Goal: Task Accomplishment & Management: Manage account settings

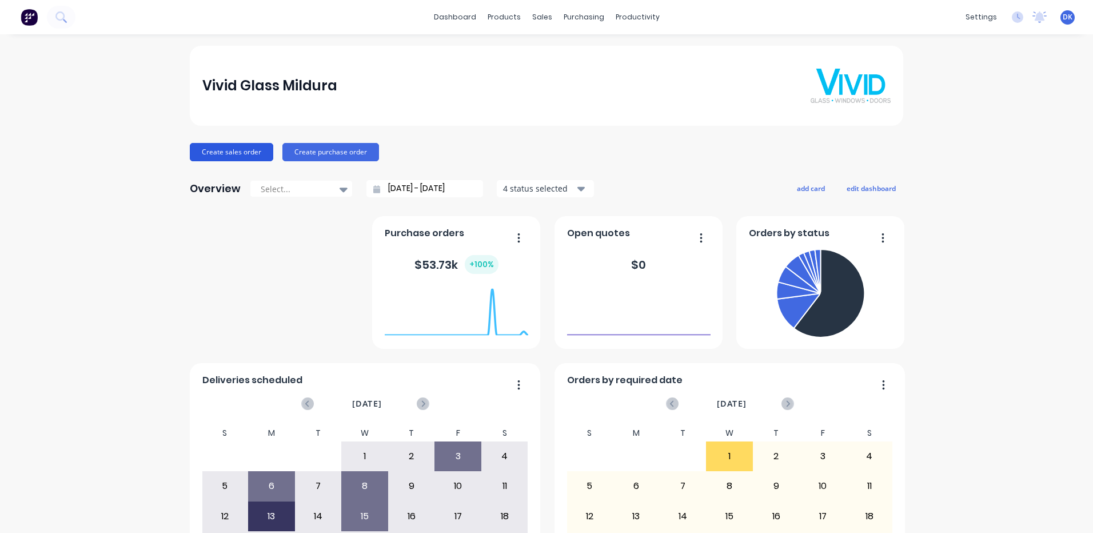
click at [230, 150] on button "Create sales order" at bounding box center [231, 152] width 83 height 18
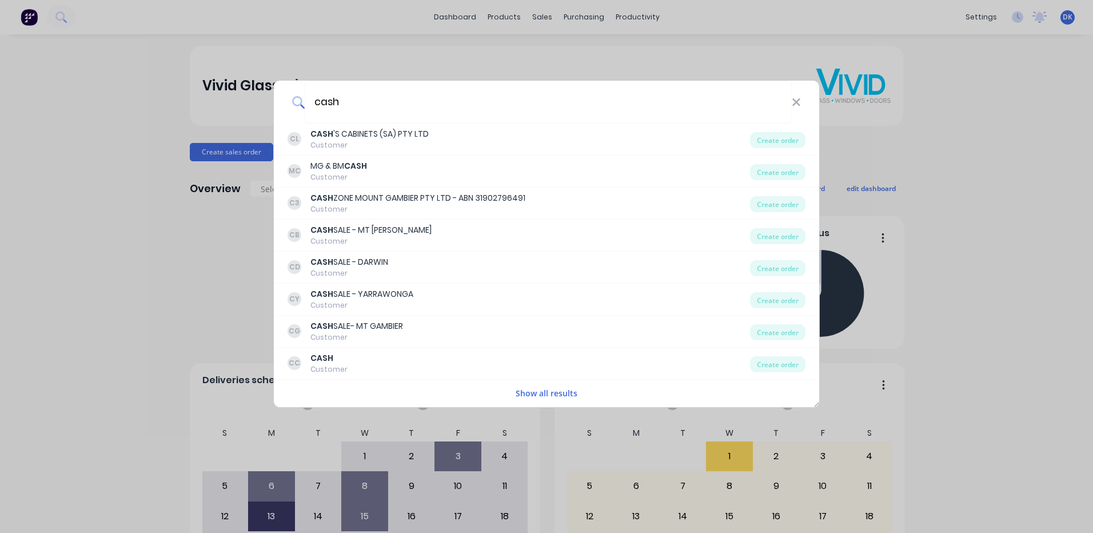
type input "cash"
click at [538, 392] on button "Show all results" at bounding box center [546, 393] width 69 height 13
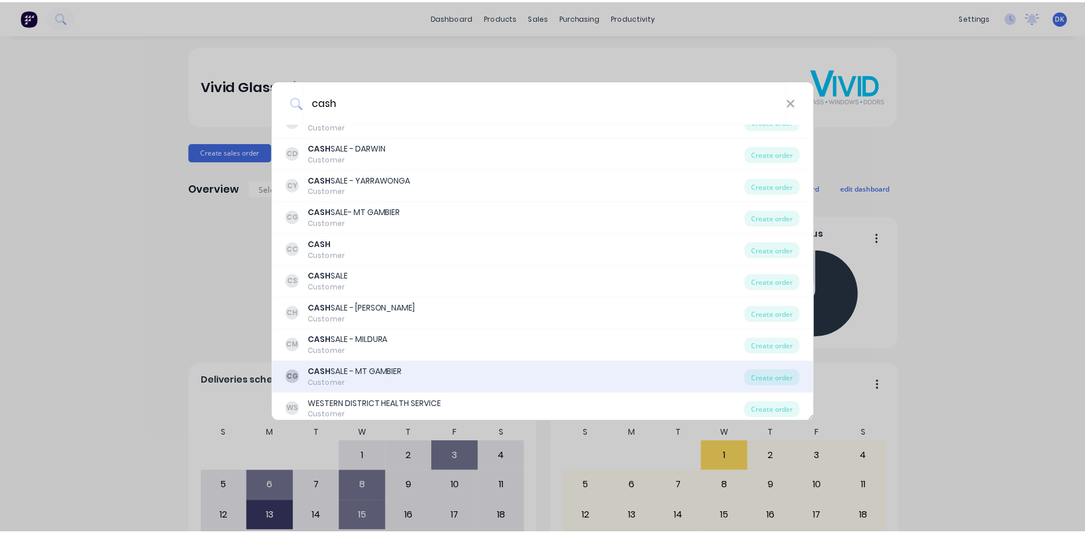
scroll to position [151, 0]
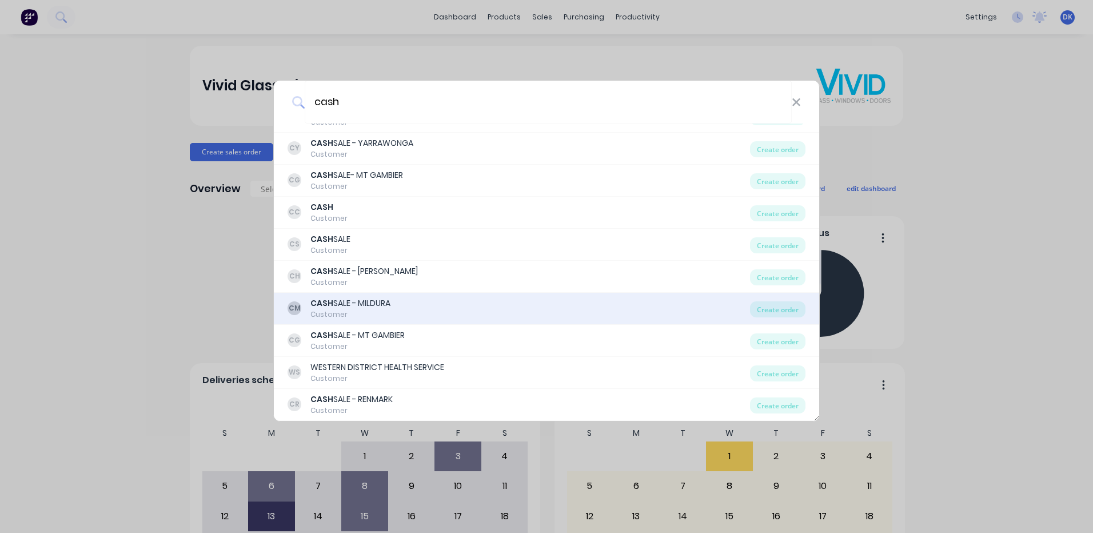
click at [354, 302] on div "CASH SALE - MILDURA" at bounding box center [351, 303] width 80 height 12
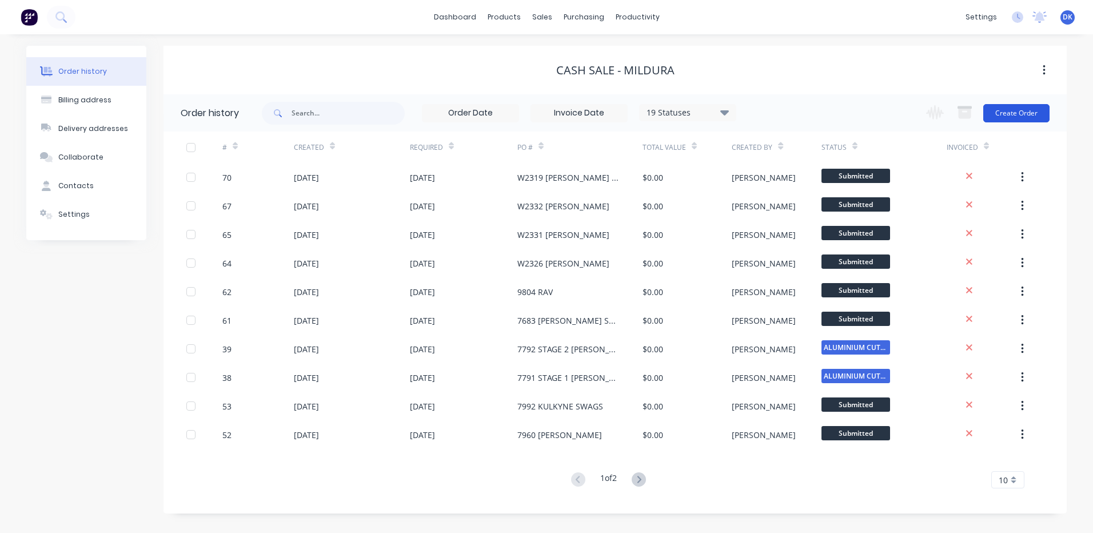
click at [1014, 110] on button "Create Order" at bounding box center [1017, 113] width 66 height 18
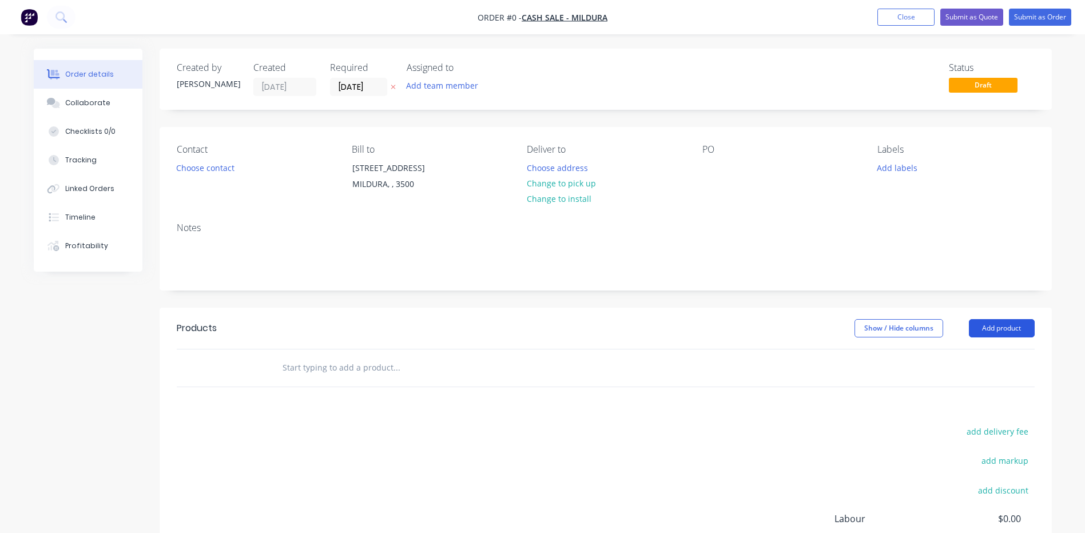
click at [995, 326] on button "Add product" at bounding box center [1002, 328] width 66 height 18
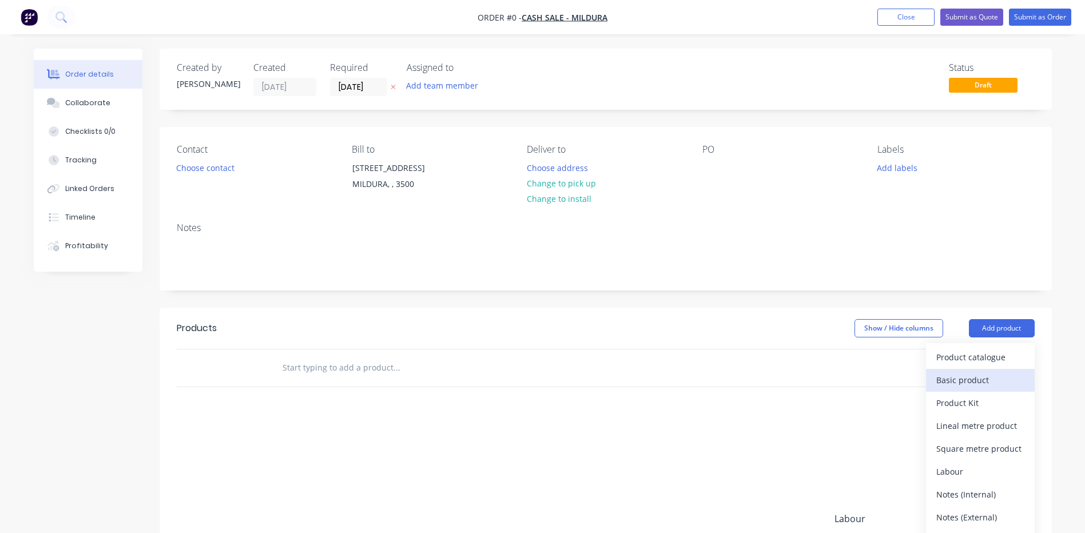
click at [956, 380] on div "Basic product" at bounding box center [980, 380] width 88 height 17
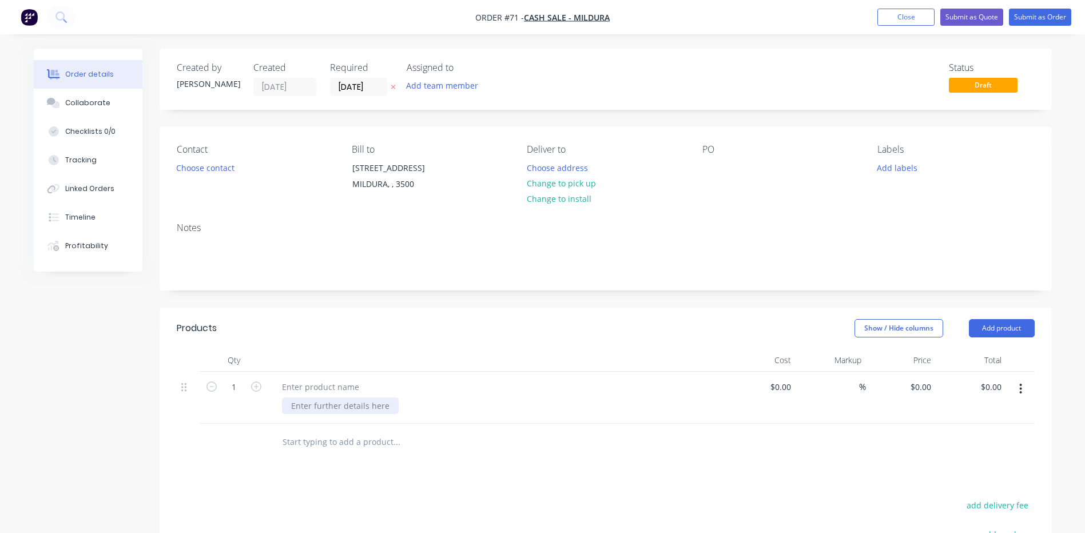
click at [314, 405] on div at bounding box center [340, 405] width 117 height 17
click at [595, 407] on div "SUPPLY AND INSTALL NEW ALUMINIUM COMMERCIAL DOOR AS PER QUOTE 8007 ITEM 1)" at bounding box center [461, 405] width 358 height 17
click at [635, 408] on div "SUPPLY AND INSTALL NEW ALUMINIUM COMMERCIAL DOOR AS PER QUOTE 8007 (ITEM 1)" at bounding box center [501, 405] width 439 height 17
click at [631, 407] on div "SUPPLY AND INSTALL NEW ALUMINIUM COMMERCIAL DOOR AS PER QUOTE 8007 (ITEM 1)" at bounding box center [462, 405] width 360 height 17
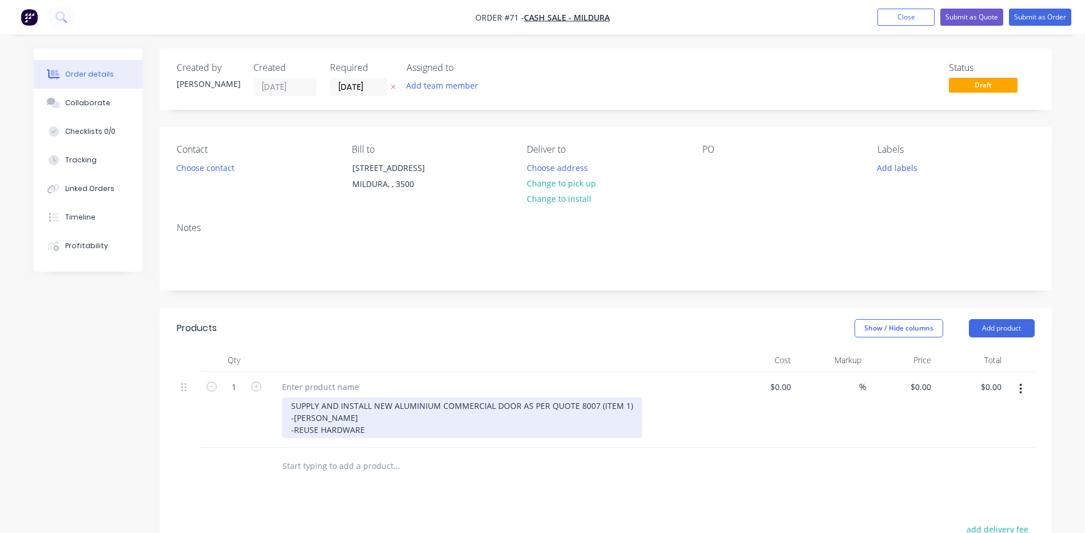
click at [320, 428] on div "SUPPLY AND INSTALL NEW ALUMINIUM COMMERCIAL DOOR AS PER QUOTE 8007 (ITEM 1) -[P…" at bounding box center [462, 417] width 360 height 41
click at [410, 427] on div "SUPPLY AND INSTALL NEW ALUMINIUM COMMERCIAL DOOR AS PER QUOTE 8007 (ITEM 1) -[P…" at bounding box center [462, 417] width 360 height 41
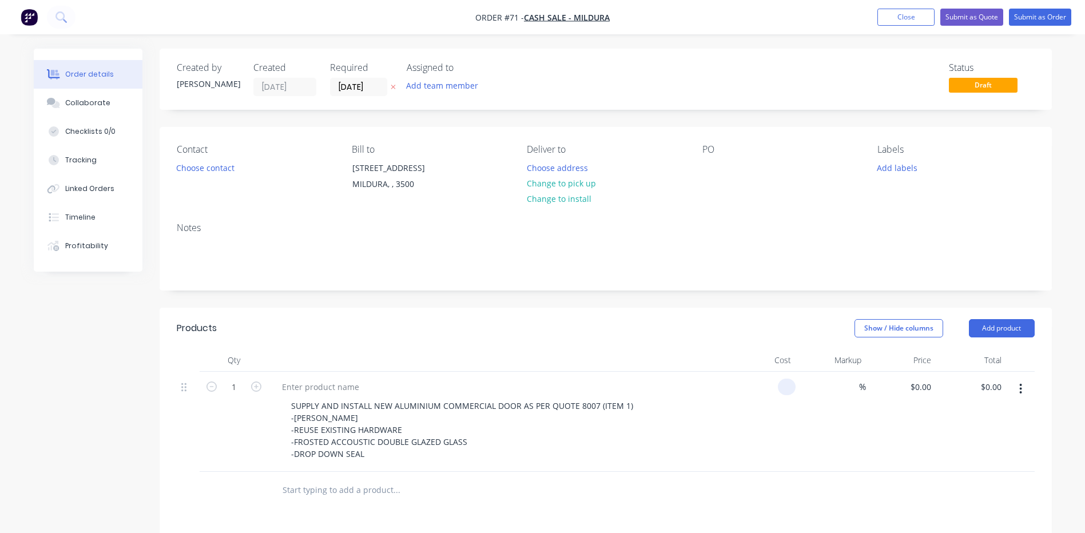
click at [779, 386] on div at bounding box center [787, 387] width 18 height 17
click at [785, 390] on input "0" at bounding box center [788, 387] width 13 height 17
type input "$2,831.75"
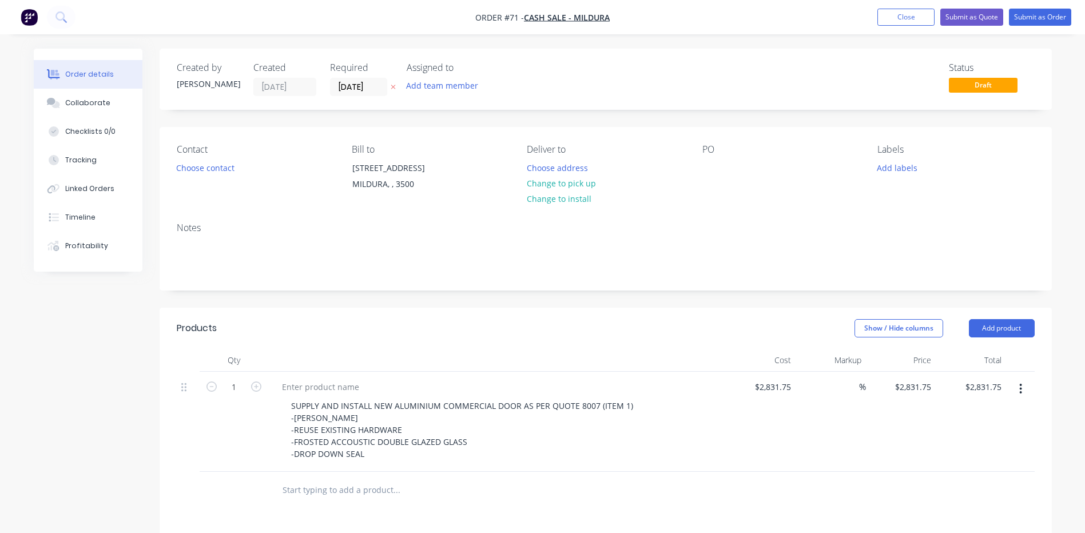
scroll to position [172, 0]
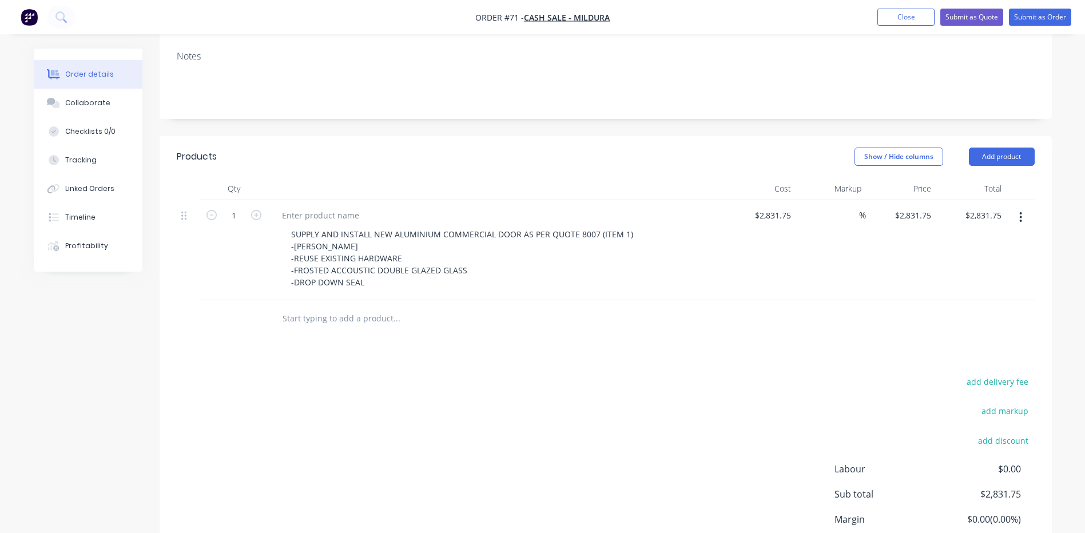
click at [309, 320] on input "text" at bounding box center [396, 318] width 229 height 23
click at [1007, 154] on button "Add product" at bounding box center [1002, 157] width 66 height 18
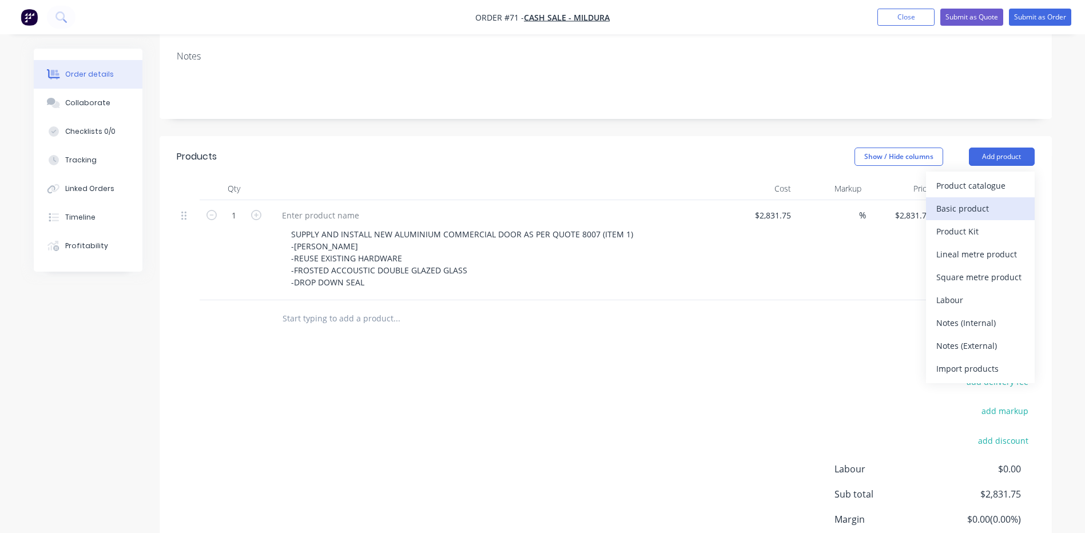
click at [949, 209] on div "Basic product" at bounding box center [980, 208] width 88 height 17
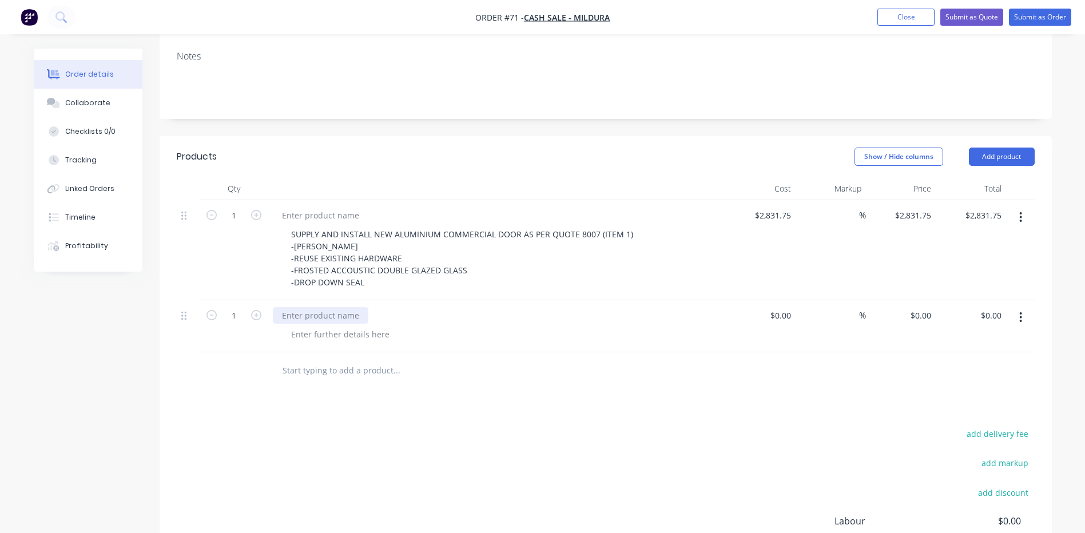
click at [316, 313] on div at bounding box center [321, 315] width 96 height 17
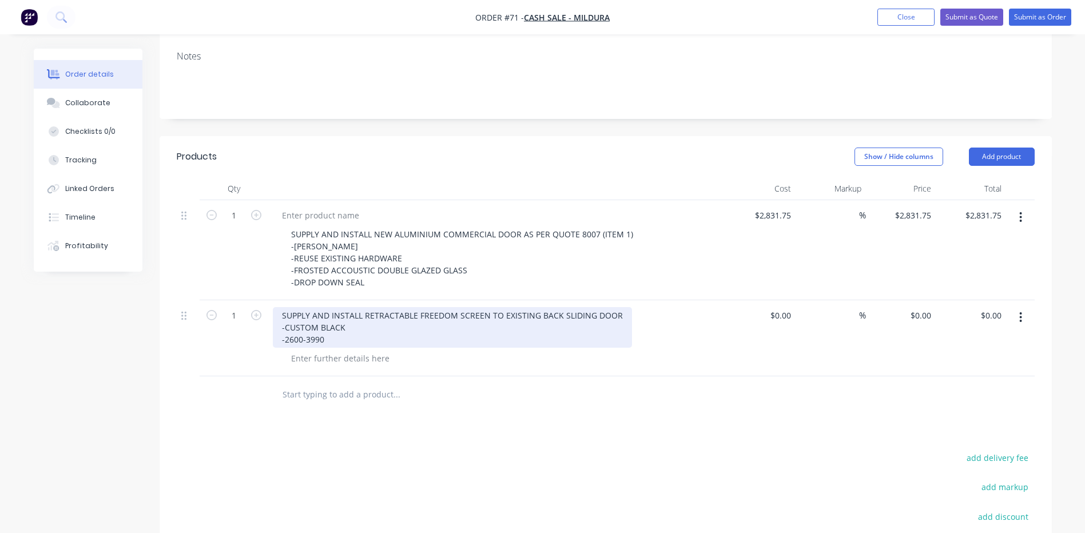
click at [349, 327] on div "SUPPLY AND INSTALL RETRACTABLE FREEDOM SCREEN TO EXISTING BACK SLIDING DOOR -CU…" at bounding box center [452, 327] width 359 height 41
click at [329, 339] on div "SUPPLY AND INSTALL RETRACTABLE FREEDOM SCREEN TO EXISTING BACK SLIDING DOOR -CU…" at bounding box center [452, 327] width 359 height 41
click at [305, 339] on div "SUPPLY AND INSTALL RETRACTABLE FREEDOM SCREEN TO EXISTING BACK SLIDING DOOR -CU…" at bounding box center [452, 327] width 359 height 41
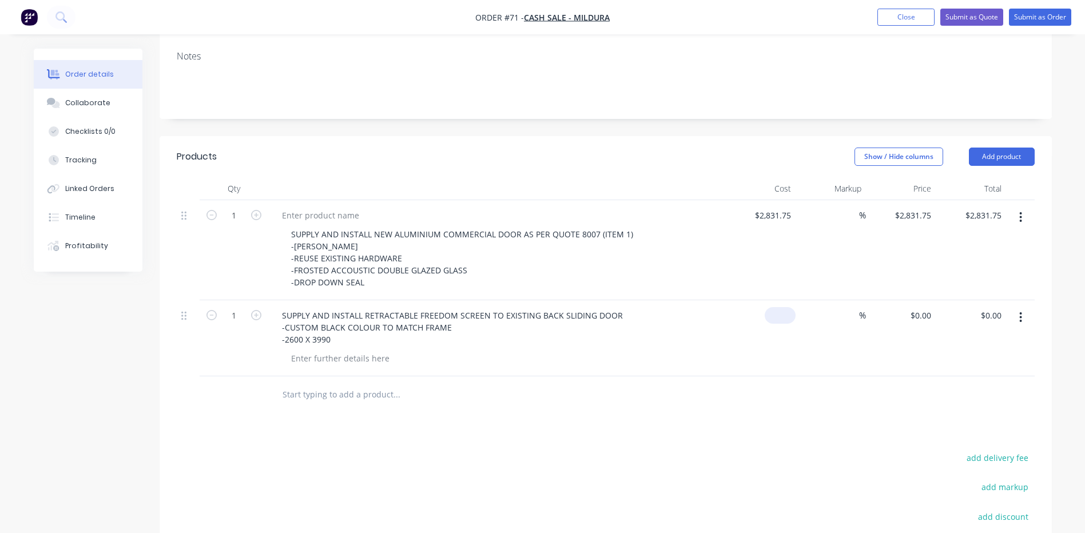
click at [793, 316] on input at bounding box center [782, 315] width 26 height 17
click at [780, 311] on div "0 0" at bounding box center [787, 315] width 18 height 17
type input "$4,340.00"
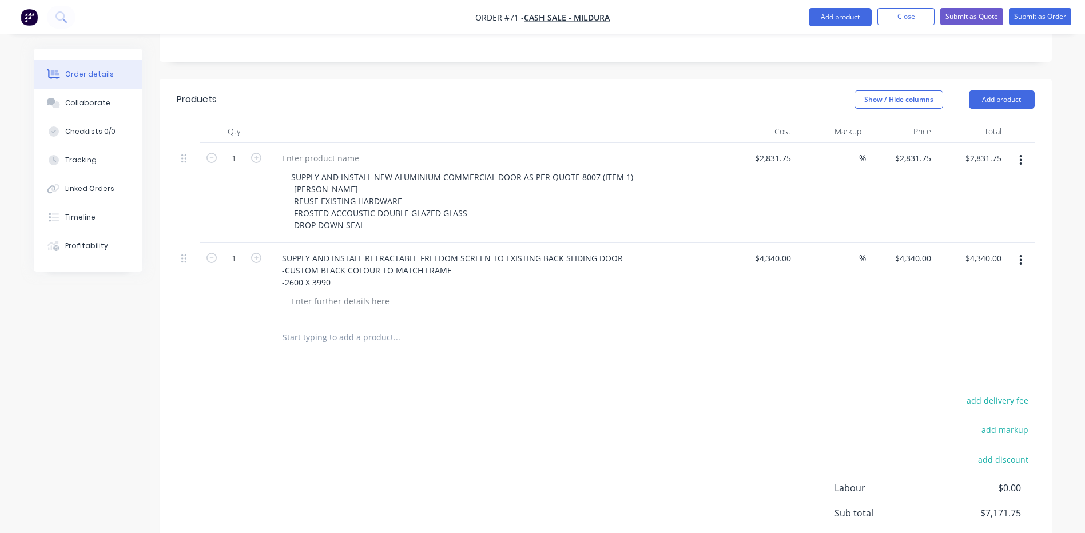
scroll to position [57, 0]
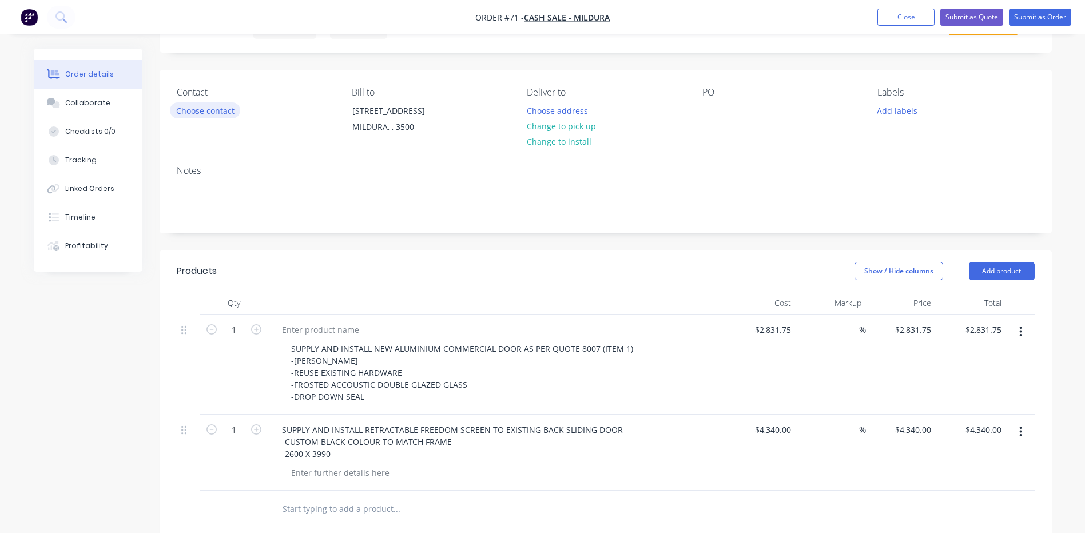
click at [205, 110] on button "Choose contact" at bounding box center [205, 109] width 70 height 15
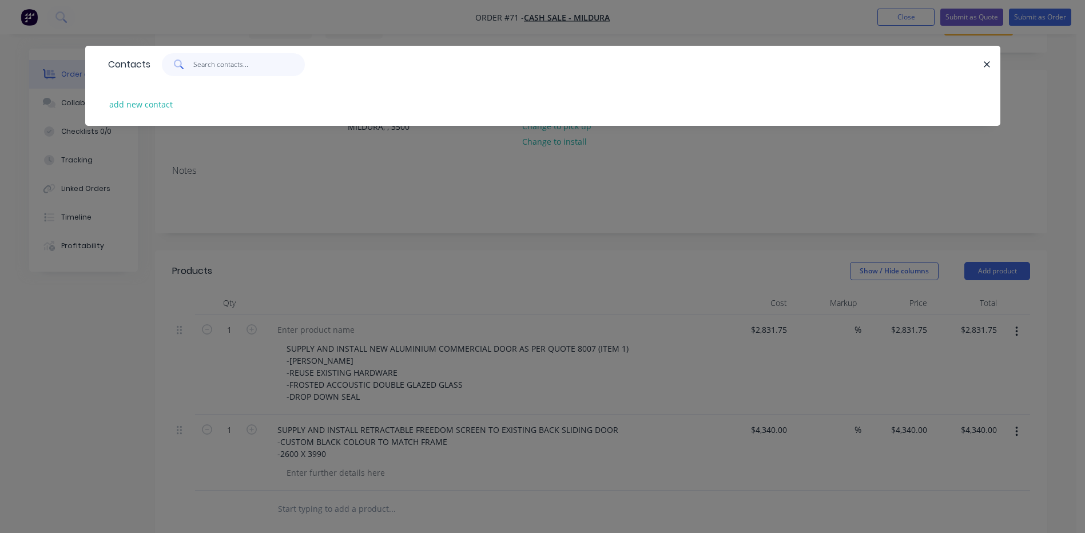
click at [217, 65] on input "text" at bounding box center [249, 64] width 112 height 23
type input "CASH"
click at [984, 60] on icon "button" at bounding box center [986, 64] width 7 height 10
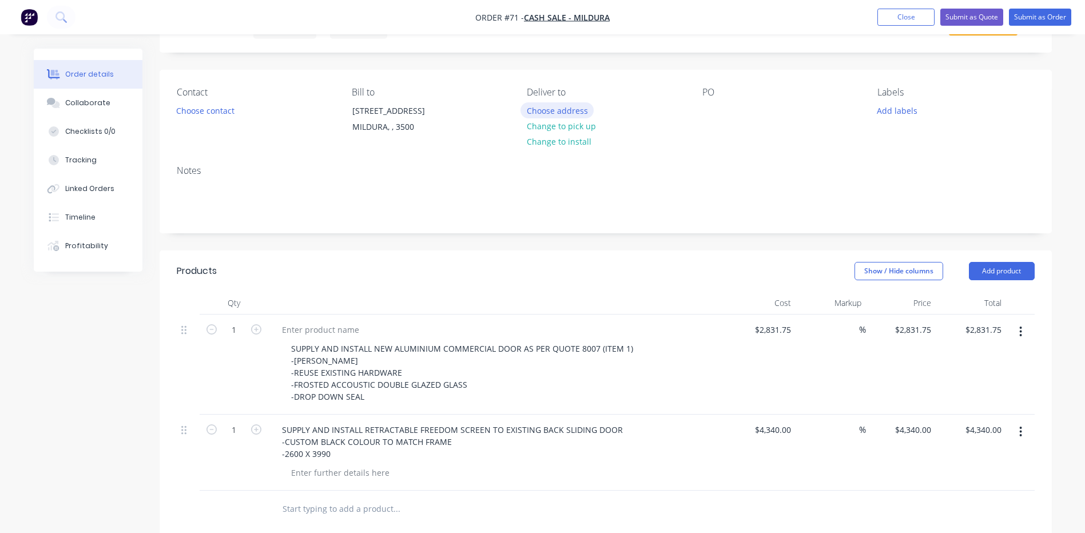
click at [554, 108] on button "Choose address" at bounding box center [556, 109] width 73 height 15
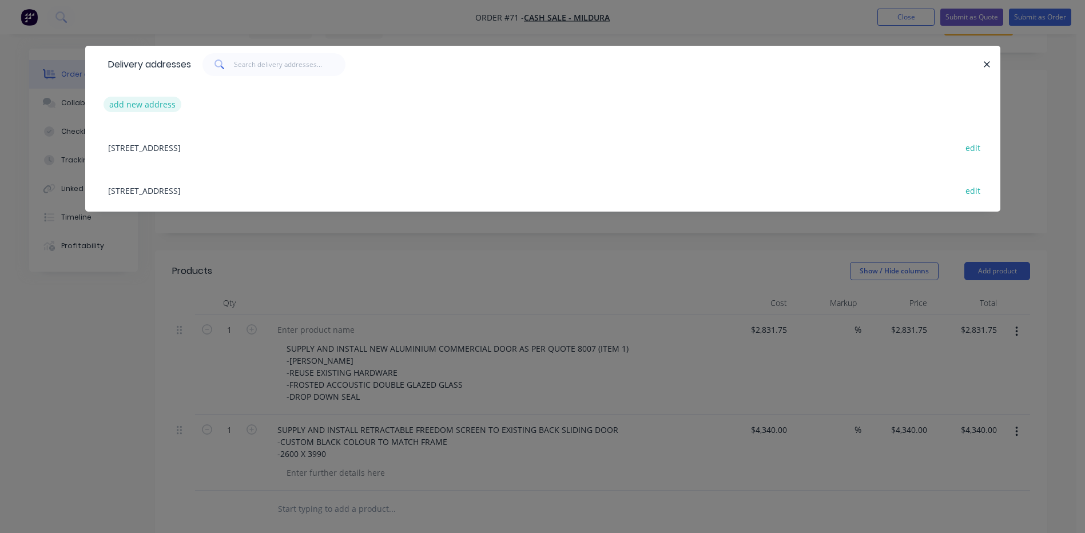
click at [142, 101] on button "add new address" at bounding box center [143, 104] width 78 height 15
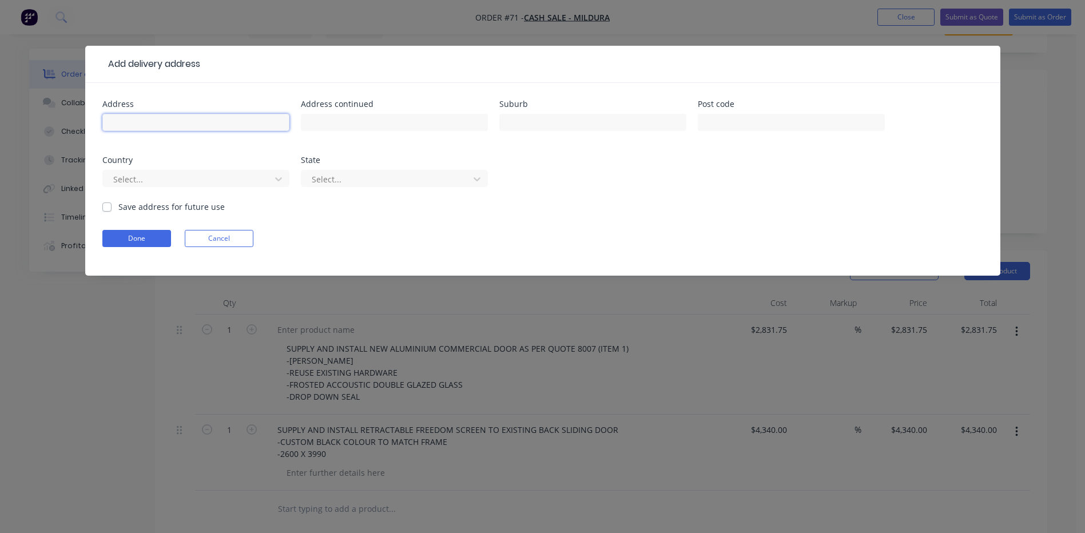
click at [142, 124] on input "text" at bounding box center [195, 122] width 187 height 17
type input "[STREET_ADDRESS]"
click at [531, 120] on input "text" at bounding box center [592, 122] width 187 height 17
type input "Mildura"
type input "3500"
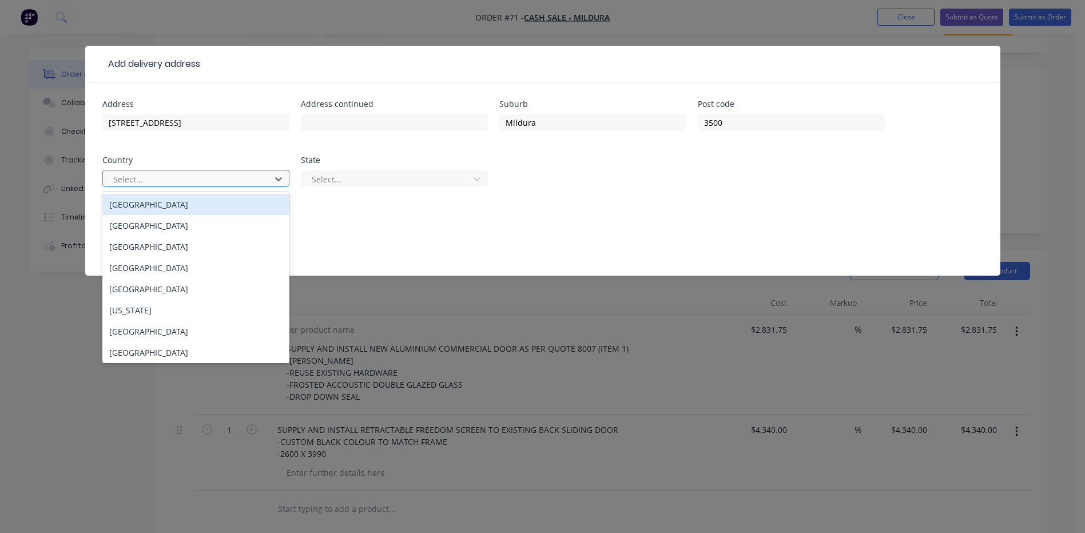
drag, startPoint x: 146, startPoint y: 209, endPoint x: 161, endPoint y: 204, distance: 15.2
click at [146, 208] on div "[GEOGRAPHIC_DATA]" at bounding box center [195, 204] width 187 height 21
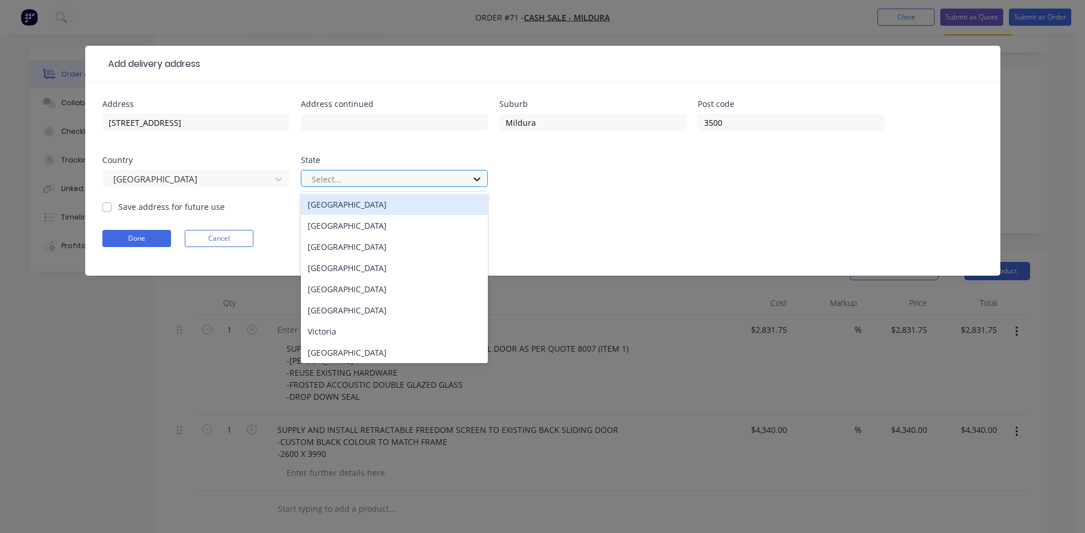
click at [474, 178] on icon at bounding box center [477, 179] width 7 height 4
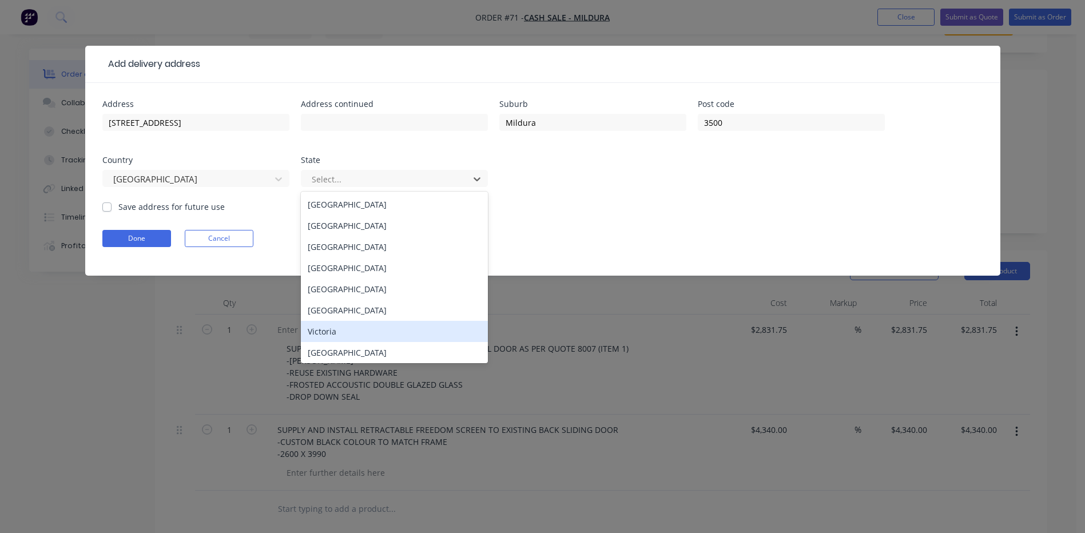
click at [328, 328] on div "Victoria" at bounding box center [394, 331] width 187 height 21
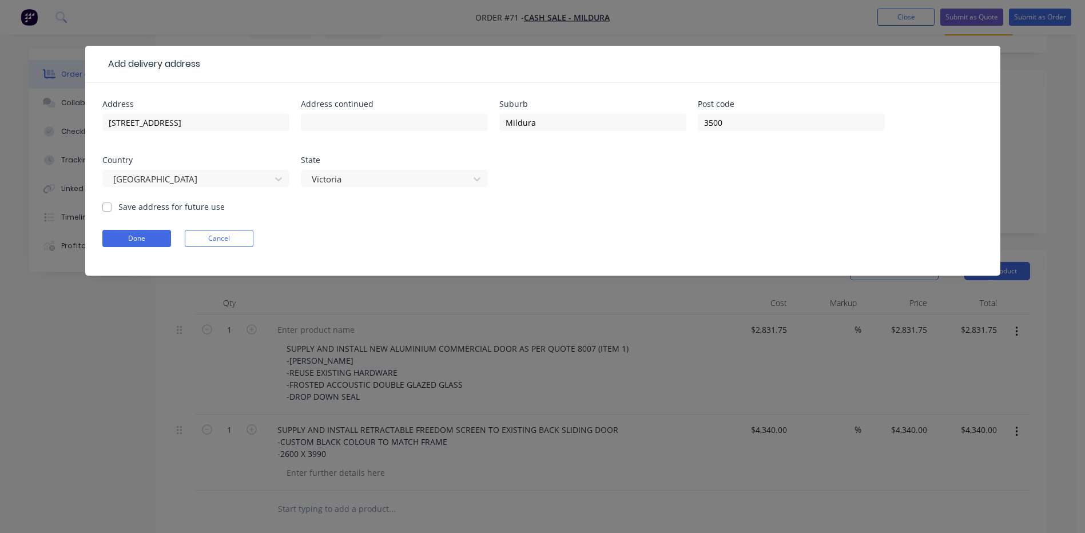
click at [118, 207] on label "Save address for future use" at bounding box center [171, 207] width 106 height 12
click at [108, 207] on input "Save address for future use" at bounding box center [106, 206] width 9 height 11
checkbox input "true"
click at [132, 238] on button "Done" at bounding box center [136, 238] width 69 height 17
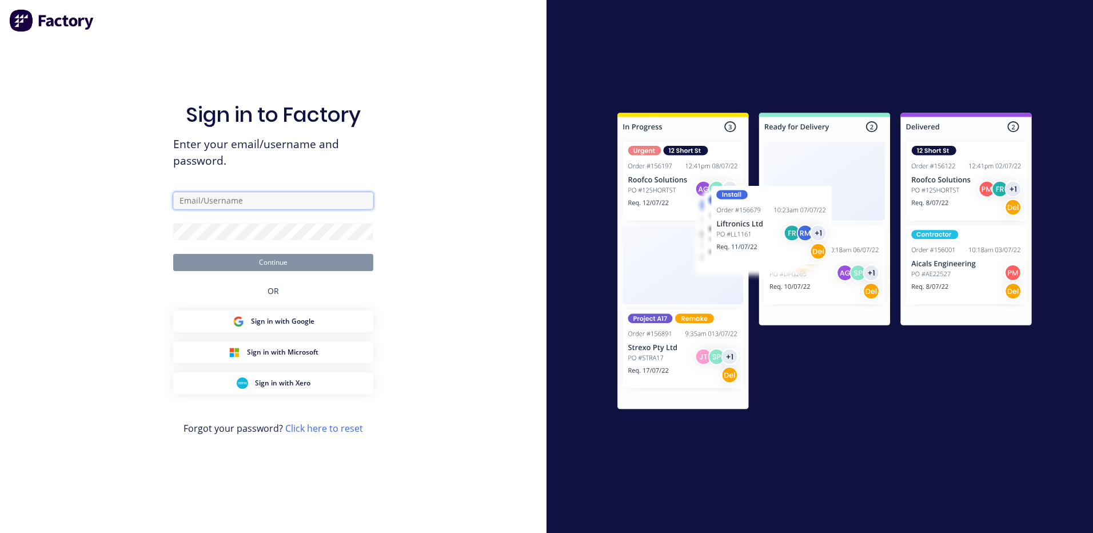
type input "[EMAIL_ADDRESS][DOMAIN_NAME]"
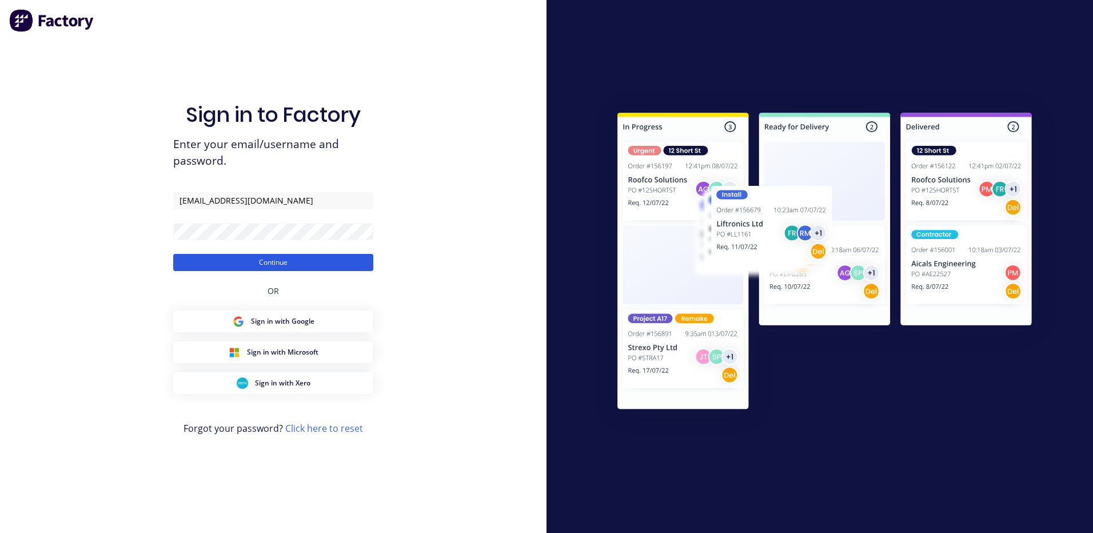
click at [266, 258] on button "Continue" at bounding box center [273, 262] width 200 height 17
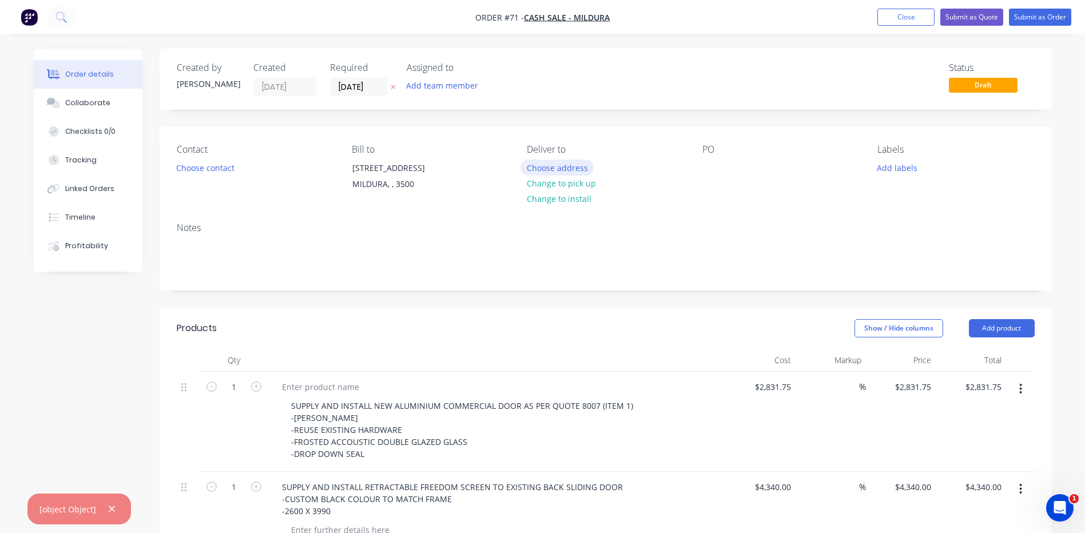
click at [544, 167] on button "Choose address" at bounding box center [556, 167] width 73 height 15
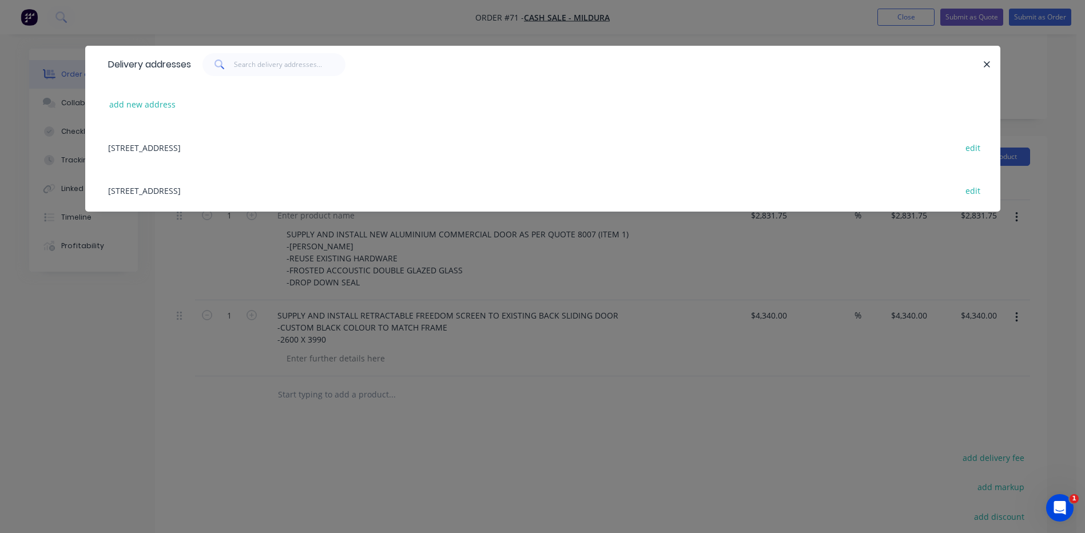
scroll to position [344, 0]
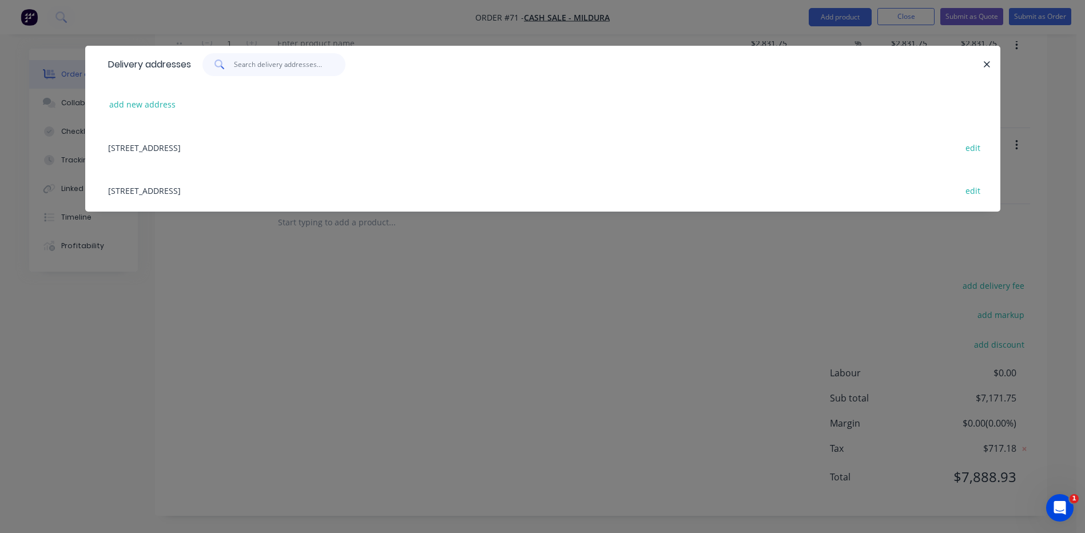
click at [252, 65] on input "text" at bounding box center [290, 64] width 112 height 23
click at [148, 104] on button "add new address" at bounding box center [143, 104] width 78 height 15
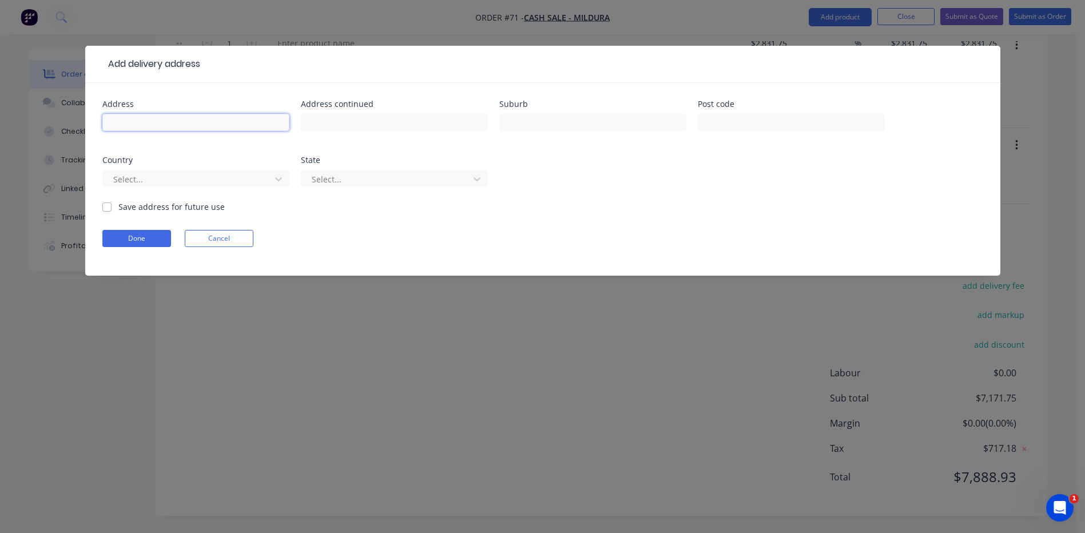
click at [189, 120] on input "text" at bounding box center [195, 122] width 187 height 17
type input "[STREET_ADDRESS]"
type input "Mildura"
type input "3500"
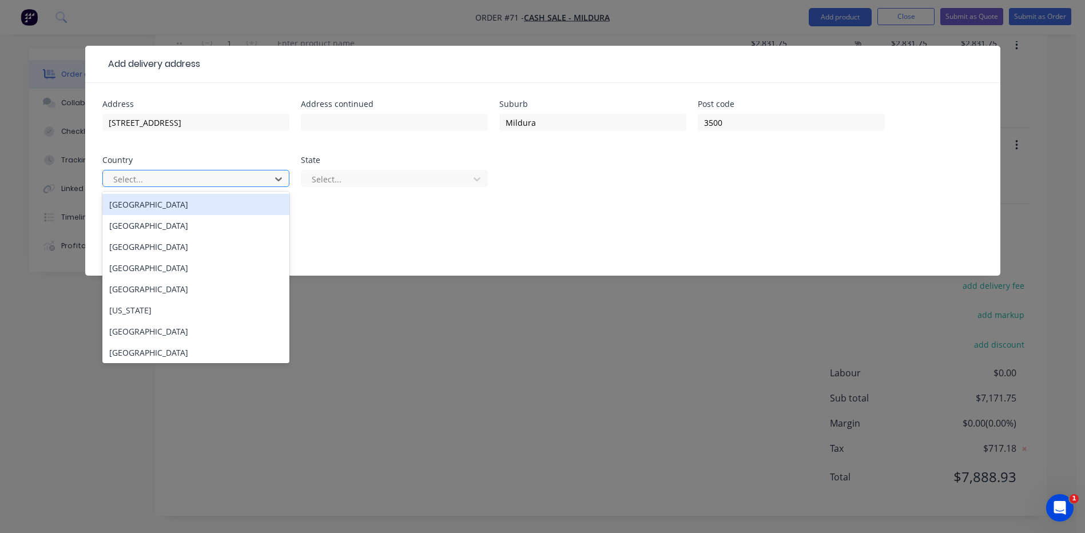
click at [178, 205] on div "[GEOGRAPHIC_DATA]" at bounding box center [195, 204] width 187 height 21
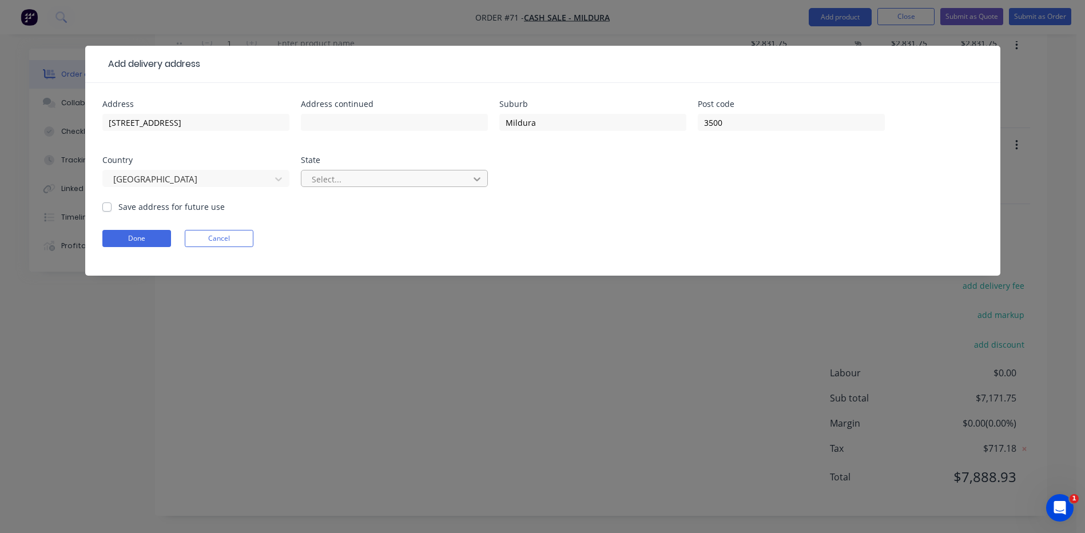
click at [472, 179] on icon at bounding box center [476, 178] width 11 height 11
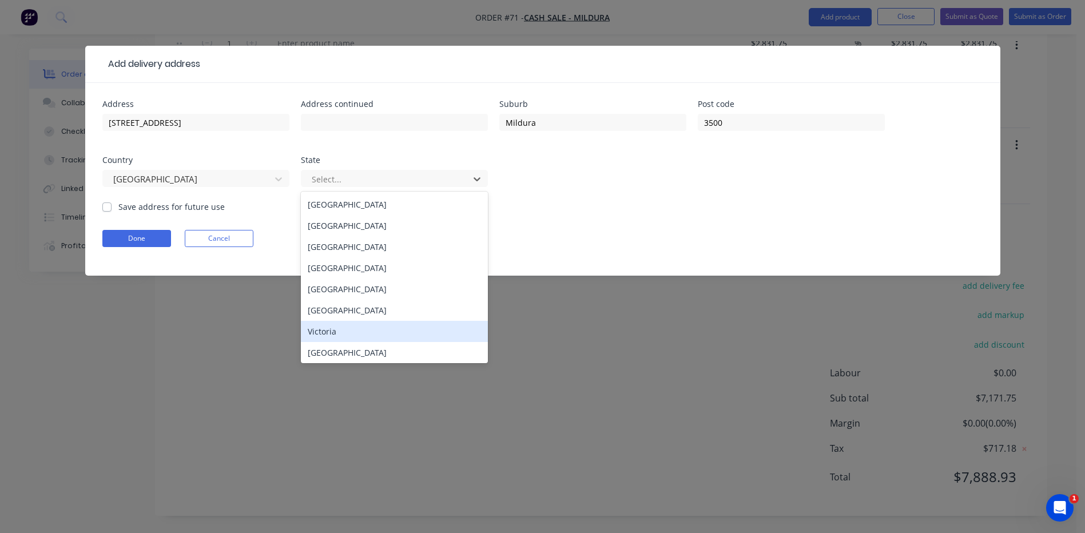
click at [328, 332] on div "Victoria" at bounding box center [394, 331] width 187 height 21
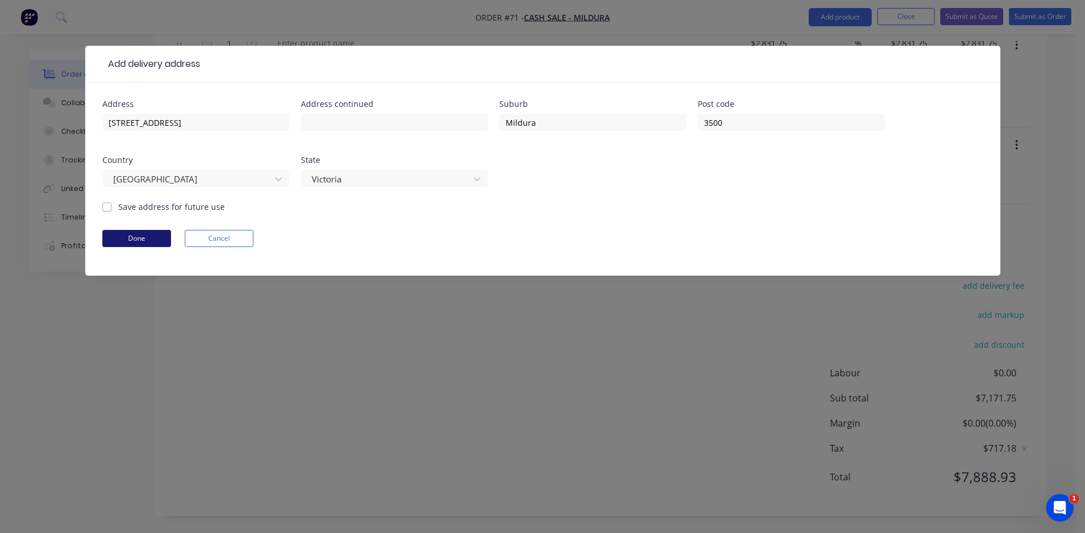
click at [139, 237] on button "Done" at bounding box center [136, 238] width 69 height 17
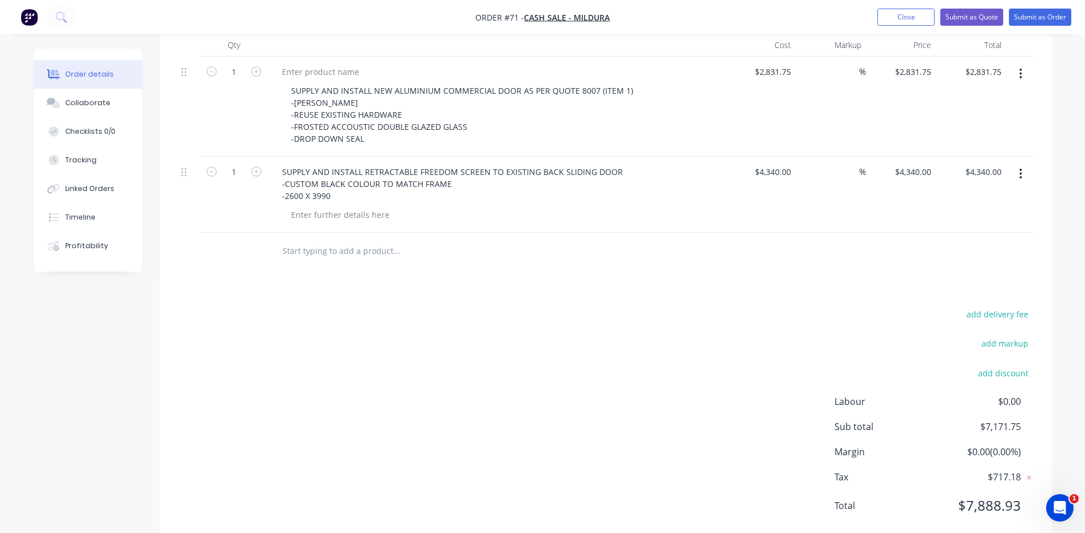
scroll to position [0, 0]
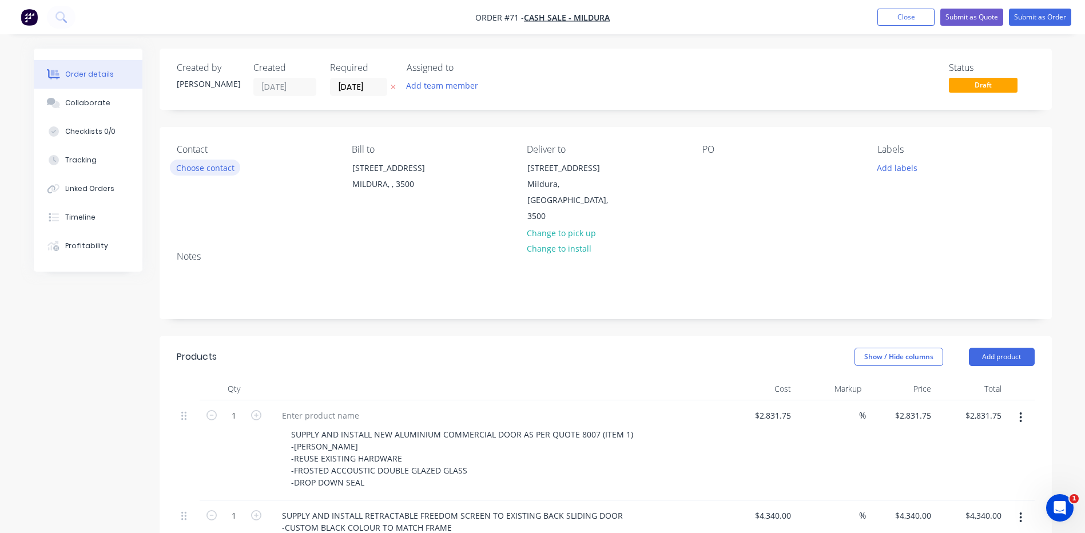
click at [195, 166] on button "Choose contact" at bounding box center [205, 167] width 70 height 15
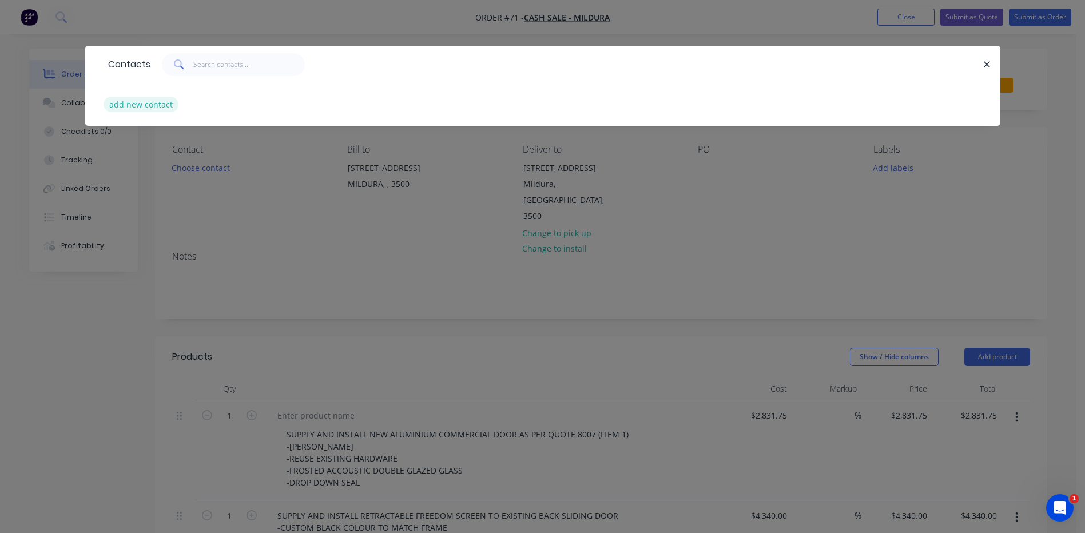
click at [136, 104] on button "add new contact" at bounding box center [141, 104] width 75 height 15
select select "AU"
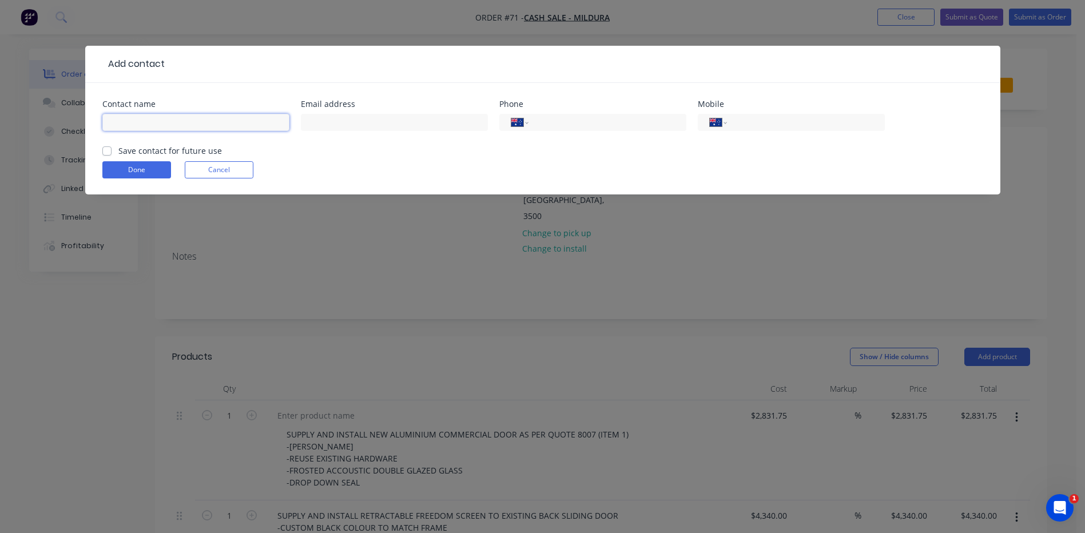
click at [142, 122] on input "text" at bounding box center [195, 122] width 187 height 17
type input "[PERSON_NAME]"
click at [314, 120] on input "text" at bounding box center [394, 122] width 187 height 17
type input "[PERSON_NAME][EMAIL_ADDRESS][DOMAIN_NAME]"
click at [543, 124] on input "tel" at bounding box center [604, 122] width 137 height 13
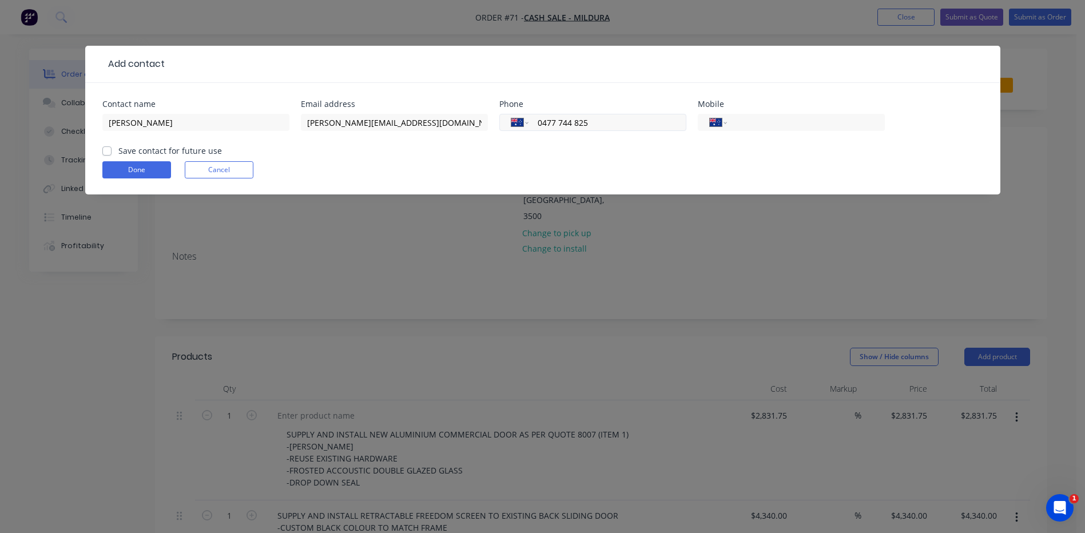
drag, startPoint x: 598, startPoint y: 122, endPoint x: 505, endPoint y: 122, distance: 92.6
click at [505, 122] on div "International [GEOGRAPHIC_DATA] [GEOGRAPHIC_DATA] [GEOGRAPHIC_DATA] [GEOGRAPHIC…" at bounding box center [592, 122] width 187 height 17
type input "0477 744 825"
click at [746, 124] on input "tel" at bounding box center [803, 122] width 137 height 13
paste input "0477 744 825"
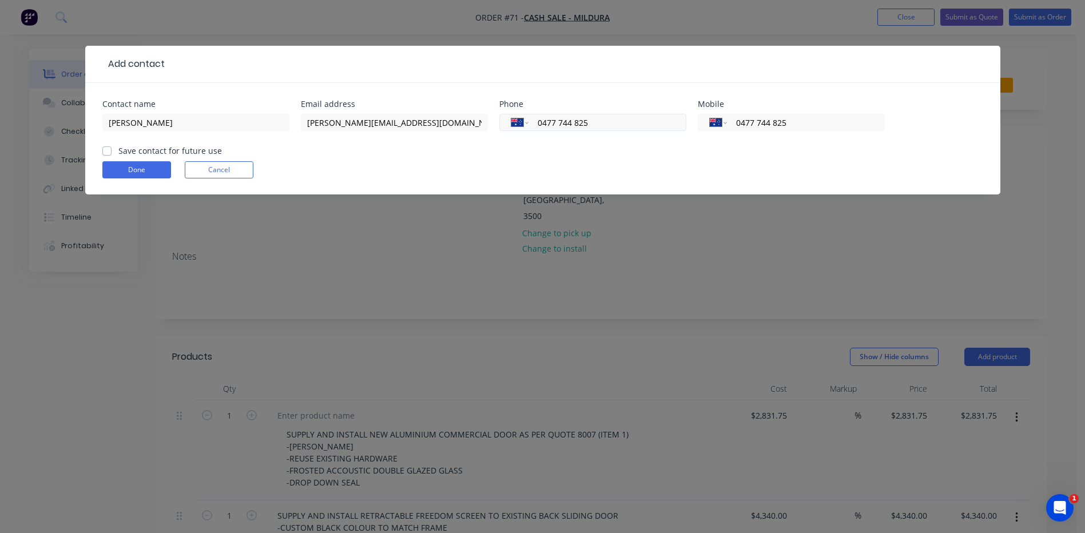
type input "0477 744 825"
drag, startPoint x: 547, startPoint y: 122, endPoint x: 510, endPoint y: 123, distance: 36.6
click at [510, 123] on div "International [GEOGRAPHIC_DATA] [GEOGRAPHIC_DATA] [GEOGRAPHIC_DATA] [GEOGRAPHIC…" at bounding box center [592, 122] width 187 height 17
click at [118, 150] on label "Save contact for future use" at bounding box center [170, 151] width 104 height 12
click at [110, 150] on input "Save contact for future use" at bounding box center [106, 150] width 9 height 11
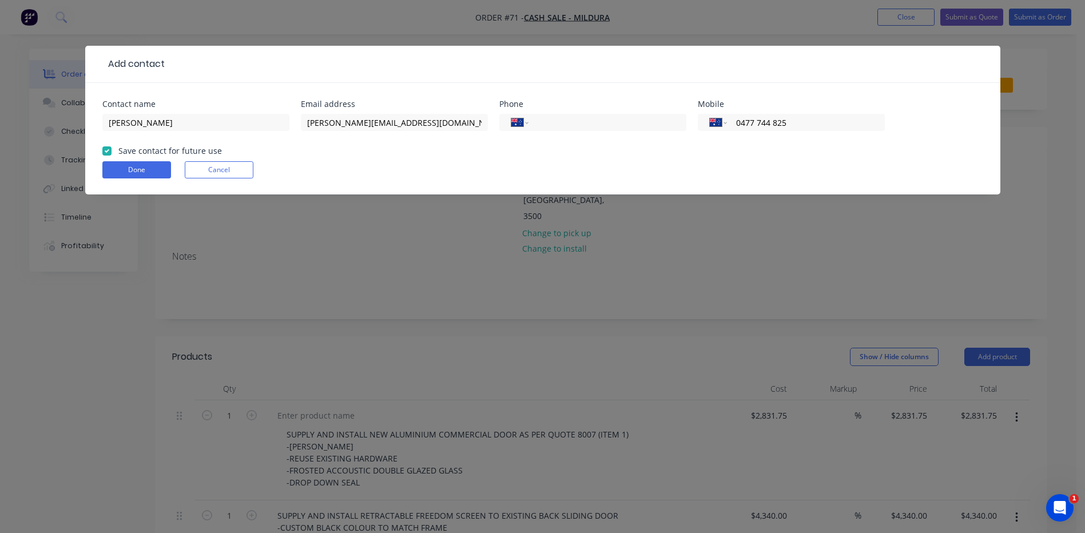
checkbox input "true"
click at [129, 167] on button "Done" at bounding box center [136, 169] width 69 height 17
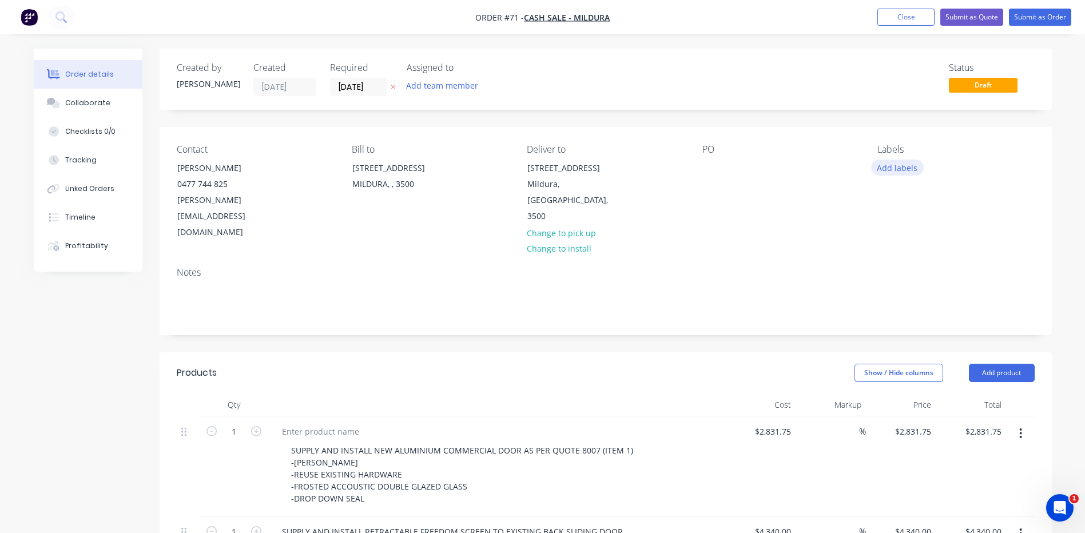
click at [893, 168] on button "Add labels" at bounding box center [897, 167] width 53 height 15
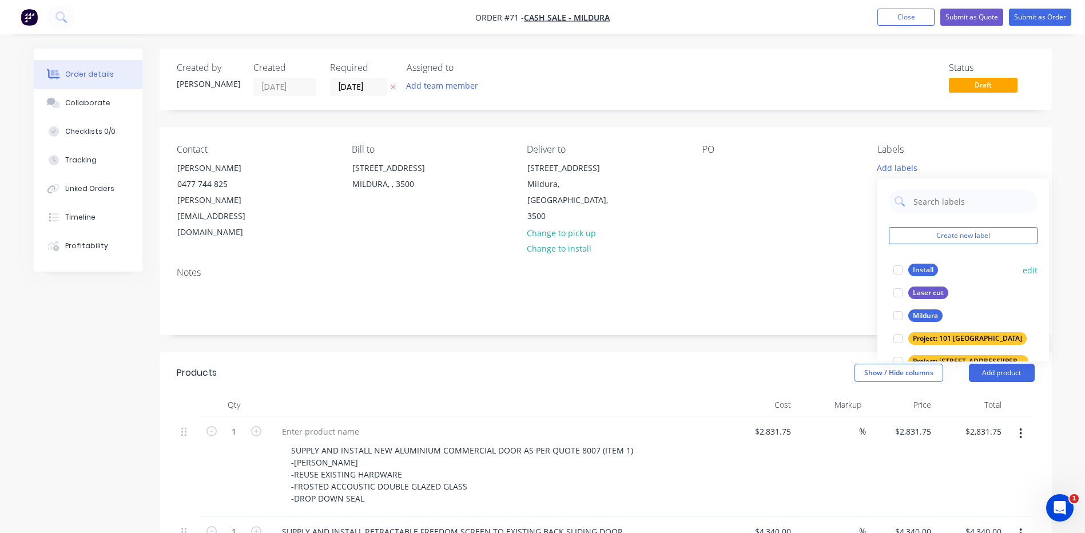
click at [925, 270] on div "Install" at bounding box center [923, 270] width 30 height 13
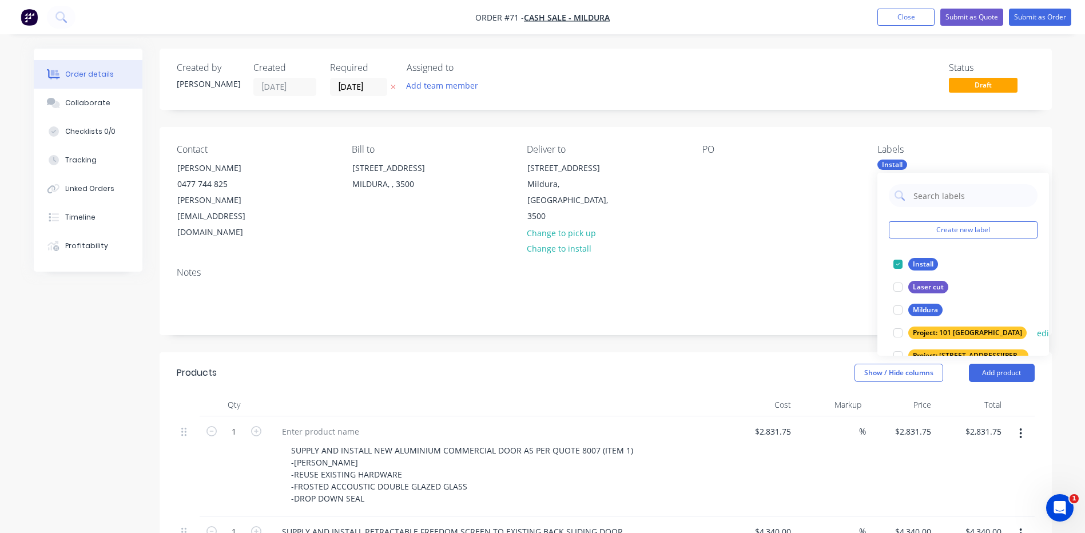
scroll to position [69, 0]
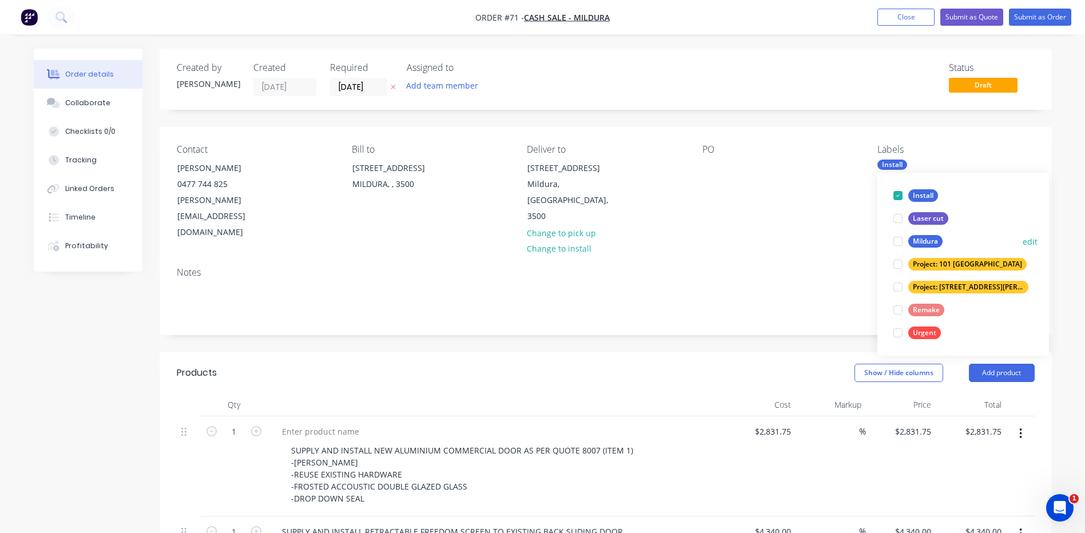
click at [920, 240] on div "Mildura" at bounding box center [925, 241] width 34 height 13
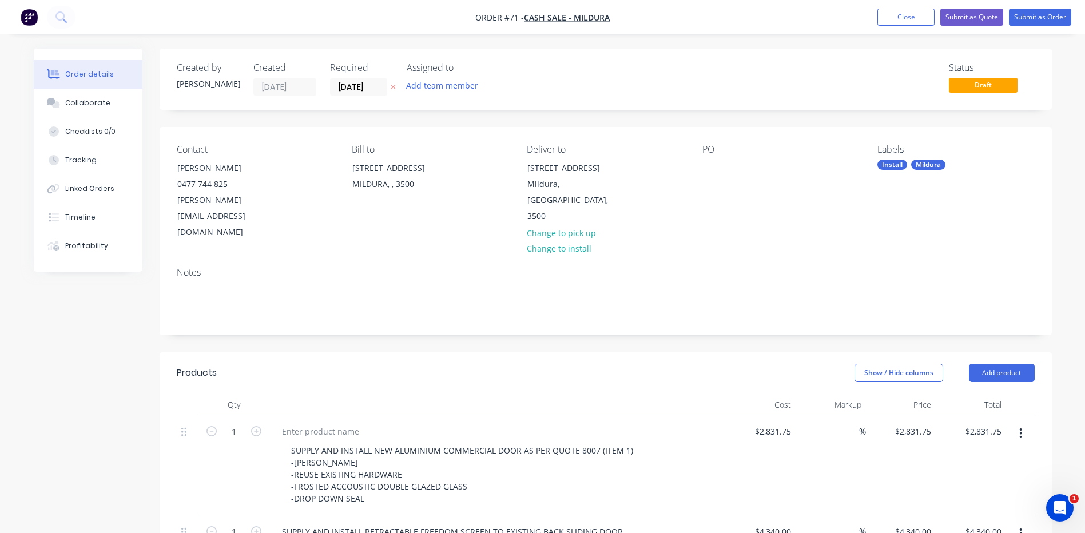
click at [825, 258] on div "Notes" at bounding box center [606, 296] width 892 height 77
click at [426, 87] on button "Add team member" at bounding box center [442, 85] width 84 height 15
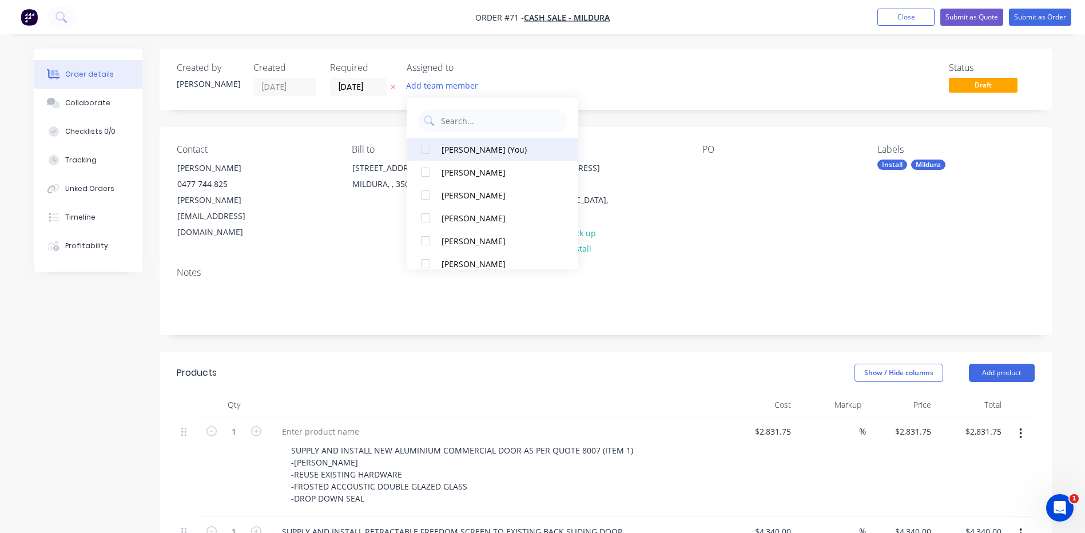
click at [429, 147] on div at bounding box center [425, 149] width 23 height 23
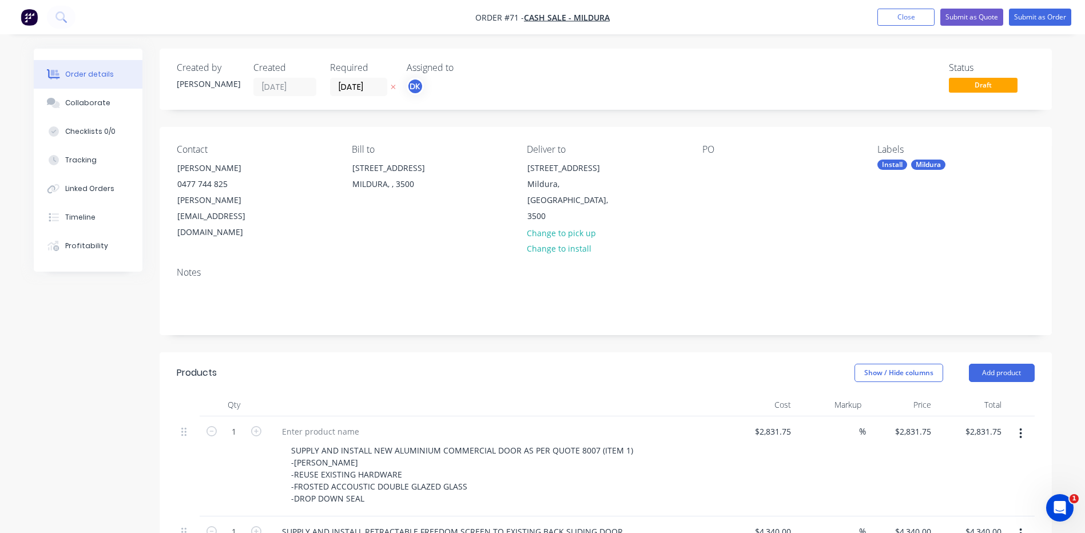
click at [460, 298] on div "Notes" at bounding box center [606, 296] width 892 height 77
click at [956, 18] on button "Submit as Quote" at bounding box center [971, 17] width 63 height 17
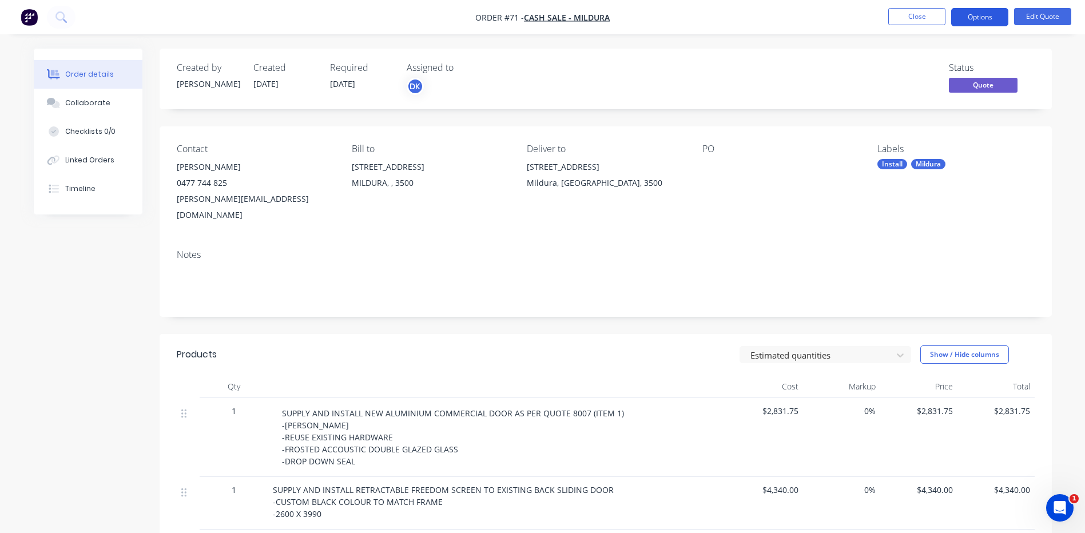
click at [978, 17] on button "Options" at bounding box center [979, 17] width 57 height 18
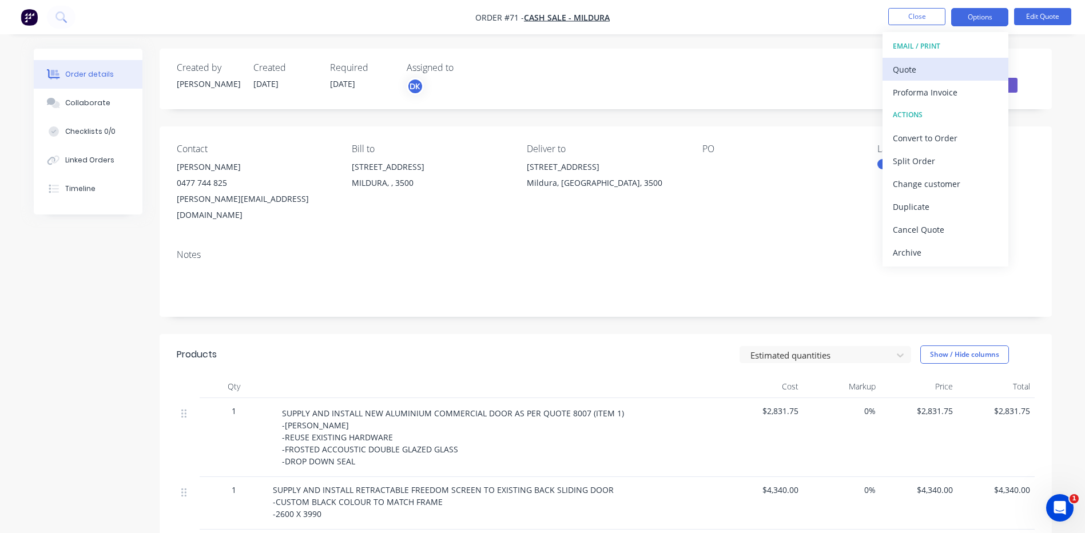
click at [908, 67] on div "Quote" at bounding box center [945, 69] width 105 height 17
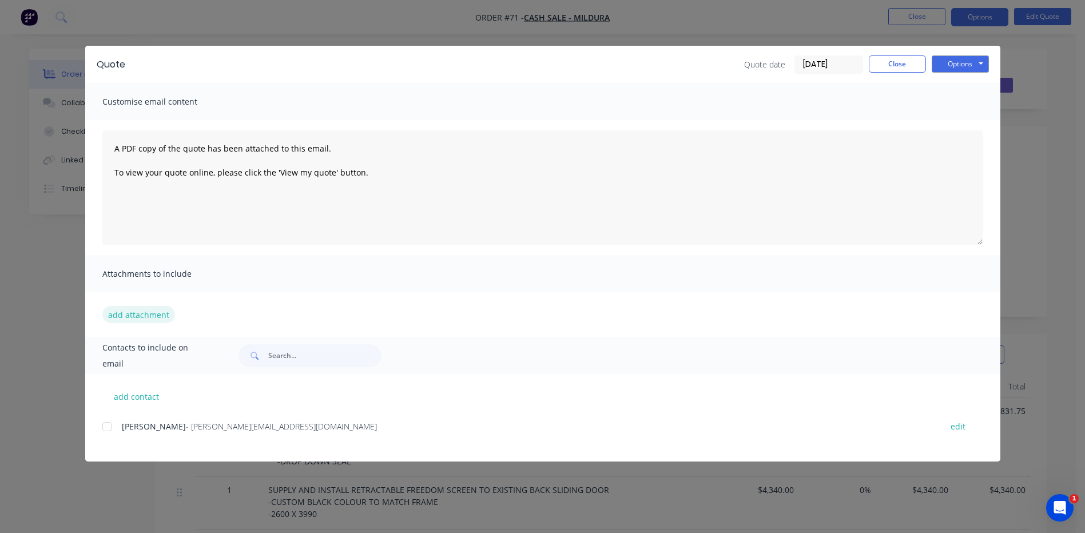
click at [122, 315] on button "add attachment" at bounding box center [138, 314] width 73 height 17
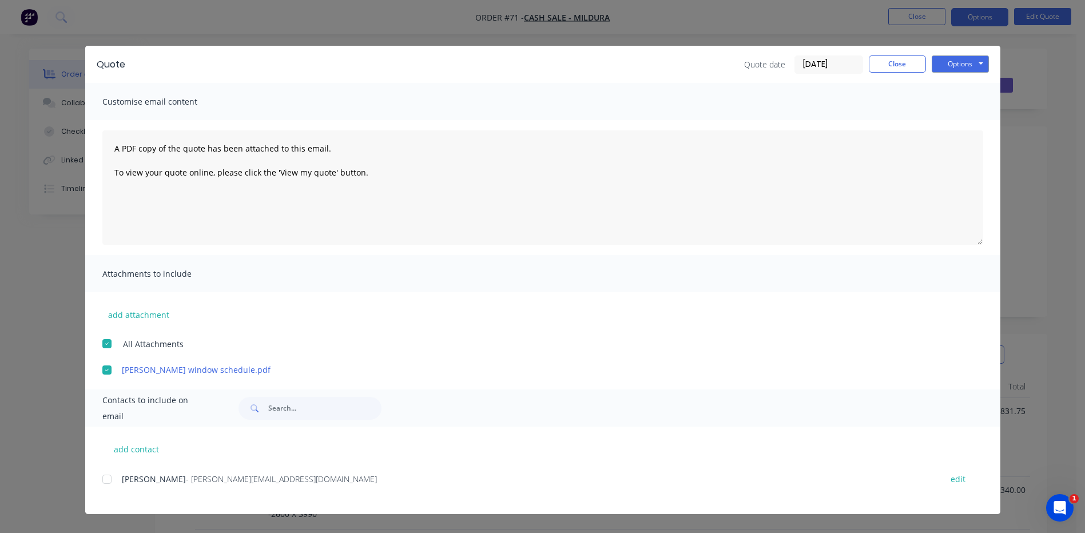
scroll to position [184, 0]
click at [107, 480] on div at bounding box center [107, 479] width 23 height 23
click at [980, 64] on button "Options" at bounding box center [960, 63] width 57 height 17
click at [954, 82] on button "Preview" at bounding box center [968, 84] width 73 height 19
click at [130, 105] on span "Customise email content" at bounding box center [165, 102] width 126 height 16
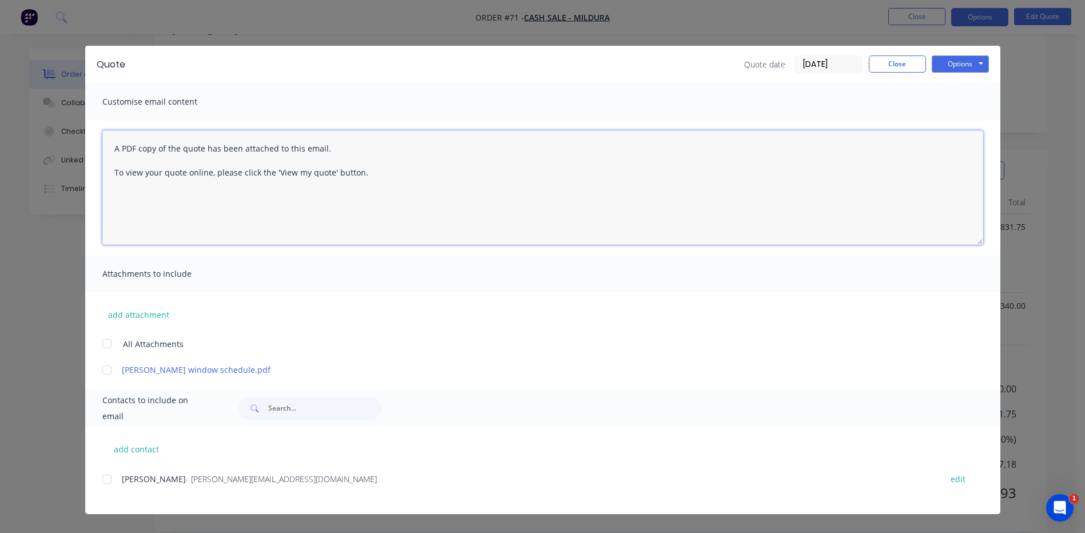
click at [130, 148] on textarea "A PDF copy of the quote has been attached to this email. To view your quote onl…" at bounding box center [542, 187] width 881 height 114
drag, startPoint x: 106, startPoint y: 369, endPoint x: 112, endPoint y: 365, distance: 7.0
click at [107, 369] on div at bounding box center [107, 370] width 23 height 23
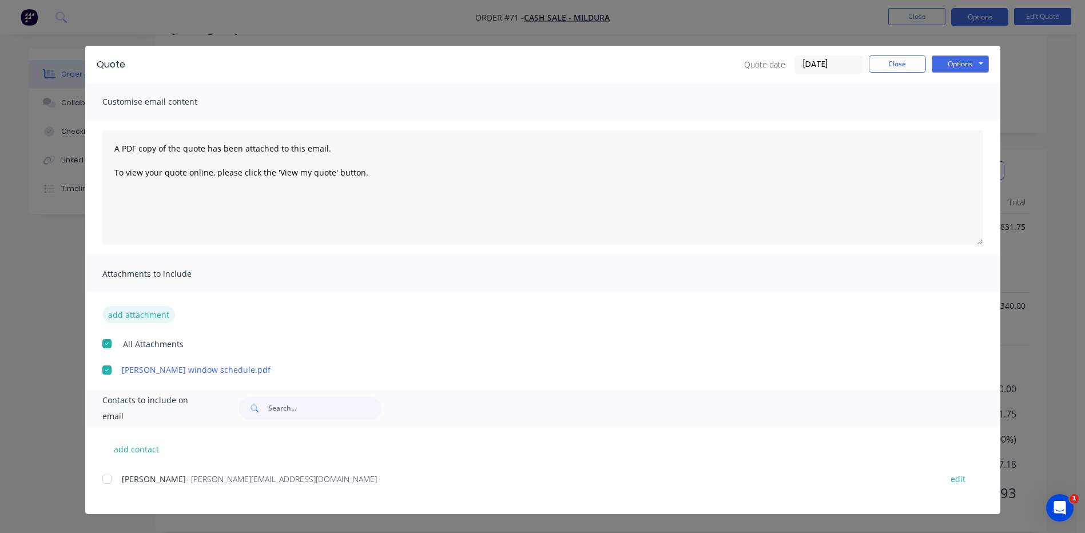
click at [135, 314] on button "add attachment" at bounding box center [138, 314] width 73 height 17
click at [109, 341] on div at bounding box center [107, 343] width 23 height 23
click at [107, 478] on div at bounding box center [107, 479] width 23 height 23
click at [137, 447] on button "add contact" at bounding box center [136, 448] width 69 height 17
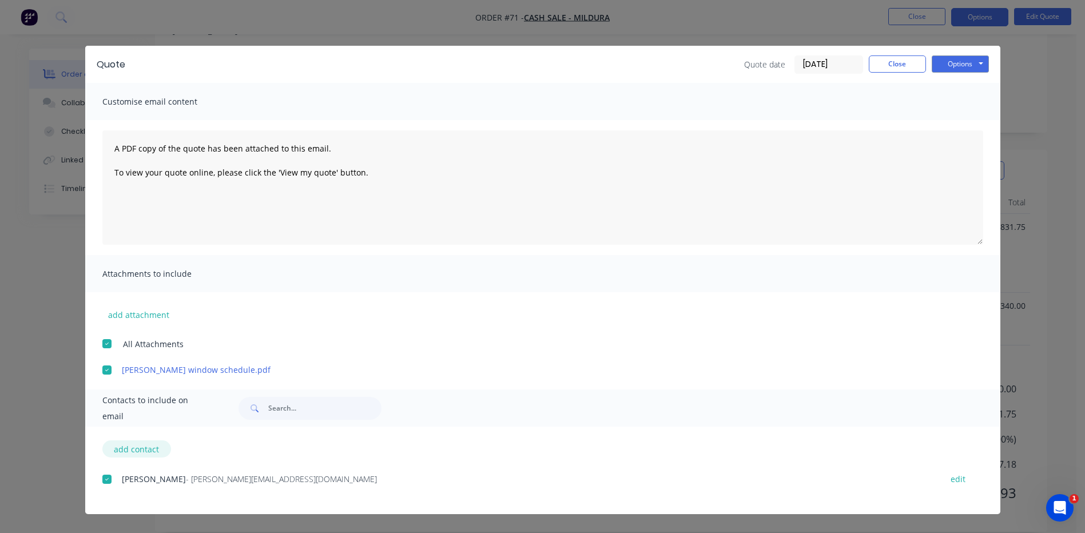
select select "AU"
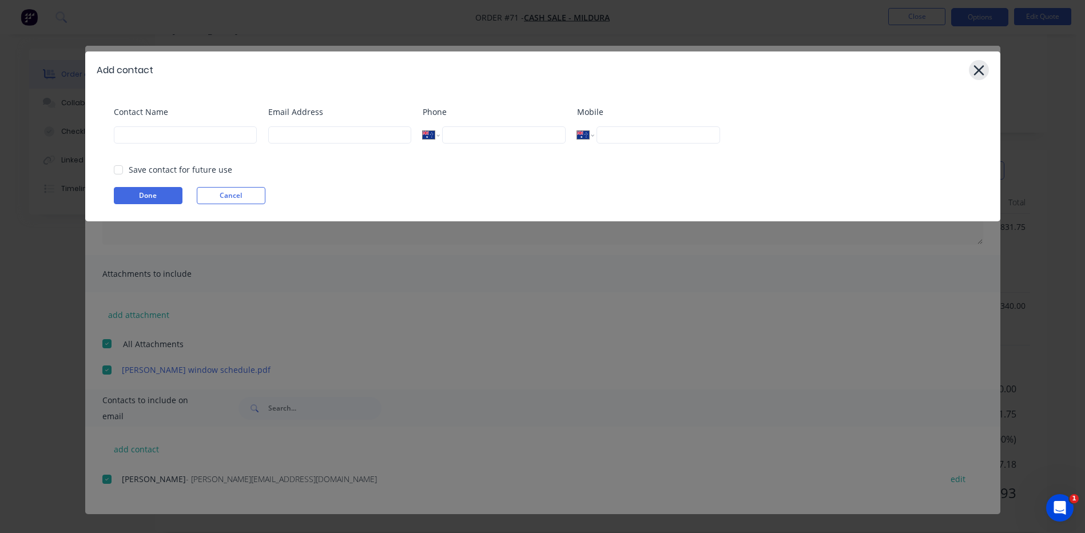
click at [978, 69] on icon at bounding box center [978, 70] width 10 height 10
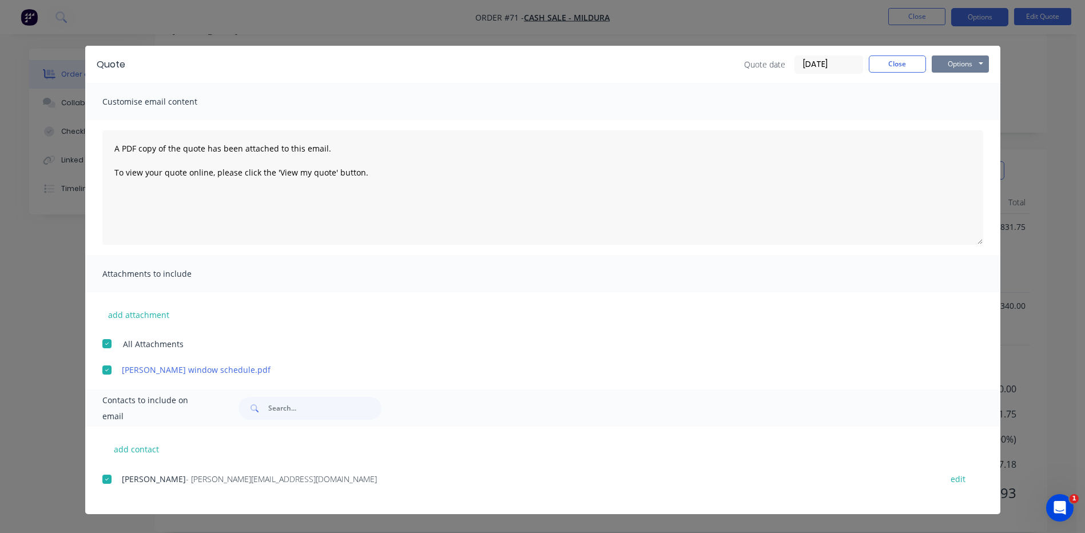
click at [965, 63] on button "Options" at bounding box center [960, 63] width 57 height 17
click at [960, 121] on button "Email" at bounding box center [968, 122] width 73 height 19
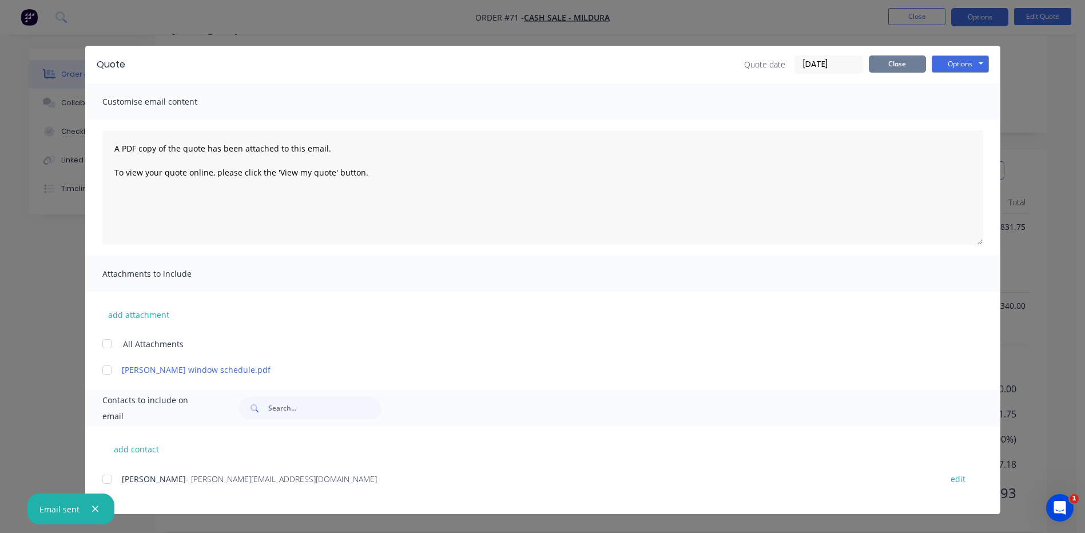
click at [896, 61] on button "Close" at bounding box center [897, 63] width 57 height 17
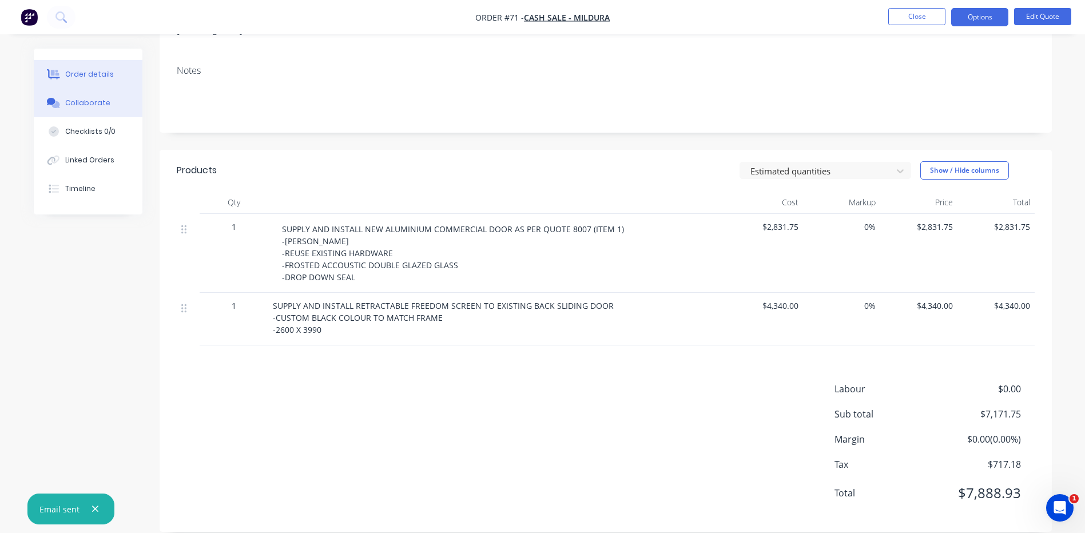
click at [90, 102] on div "Collaborate" at bounding box center [87, 103] width 45 height 10
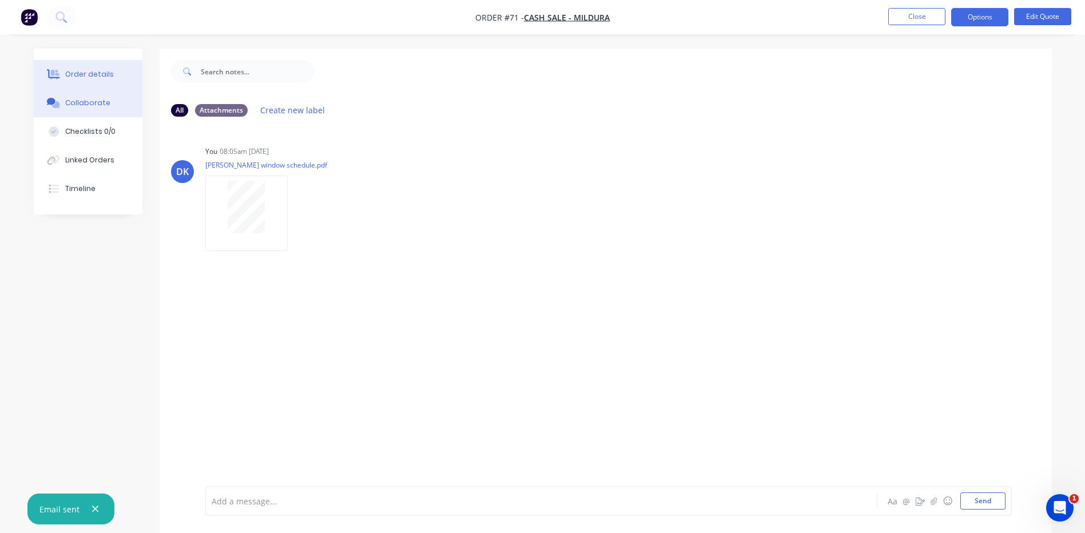
click at [85, 71] on div "Order details" at bounding box center [89, 74] width 49 height 10
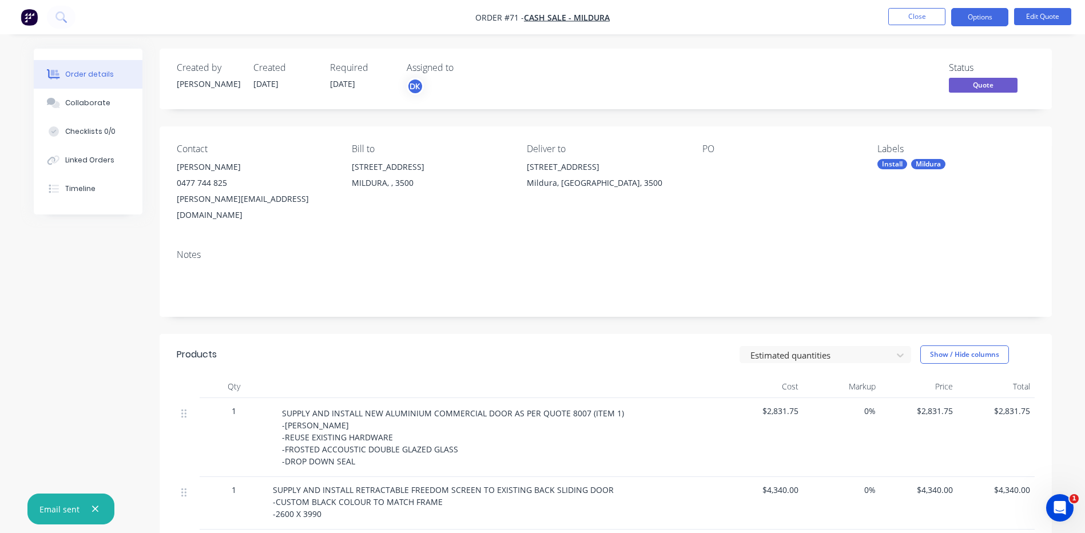
click at [27, 15] on img "button" at bounding box center [29, 17] width 17 height 17
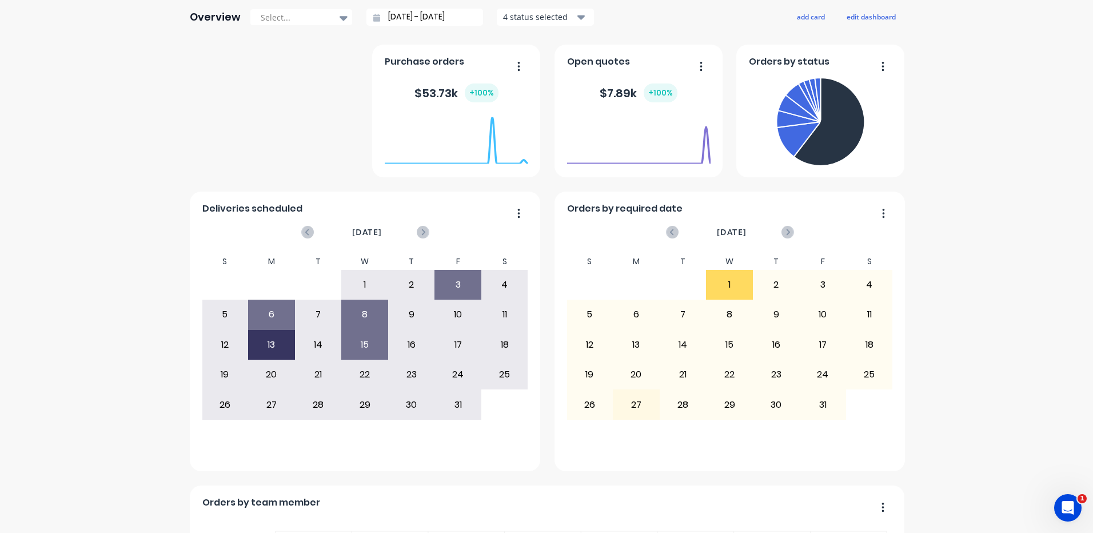
scroll to position [286, 0]
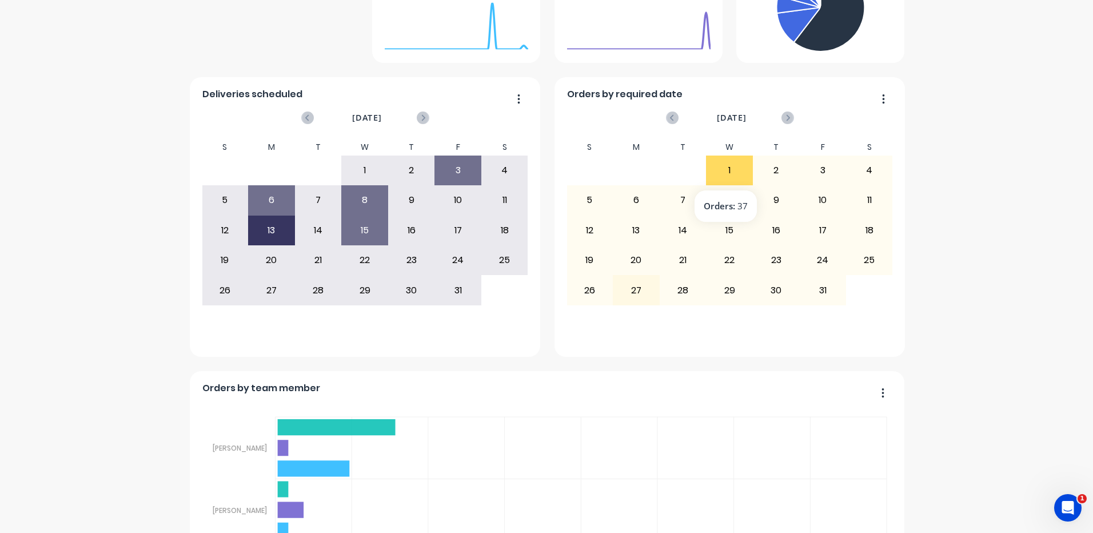
click at [726, 169] on div "1" at bounding box center [730, 170] width 46 height 29
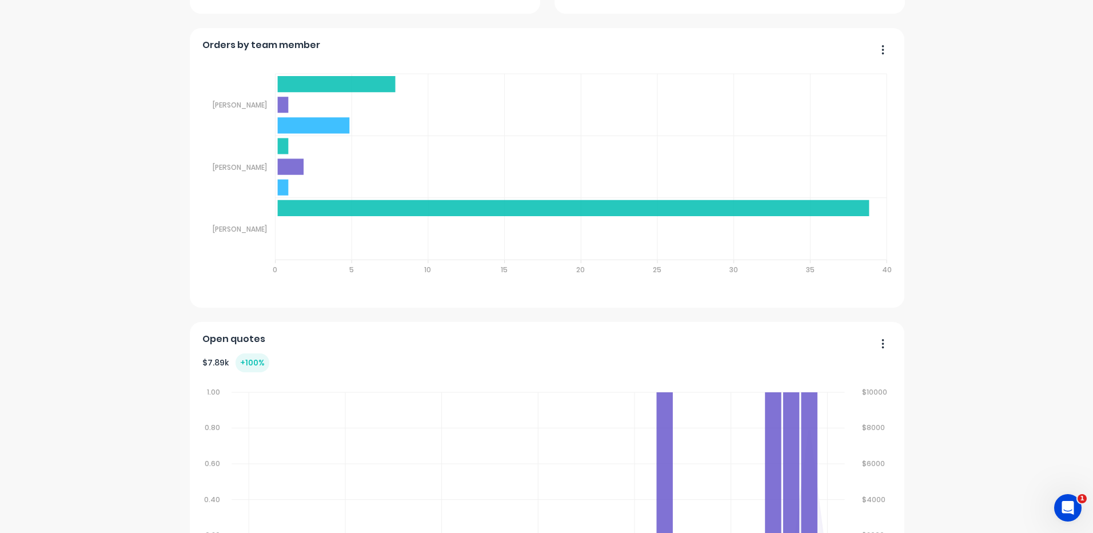
scroll to position [743, 0]
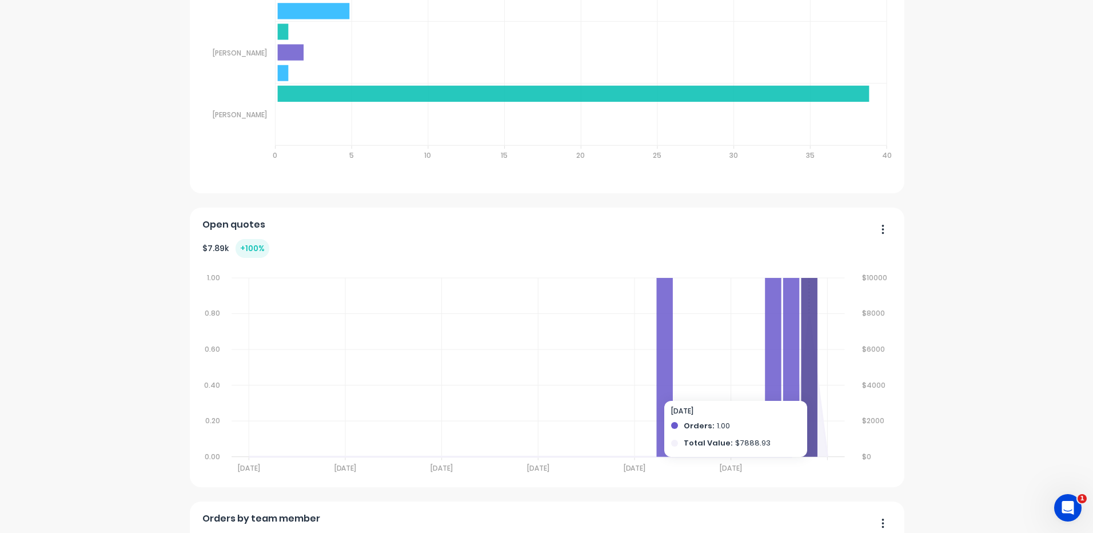
click at [810, 287] on icon at bounding box center [810, 367] width 17 height 179
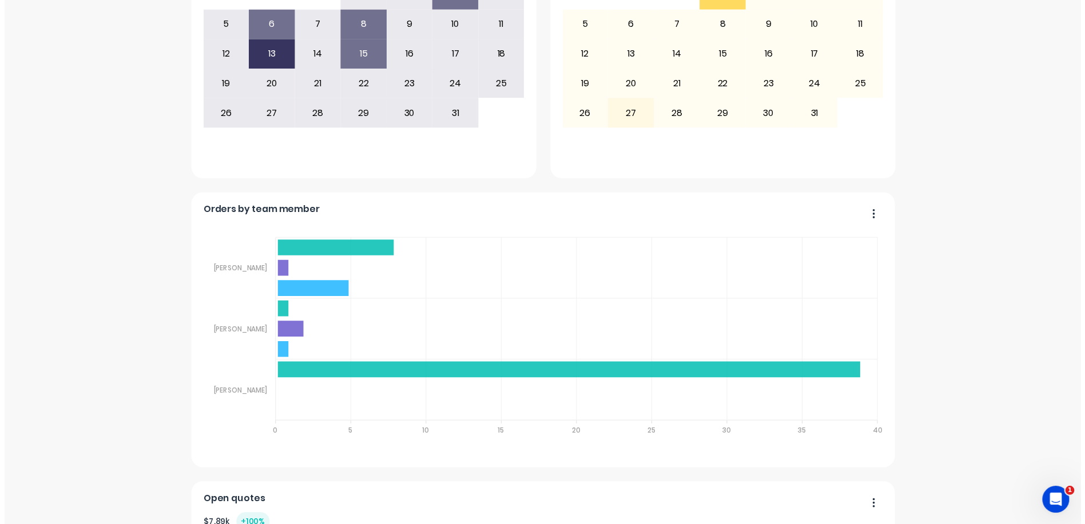
scroll to position [0, 0]
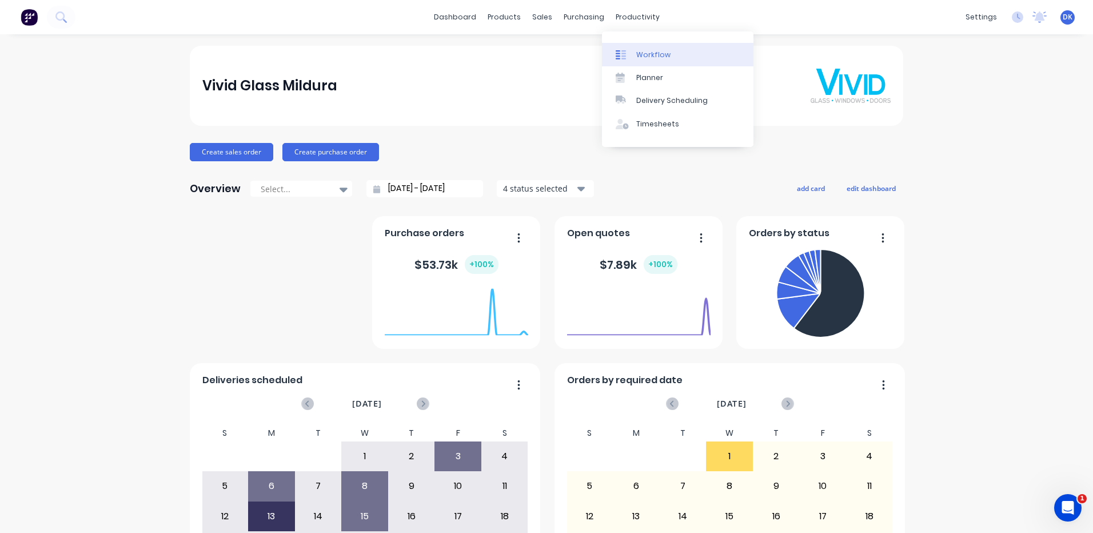
click at [653, 55] on div "Workflow" at bounding box center [654, 55] width 34 height 10
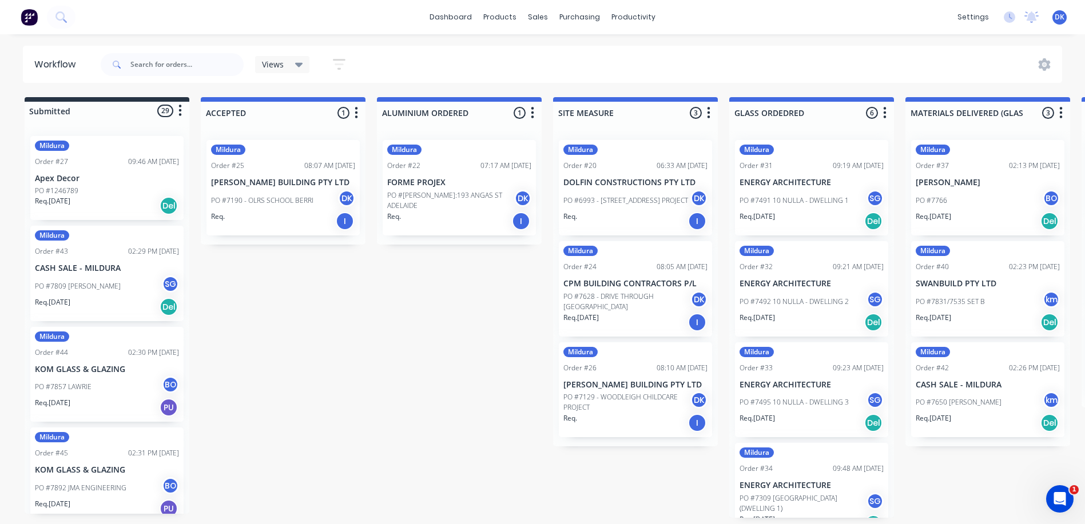
click at [106, 173] on div "Mildura Order #27 09:46 AM [DATE] Apex Decor PO #1246789 Req. [DATE] Del" at bounding box center [106, 178] width 153 height 84
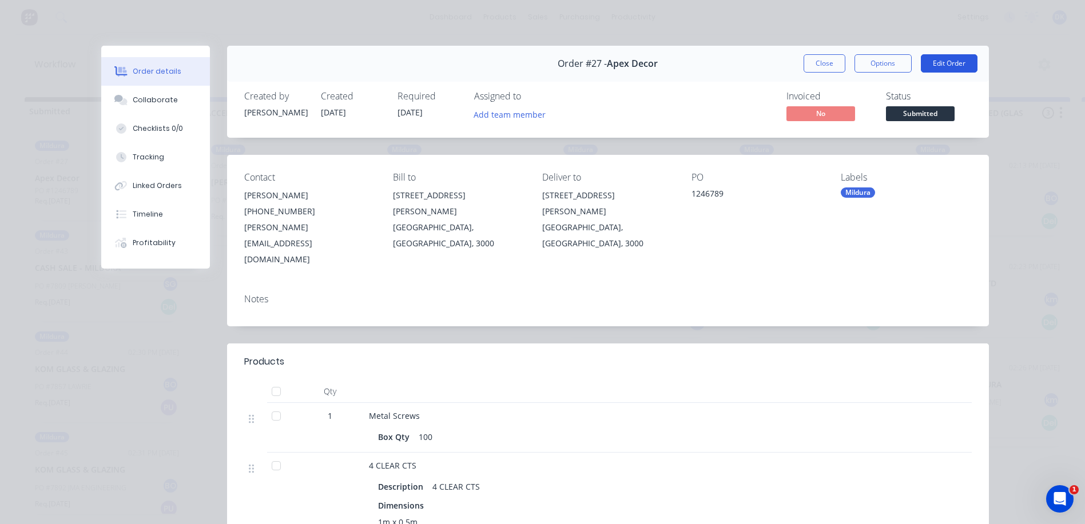
click at [946, 61] on button "Edit Order" at bounding box center [949, 63] width 57 height 18
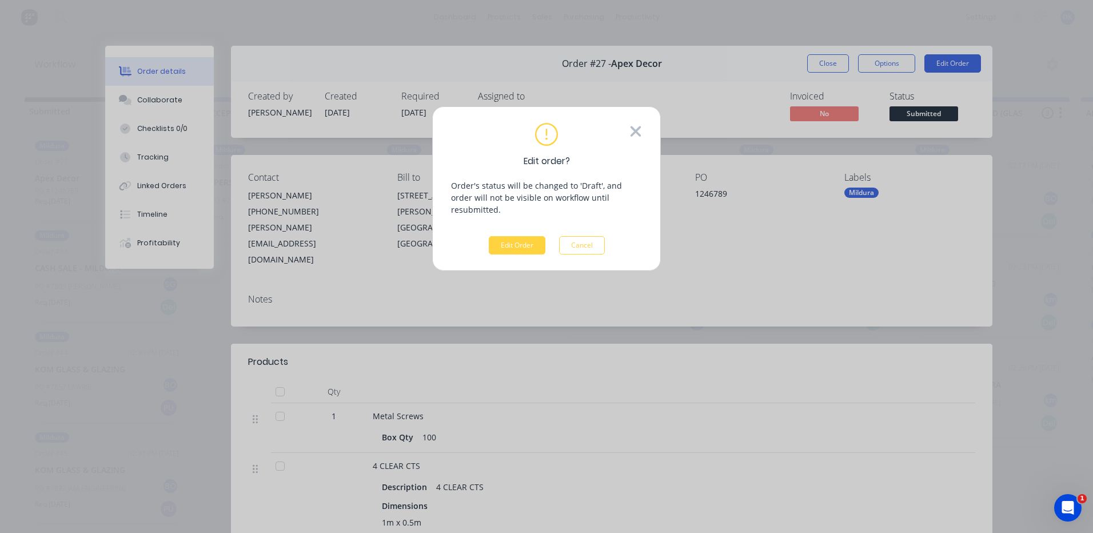
click at [635, 130] on icon at bounding box center [636, 131] width 10 height 10
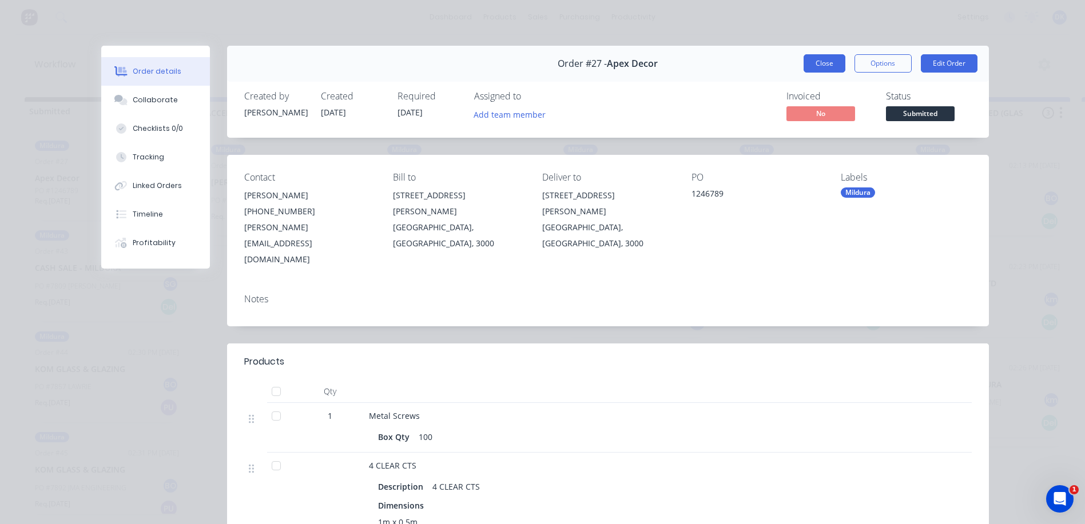
click at [818, 60] on button "Close" at bounding box center [824, 63] width 42 height 18
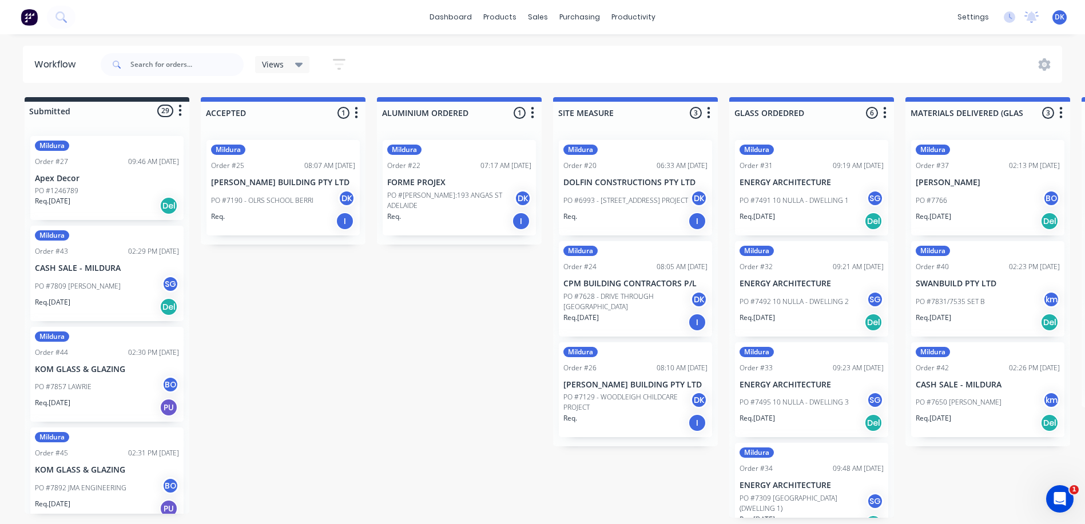
click at [26, 14] on img at bounding box center [29, 17] width 17 height 17
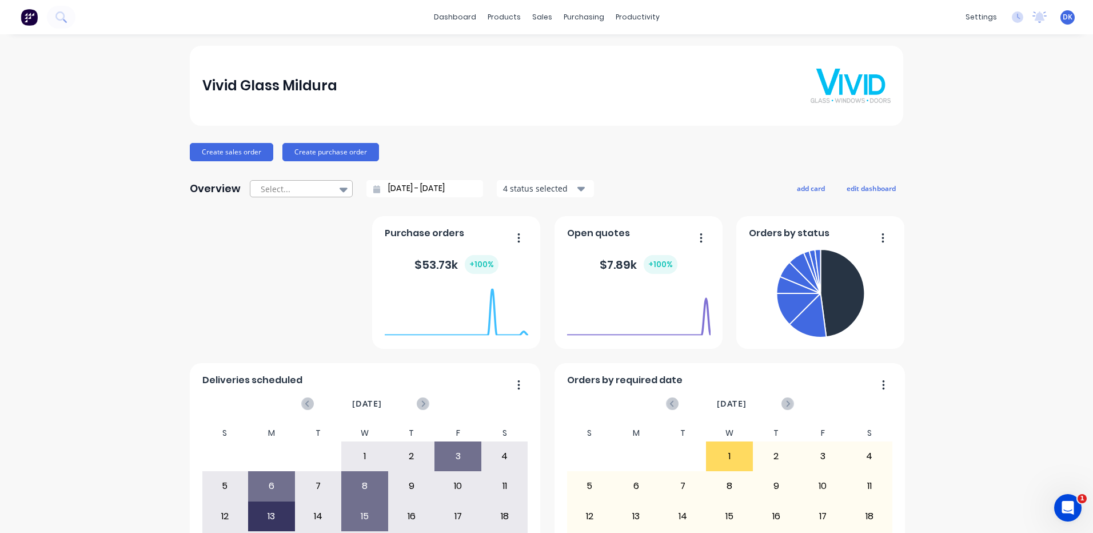
click at [340, 187] on icon at bounding box center [344, 189] width 8 height 13
click at [287, 238] on div "Month to date" at bounding box center [301, 235] width 103 height 21
type input "[DATE] - [DATE]"
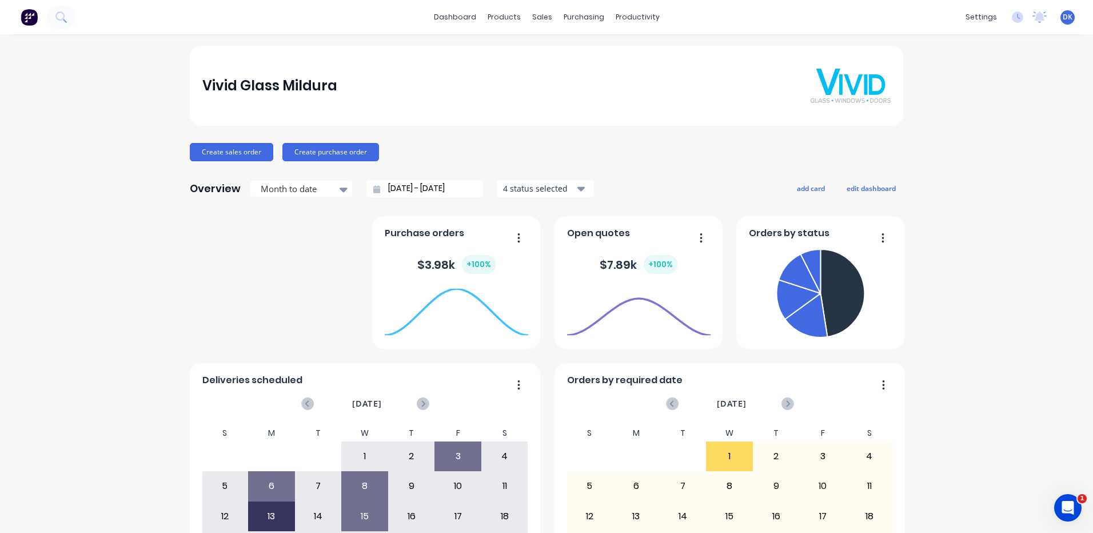
click at [700, 236] on icon "button" at bounding box center [701, 237] width 3 height 11
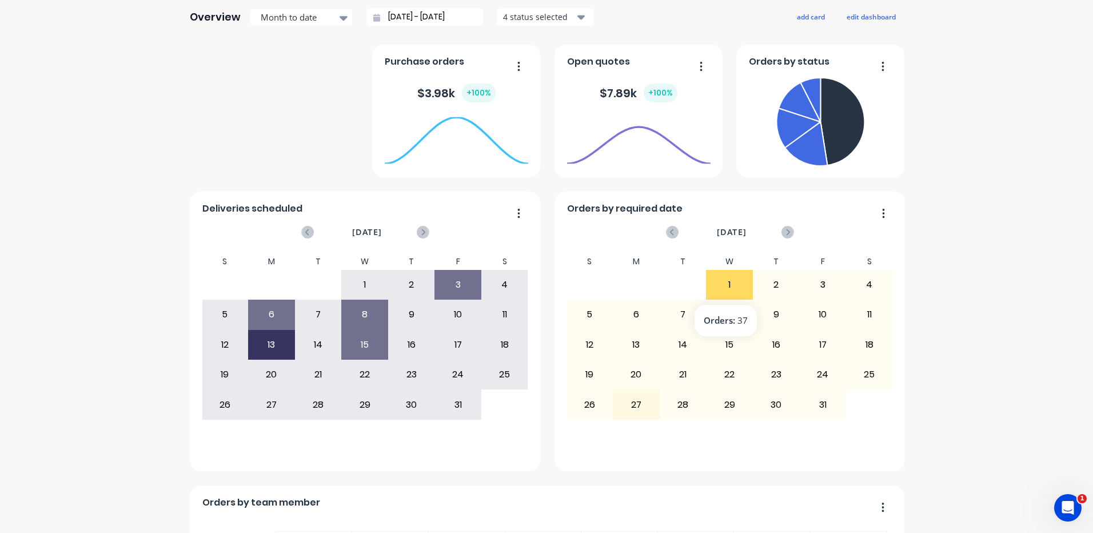
scroll to position [229, 0]
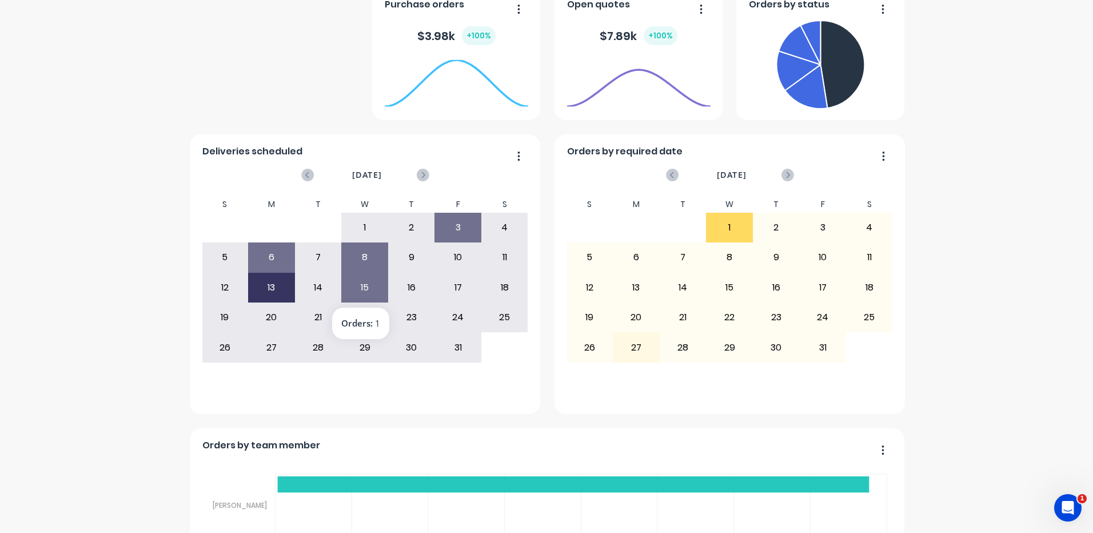
click at [360, 285] on div "15" at bounding box center [365, 287] width 46 height 29
click at [518, 157] on icon "button" at bounding box center [519, 155] width 2 height 9
click at [468, 232] on div "Export to Excel Format" at bounding box center [472, 231] width 88 height 17
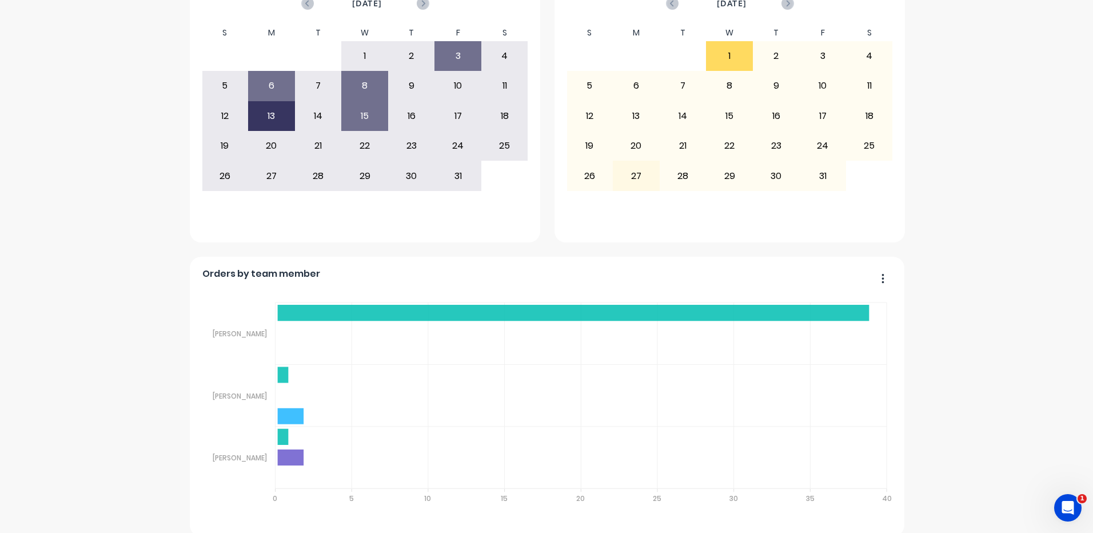
click at [882, 279] on icon "button" at bounding box center [883, 277] width 2 height 9
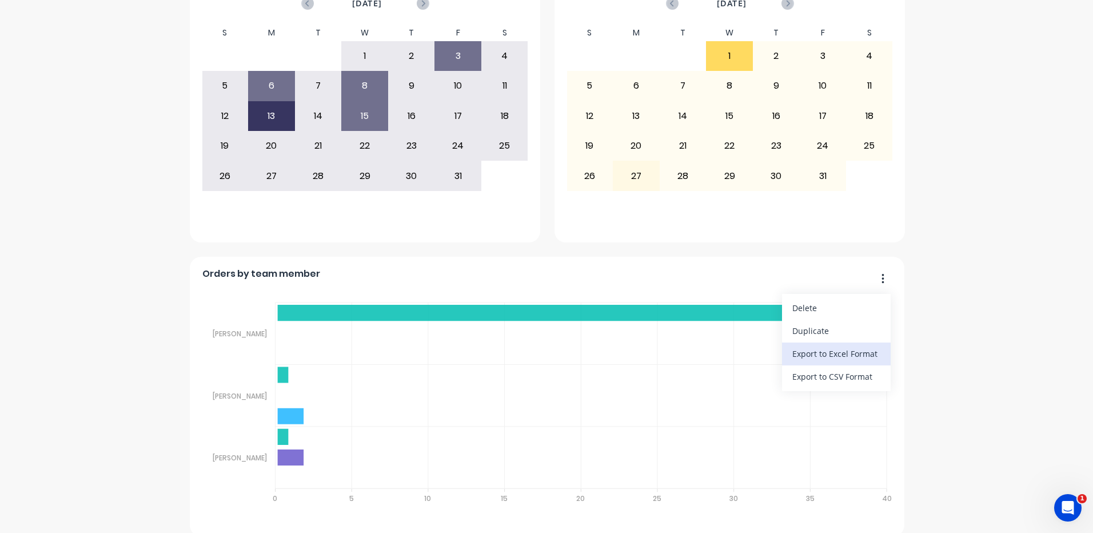
click at [822, 354] on div "Export to Excel Format" at bounding box center [837, 353] width 88 height 17
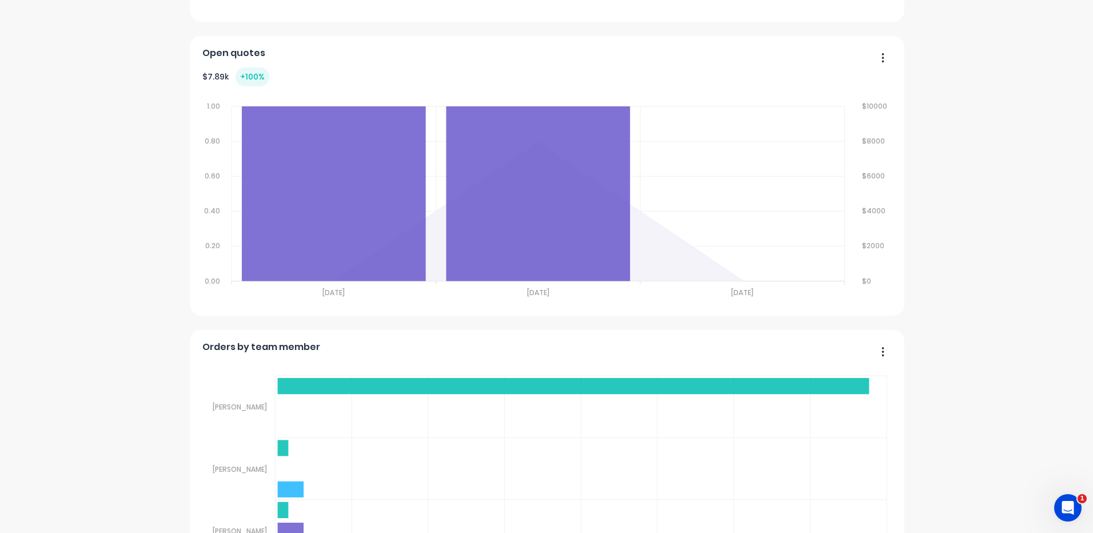
scroll to position [801, 0]
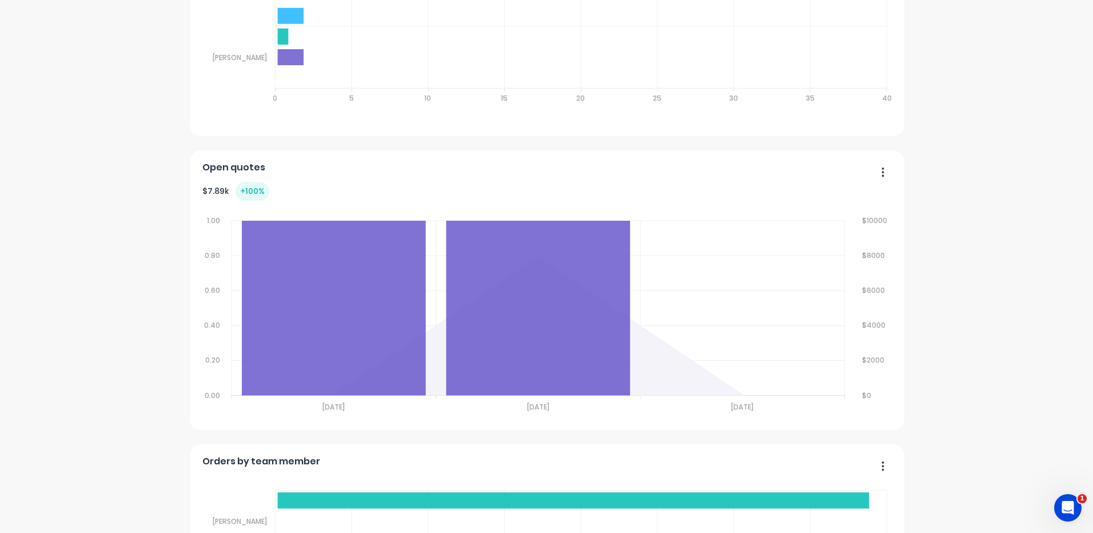
click at [882, 172] on icon "button" at bounding box center [883, 171] width 3 height 11
click at [812, 245] on div "Export to Excel Format" at bounding box center [837, 247] width 88 height 17
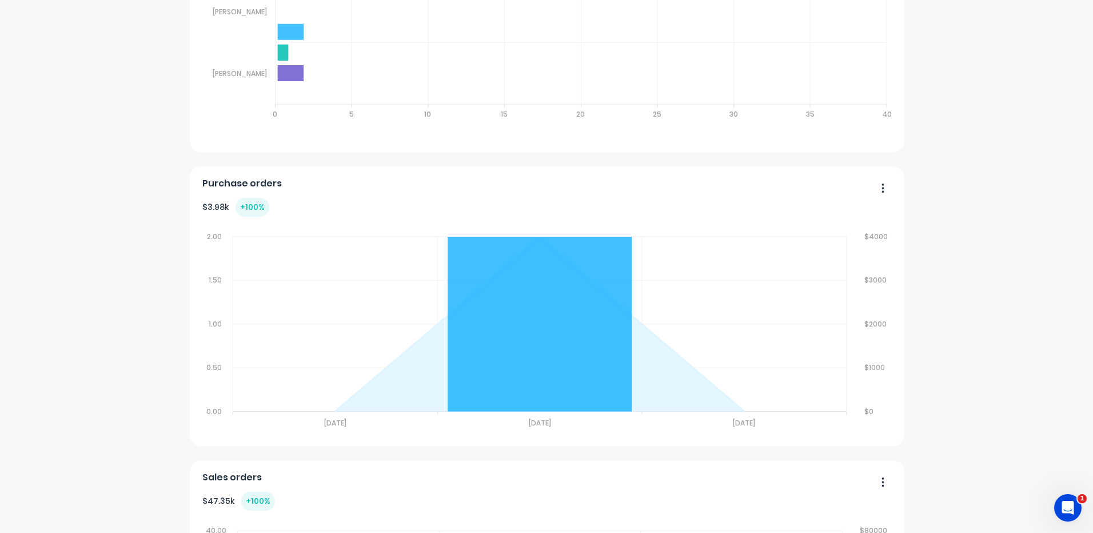
scroll to position [1144, 0]
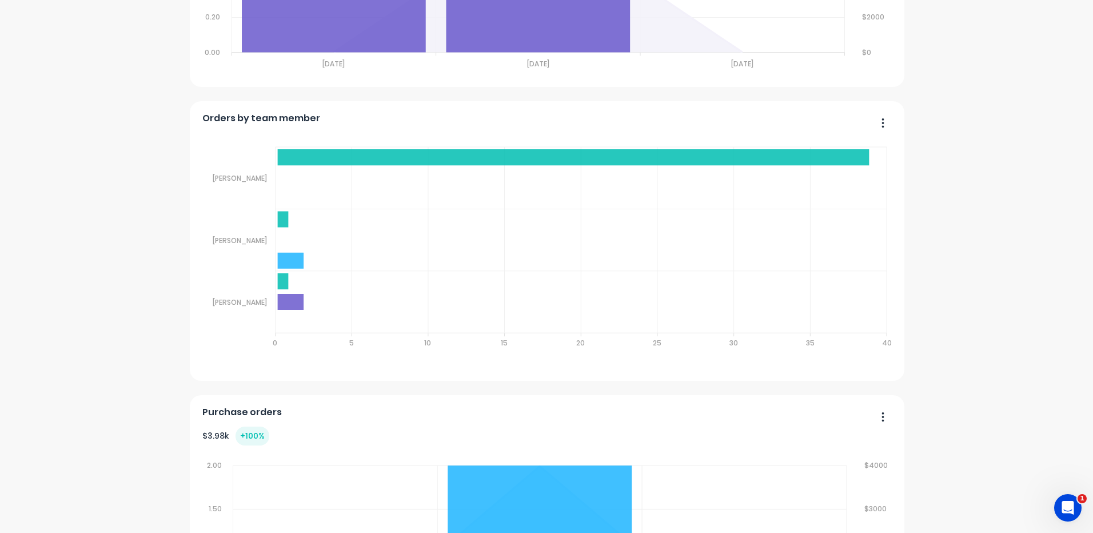
click at [881, 121] on button "button" at bounding box center [879, 124] width 24 height 18
click at [819, 199] on div "Export to Excel Format" at bounding box center [837, 198] width 88 height 17
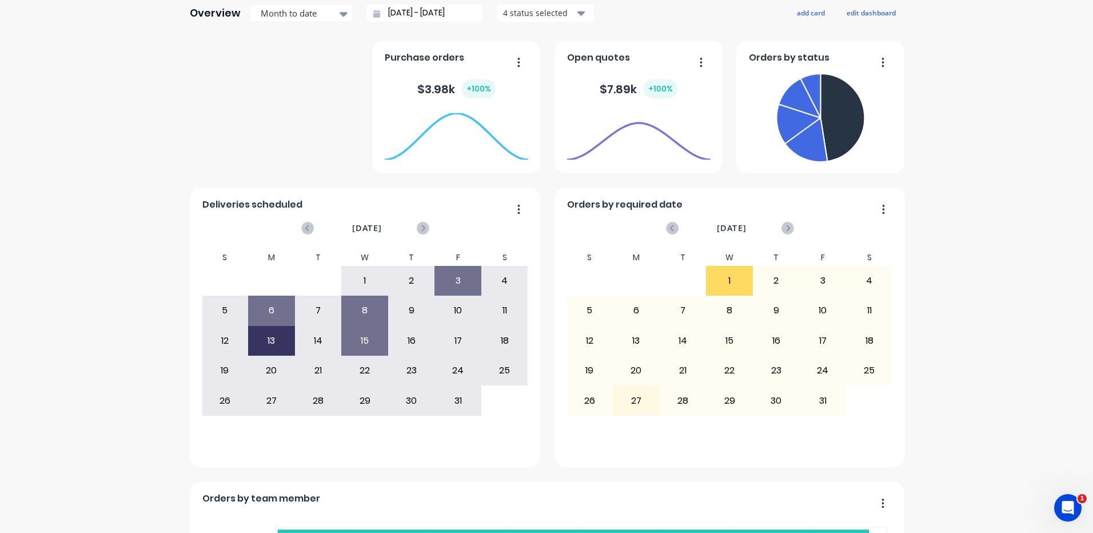
scroll to position [0, 0]
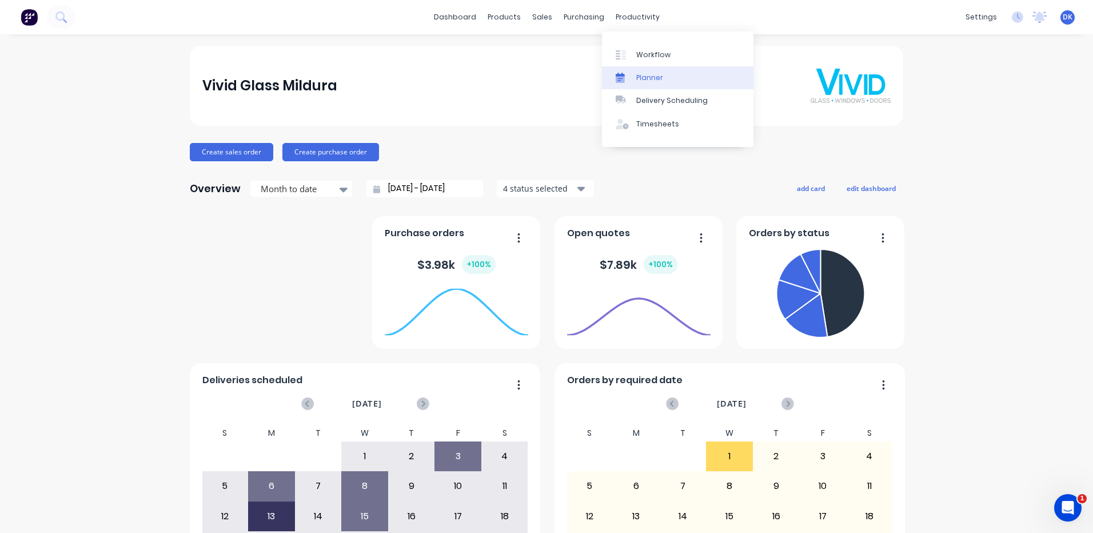
click at [646, 74] on div "Planner" at bounding box center [650, 78] width 27 height 10
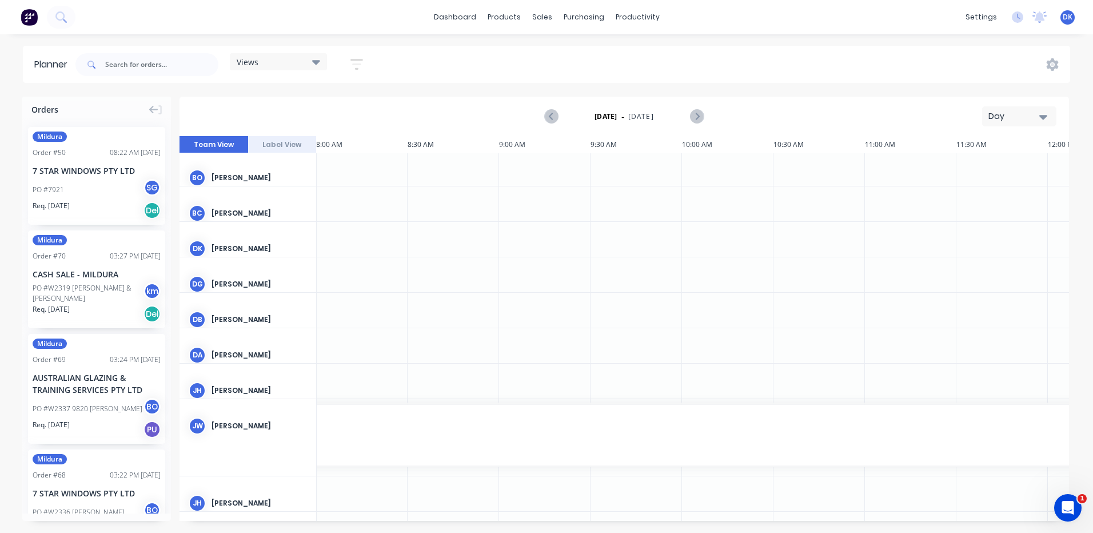
scroll to position [229, 1465]
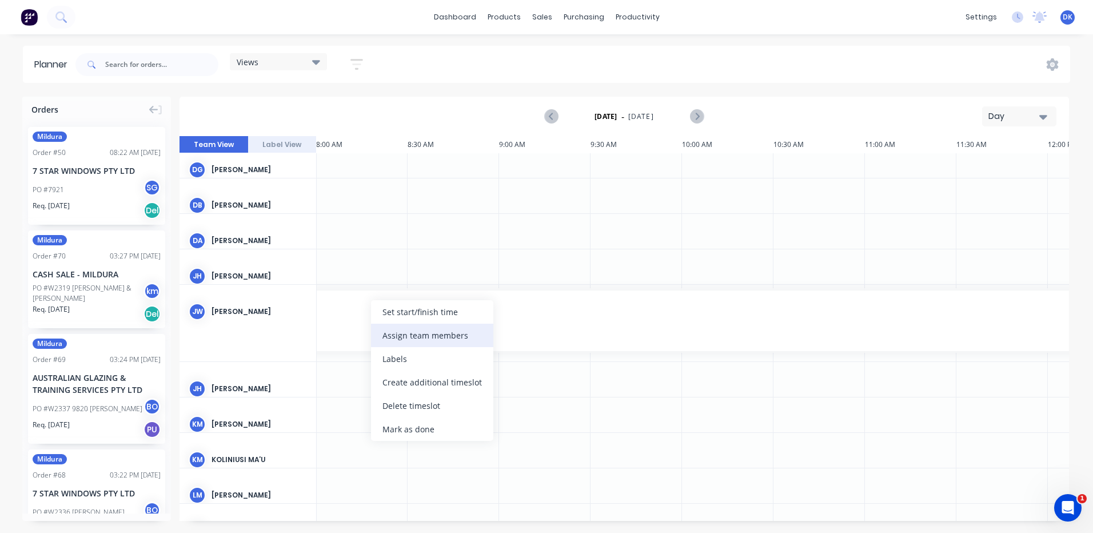
click at [402, 335] on div "Assign team members" at bounding box center [432, 335] width 122 height 23
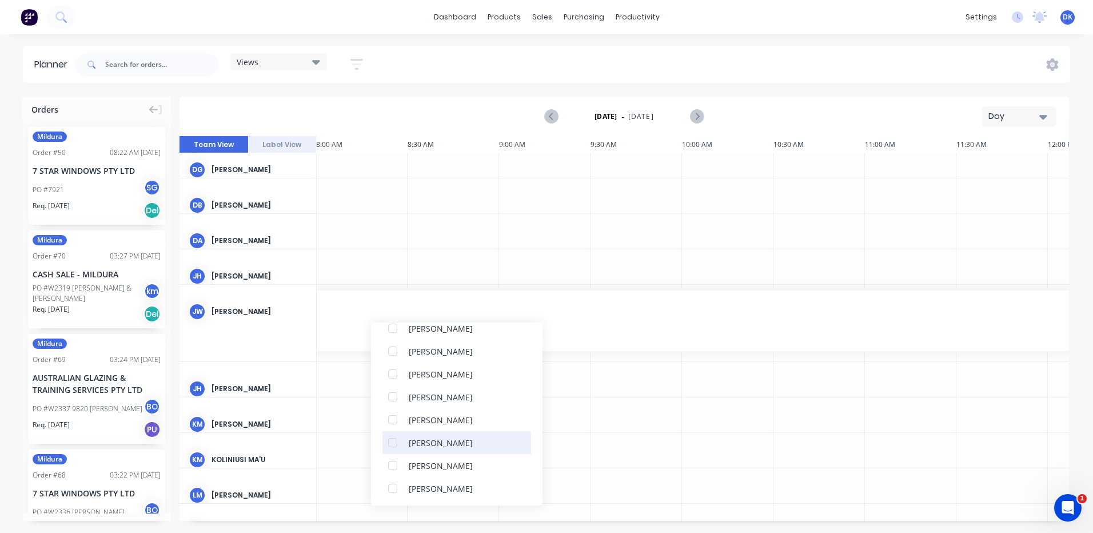
scroll to position [172, 0]
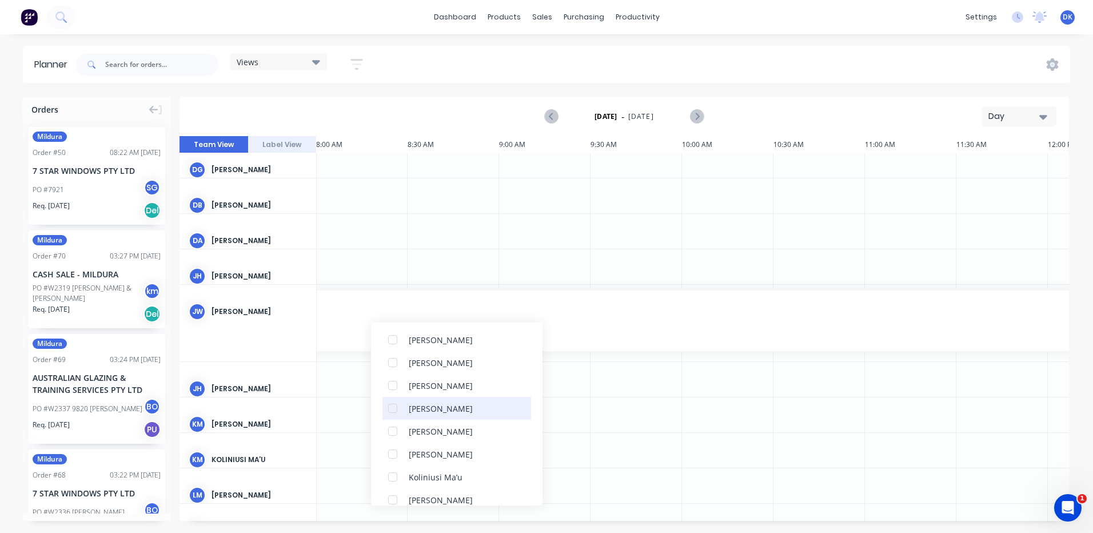
click at [394, 408] on div at bounding box center [392, 408] width 23 height 23
click at [389, 431] on div at bounding box center [392, 431] width 23 height 23
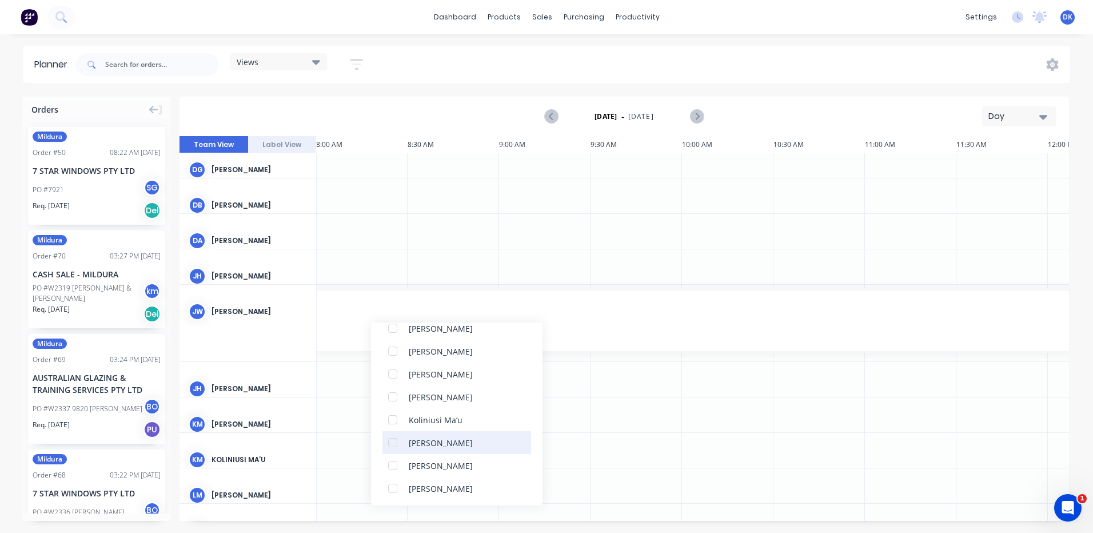
click at [393, 442] on div at bounding box center [392, 442] width 23 height 23
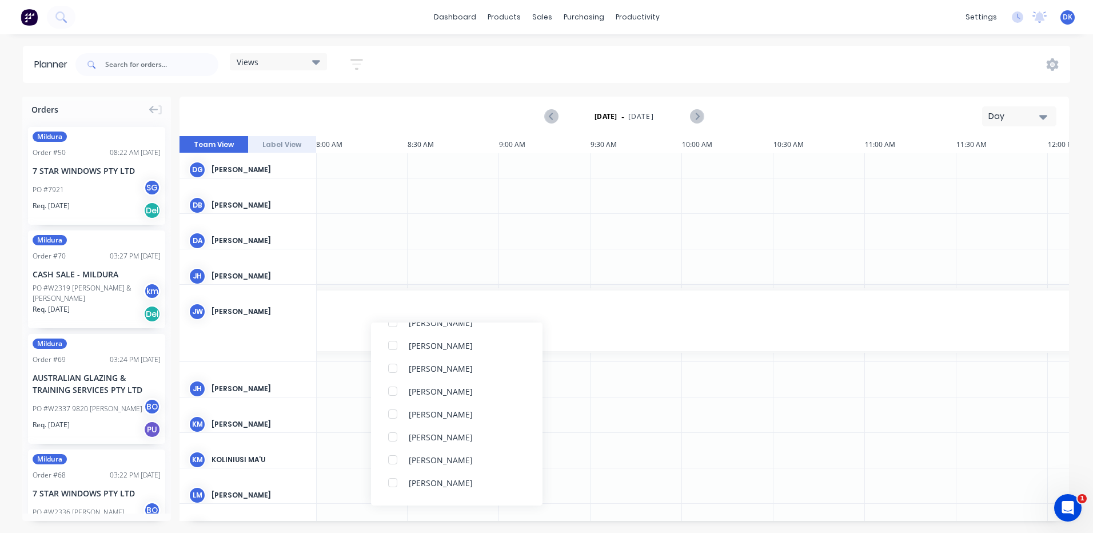
click at [572, 445] on div at bounding box center [545, 450] width 92 height 35
drag, startPoint x: 369, startPoint y: 337, endPoint x: 366, endPoint y: 371, distance: 33.3
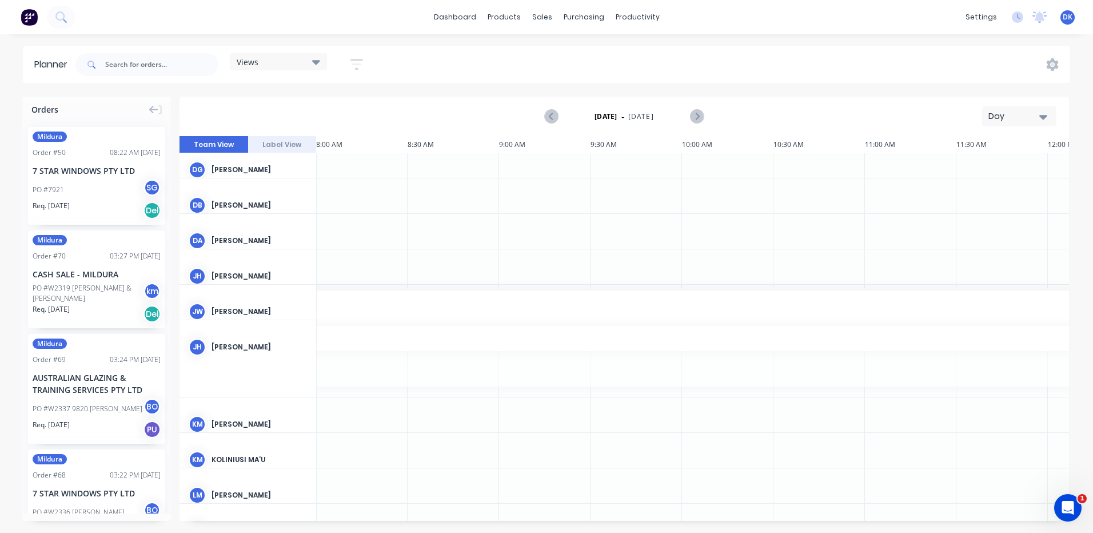
drag, startPoint x: 369, startPoint y: 363, endPoint x: 364, endPoint y: 303, distance: 60.3
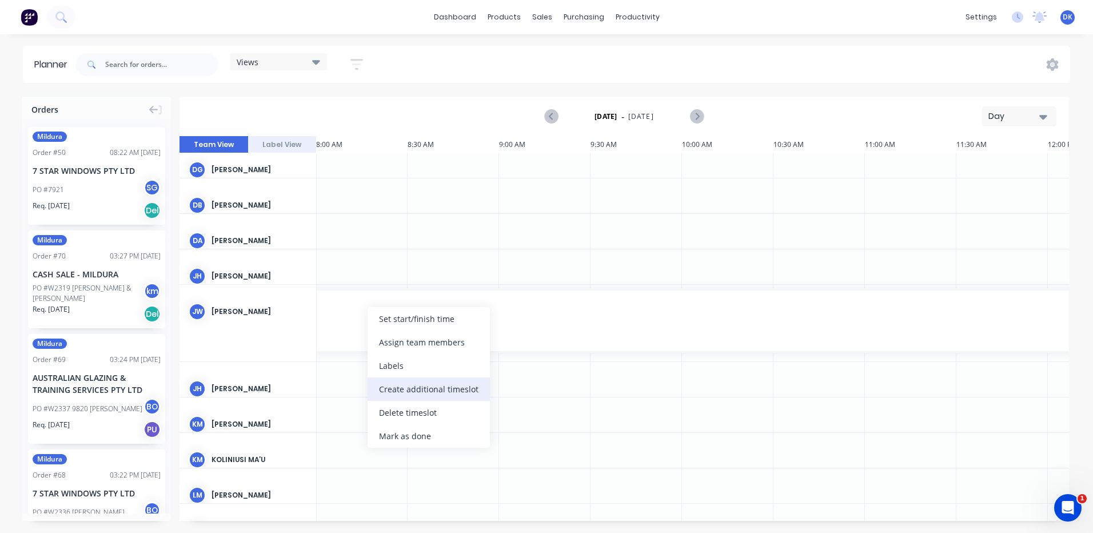
click at [414, 391] on div "Create additional timeslot" at bounding box center [429, 388] width 122 height 23
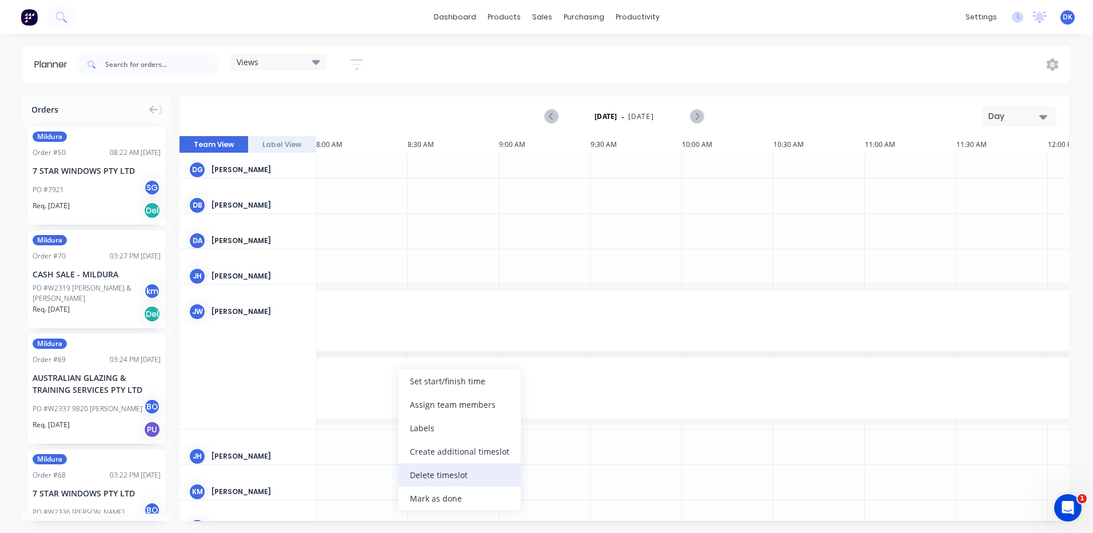
click at [432, 475] on div "Delete timeslot" at bounding box center [460, 474] width 122 height 23
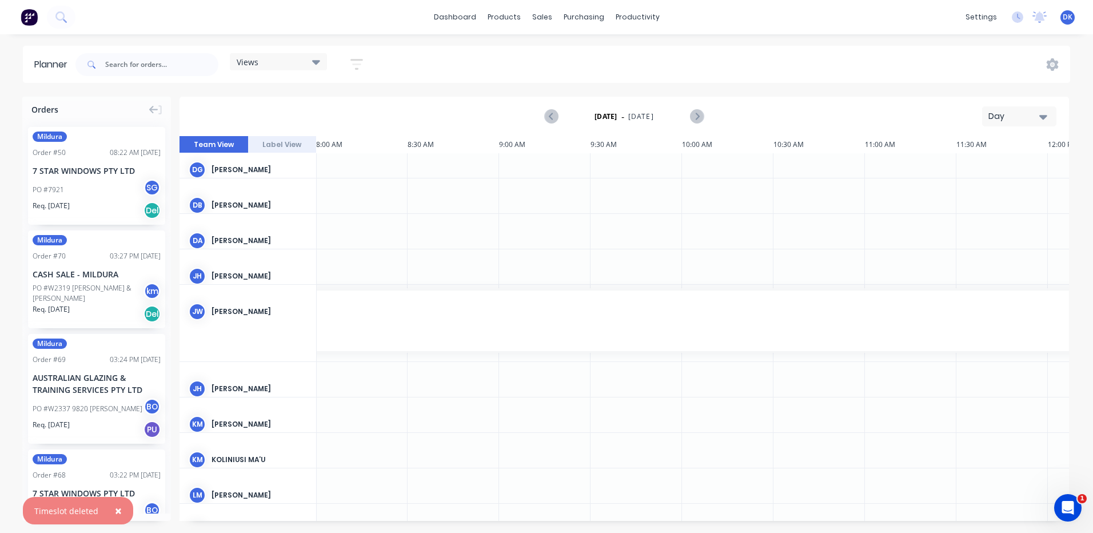
click at [339, 375] on div at bounding box center [362, 379] width 92 height 35
drag, startPoint x: 342, startPoint y: 375, endPoint x: 295, endPoint y: 381, distance: 47.2
click at [295, 381] on div "[PERSON_NAME]" at bounding box center [248, 389] width 137 height 54
drag, startPoint x: 261, startPoint y: 383, endPoint x: 411, endPoint y: 316, distance: 164.6
click at [411, 316] on div "BP [PERSON_NAME] BO [PERSON_NAME] BC [PERSON_NAME] DK [PERSON_NAME] DG [PERSON_…" at bounding box center [978, 321] width 4526 height 792
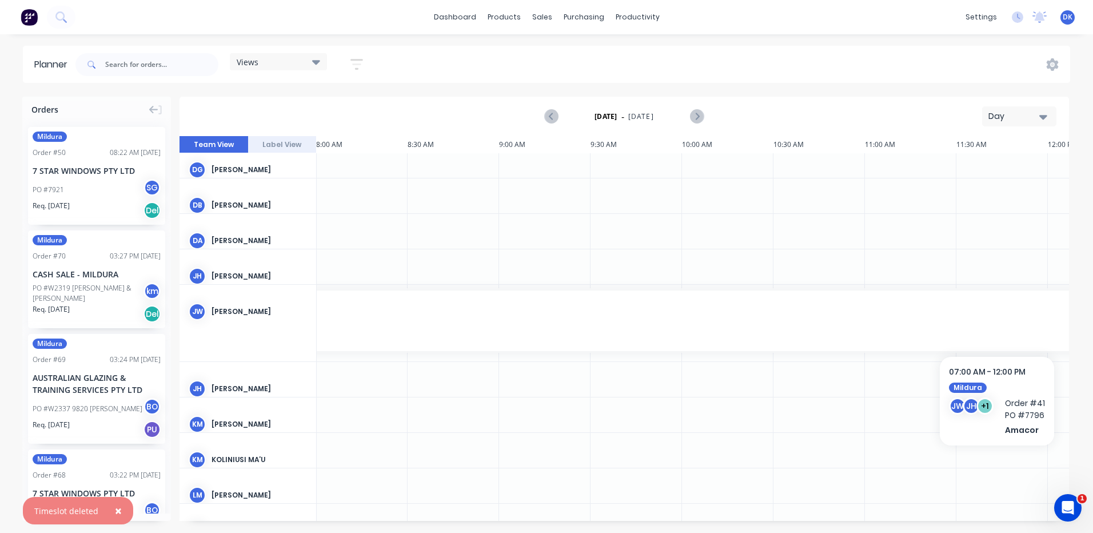
drag, startPoint x: 253, startPoint y: 381, endPoint x: 406, endPoint y: 316, distance: 166.8
click at [406, 316] on div "BP [PERSON_NAME] BO [PERSON_NAME] BC [PERSON_NAME] DK [PERSON_NAME] DG [PERSON_…" at bounding box center [978, 321] width 4526 height 792
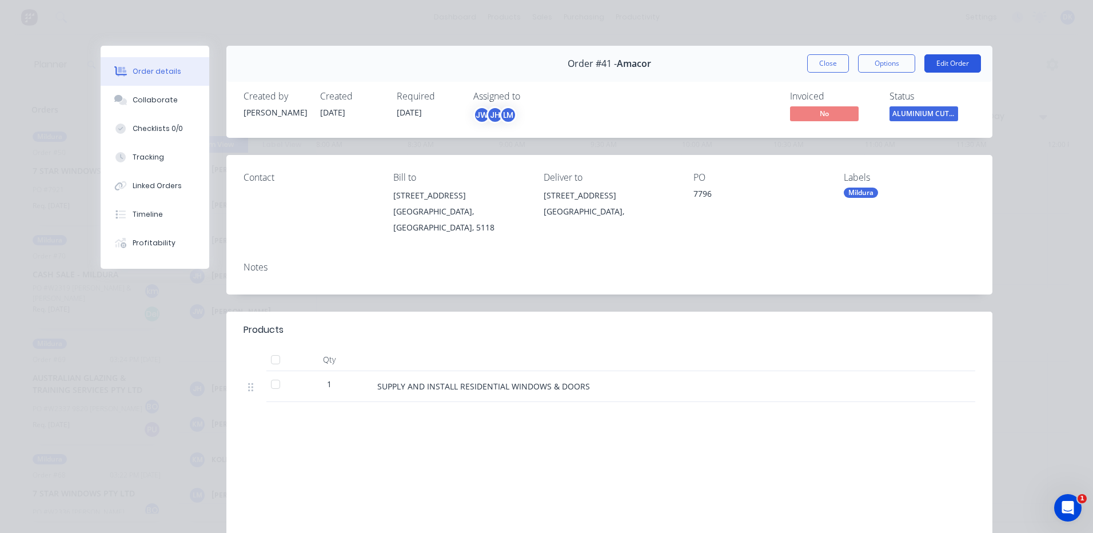
click at [949, 61] on button "Edit Order" at bounding box center [953, 63] width 57 height 18
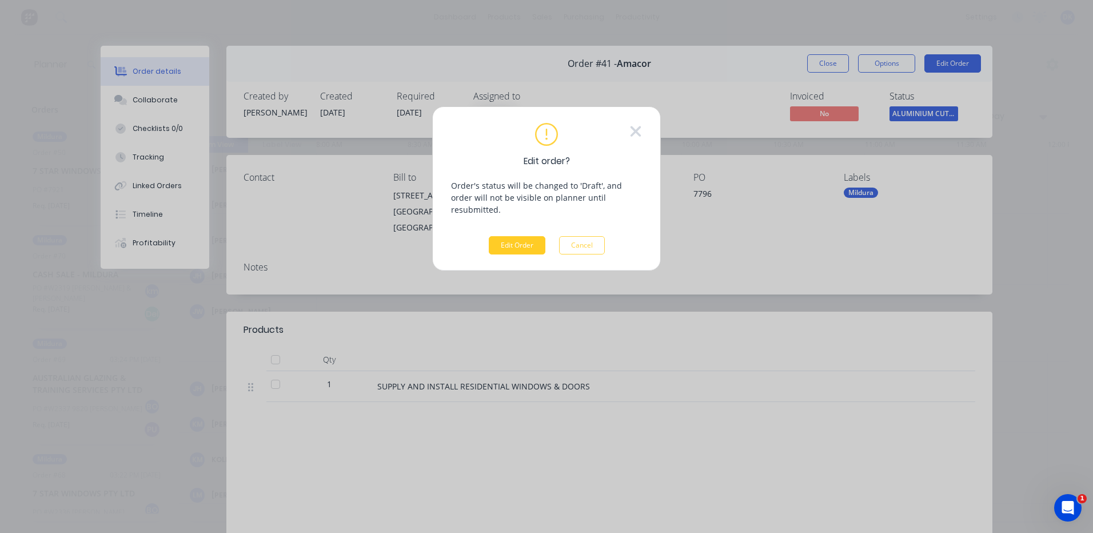
click at [519, 236] on button "Edit Order" at bounding box center [517, 245] width 57 height 18
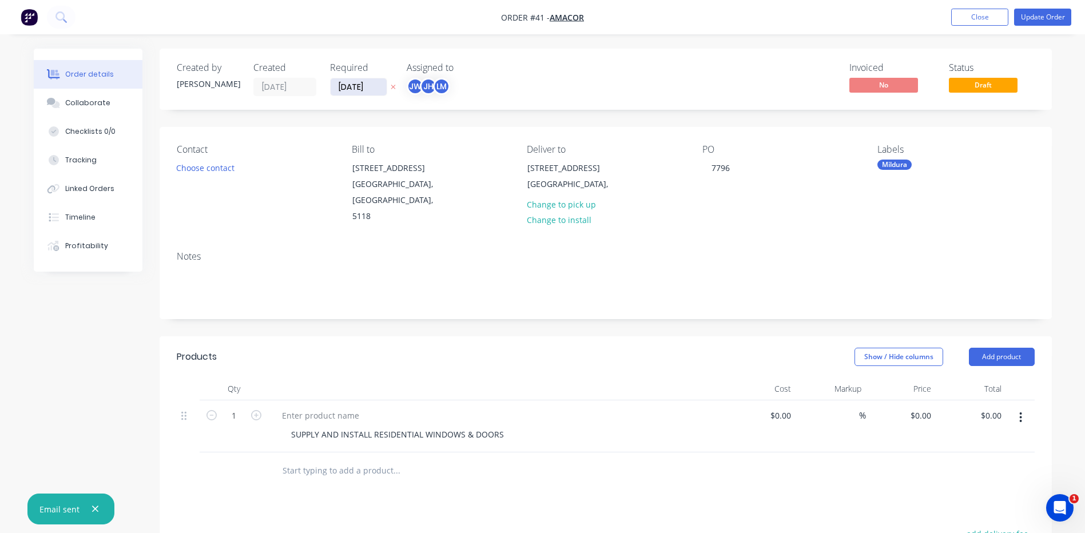
click at [345, 86] on input "[DATE]" at bounding box center [359, 86] width 56 height 17
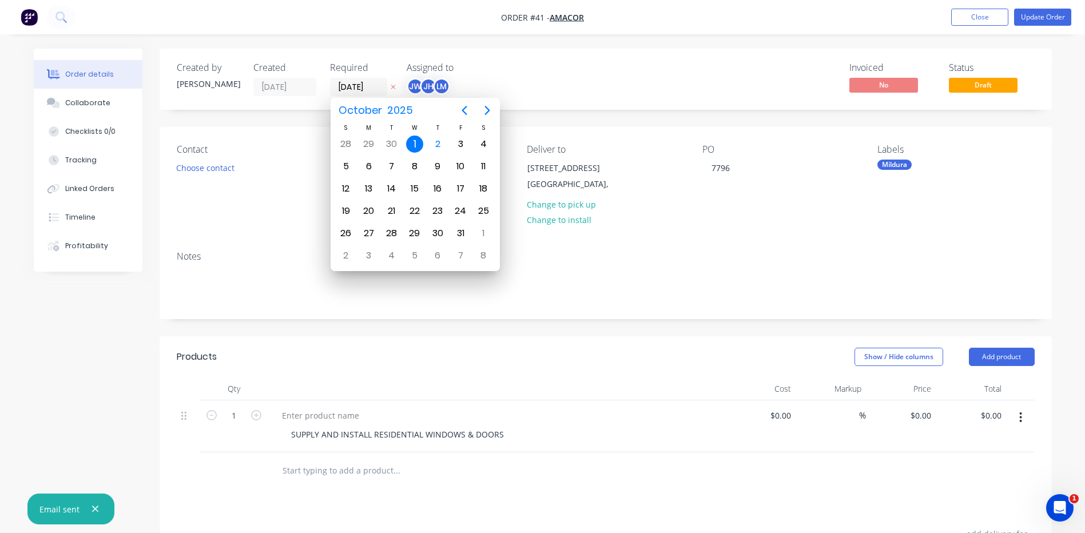
type input "[DATE]"
click at [292, 142] on div "Contact Choose contact [PERSON_NAME] to [STREET_ADDRESS] Deliver to [STREET_ADD…" at bounding box center [606, 184] width 892 height 115
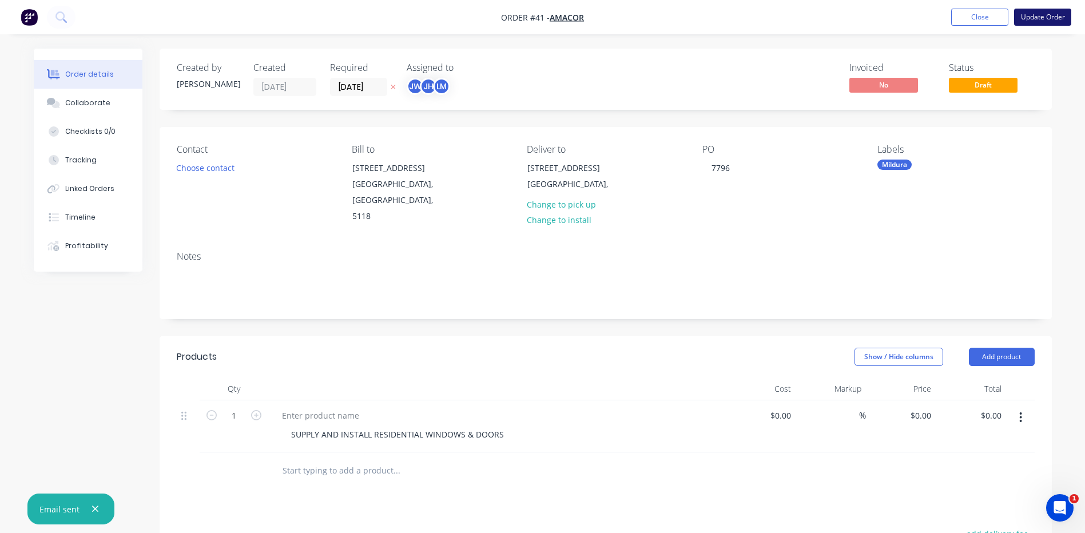
click at [1037, 14] on button "Update Order" at bounding box center [1042, 17] width 57 height 17
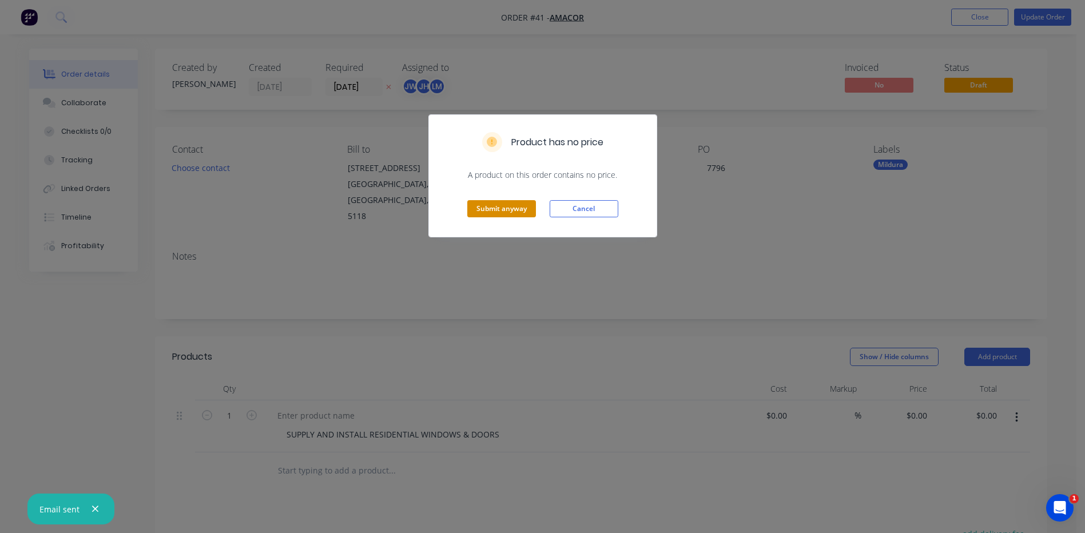
click at [500, 206] on button "Submit anyway" at bounding box center [501, 208] width 69 height 17
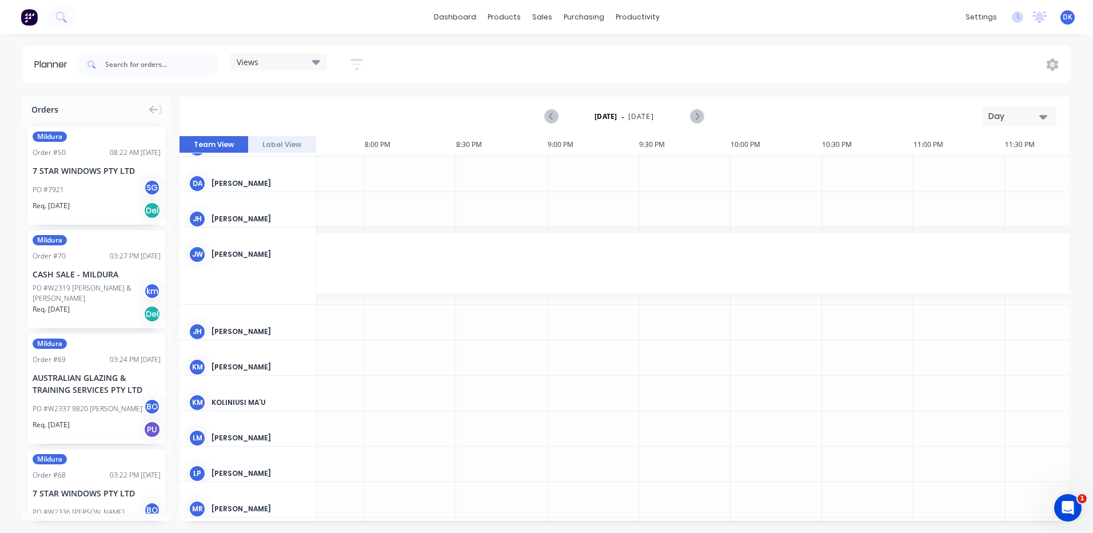
scroll to position [286, 3641]
click at [698, 115] on icon "Next page" at bounding box center [696, 116] width 5 height 9
click at [697, 117] on icon "Next page" at bounding box center [697, 117] width 14 height 14
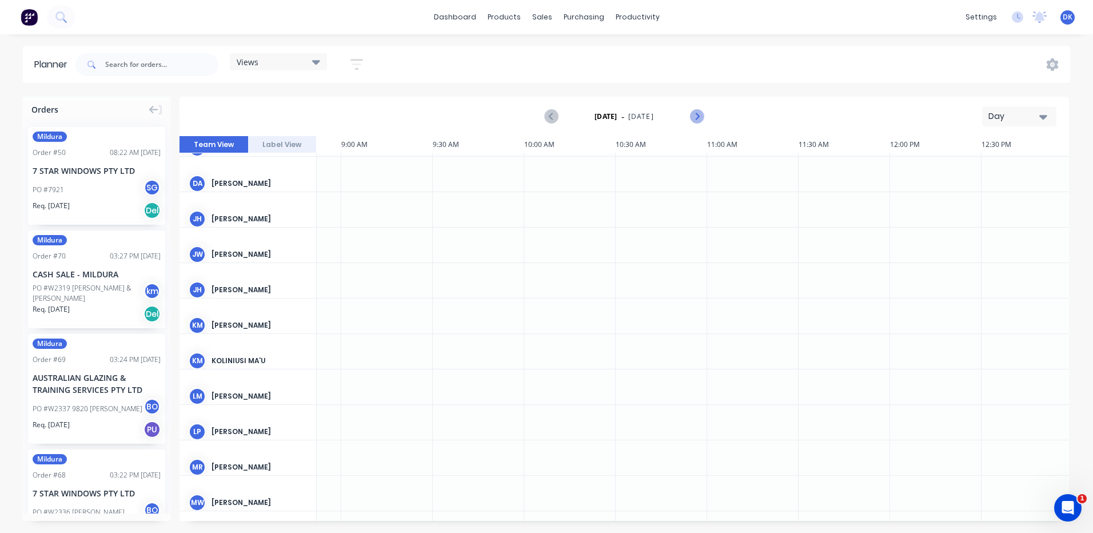
scroll to position [286, 1648]
click at [697, 117] on icon "Next page" at bounding box center [697, 117] width 14 height 14
drag, startPoint x: 242, startPoint y: 246, endPoint x: 246, endPoint y: 291, distance: 44.8
click at [246, 291] on div "BP [PERSON_NAME] BO [PERSON_NAME] BC [PERSON_NAME] DK [PERSON_NAME] DG [PERSON_…" at bounding box center [248, 277] width 137 height 821
click at [280, 144] on button "Label View" at bounding box center [282, 144] width 69 height 17
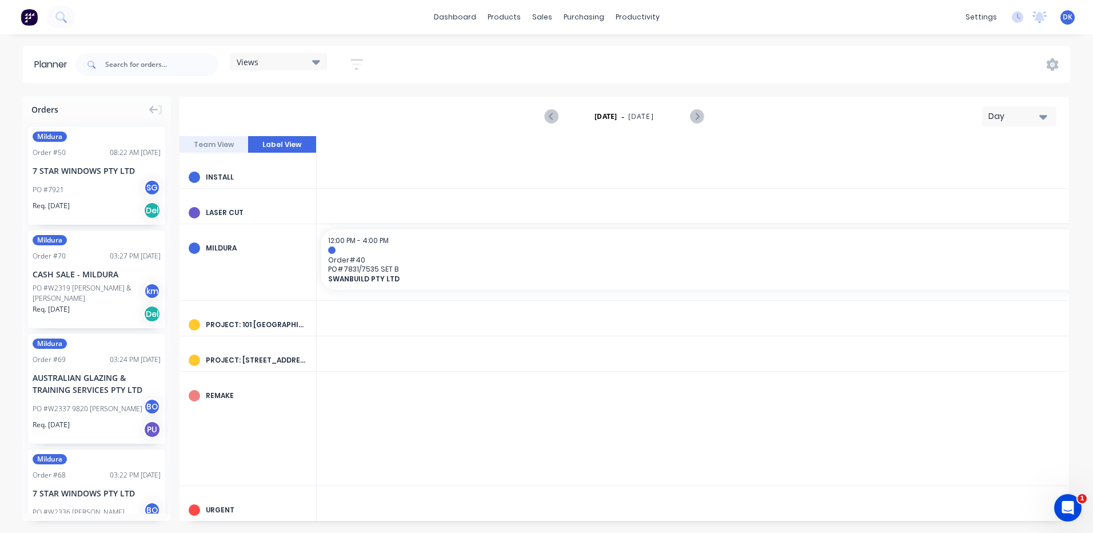
scroll to position [0, 1648]
click at [220, 142] on button "Team View" at bounding box center [214, 144] width 69 height 17
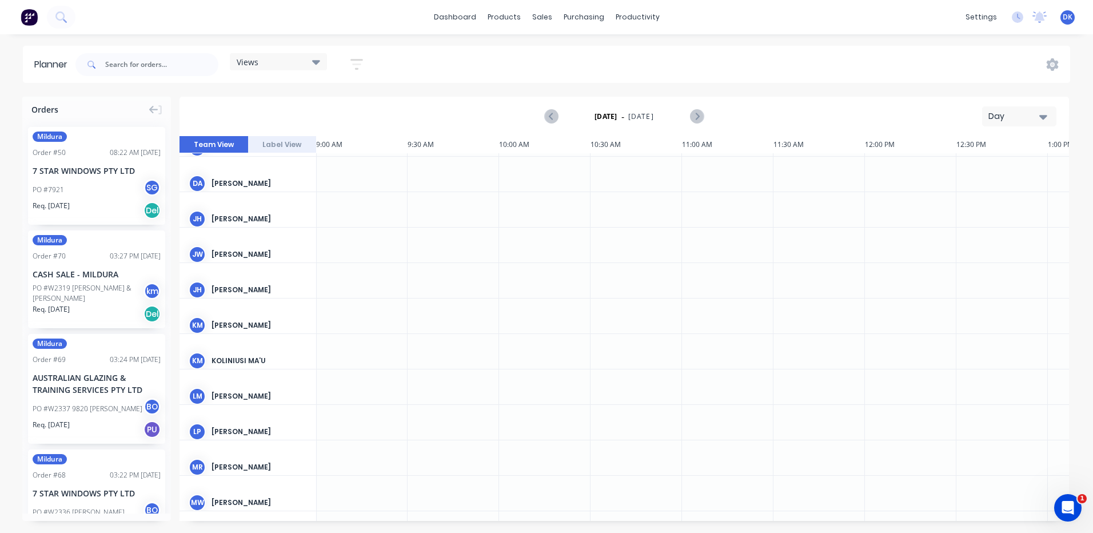
scroll to position [172, 1648]
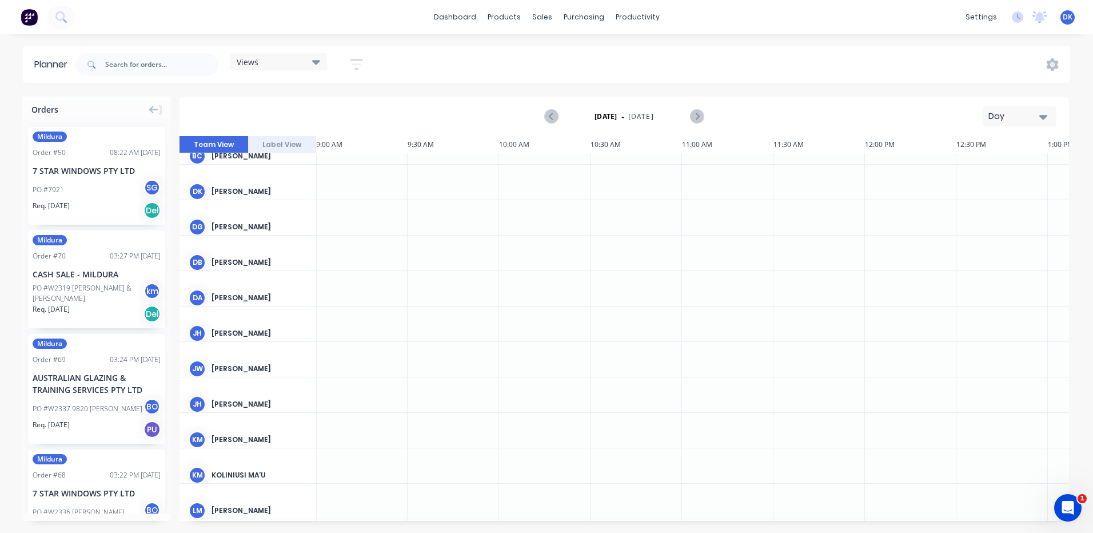
click at [319, 62] on icon at bounding box center [316, 62] width 8 height 5
click at [361, 60] on icon "button" at bounding box center [357, 64] width 13 height 11
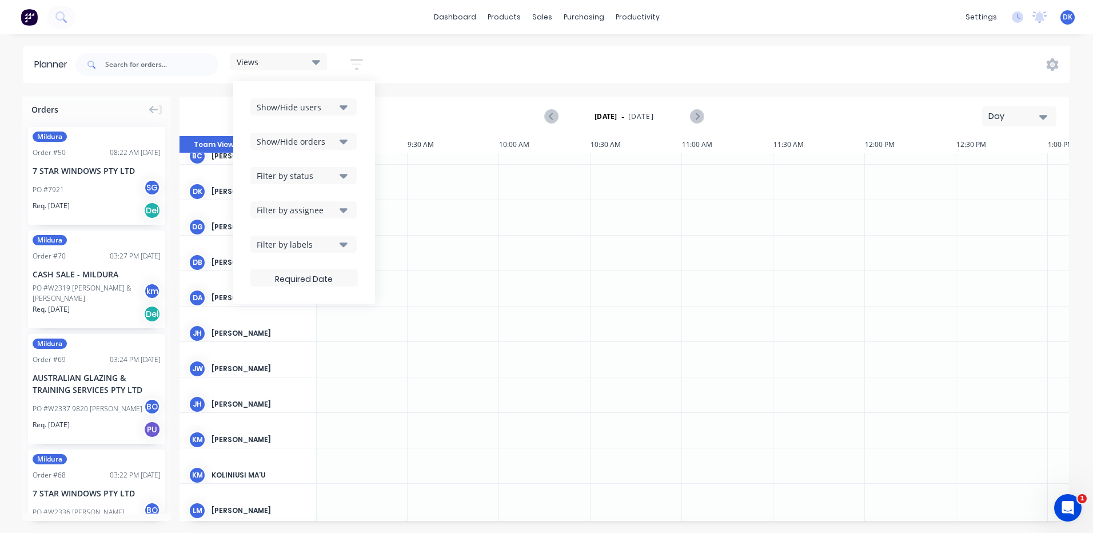
click at [361, 59] on icon "button" at bounding box center [357, 64] width 13 height 11
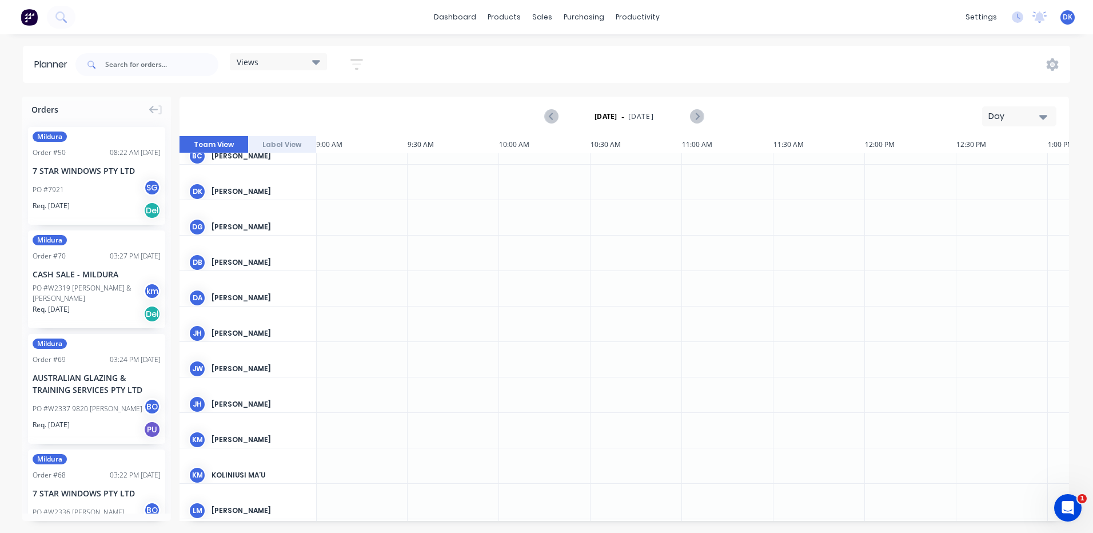
click at [285, 145] on button "Label View" at bounding box center [282, 144] width 69 height 17
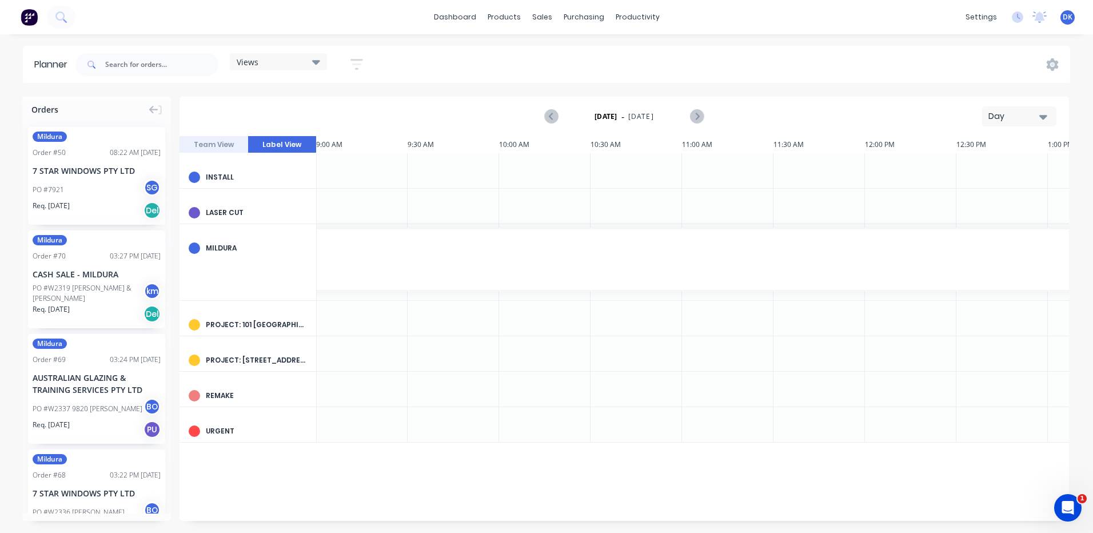
scroll to position [0, 1648]
click at [213, 143] on button "Team View" at bounding box center [214, 144] width 69 height 17
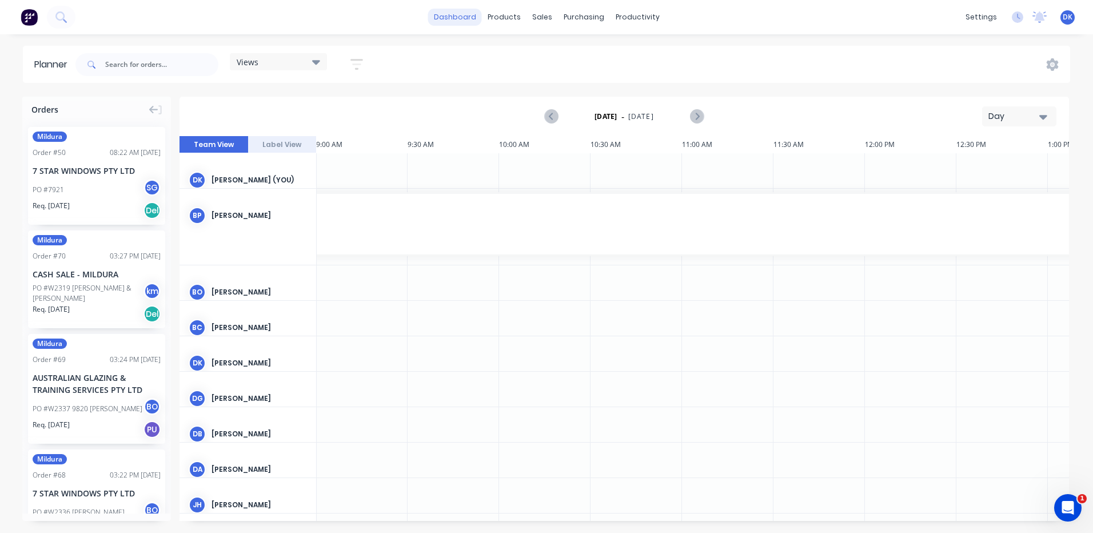
click at [458, 15] on link "dashboard" at bounding box center [455, 17] width 54 height 17
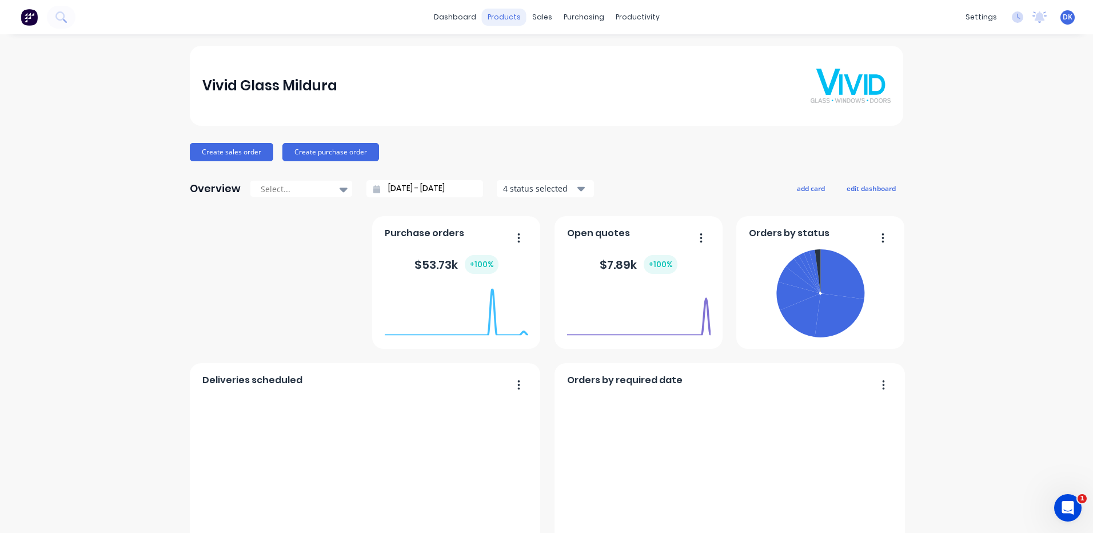
click at [498, 15] on div "products" at bounding box center [504, 17] width 45 height 17
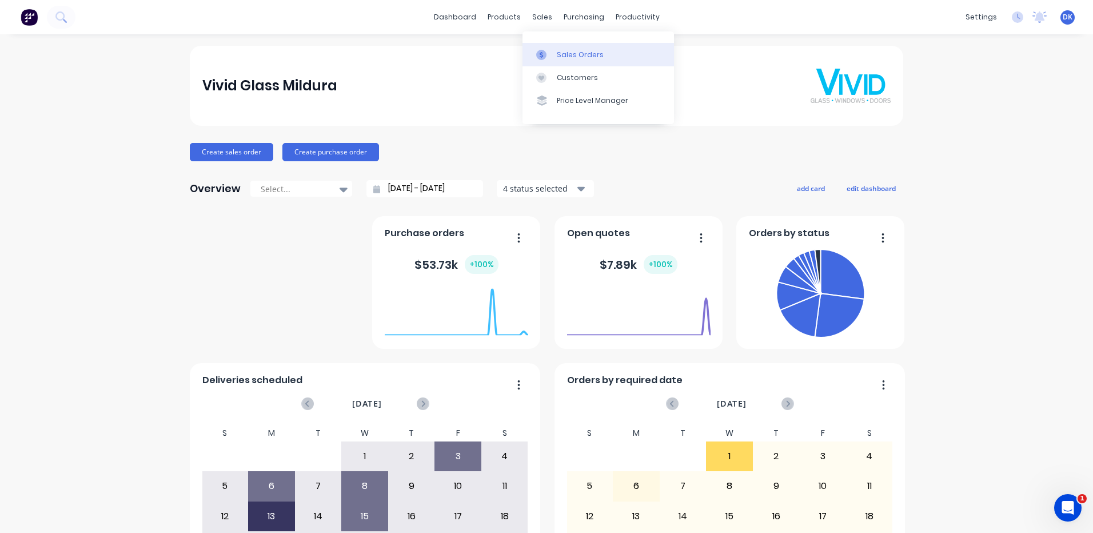
click at [562, 54] on div "Sales Orders" at bounding box center [580, 55] width 47 height 10
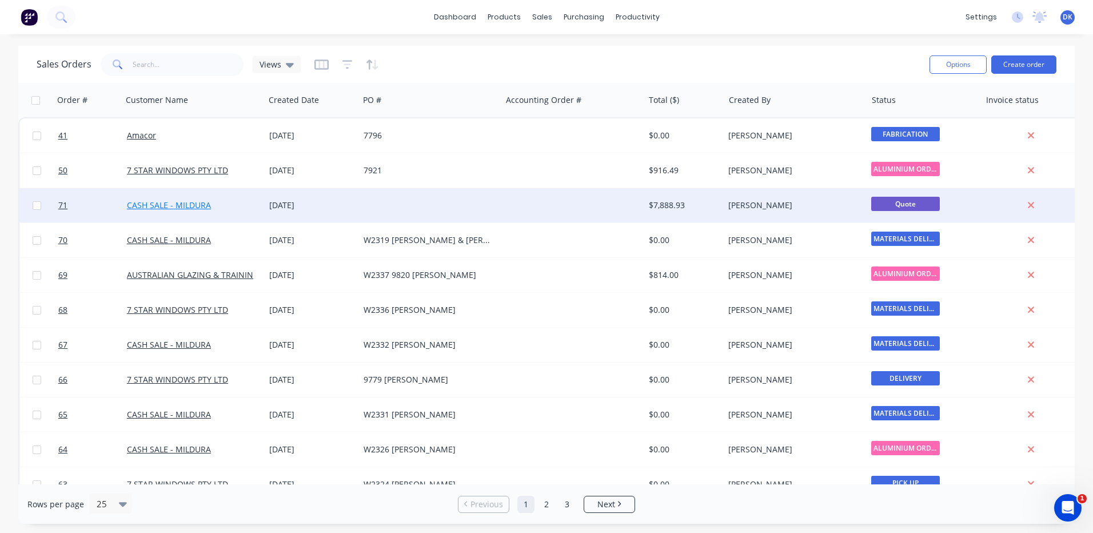
click at [159, 202] on link "CASH SALE - MILDURA" at bounding box center [169, 205] width 84 height 11
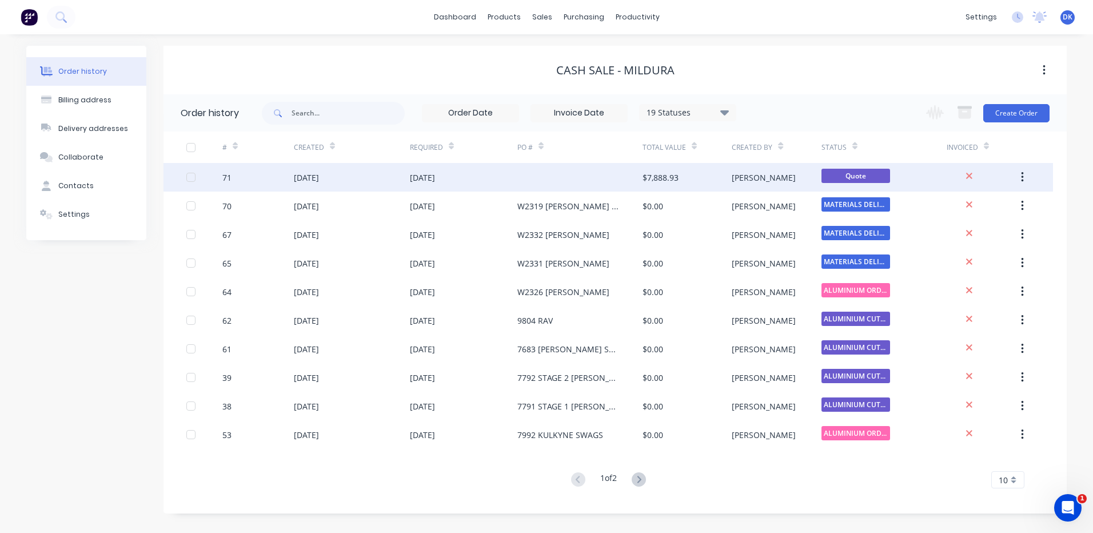
click at [483, 176] on div "[DATE]" at bounding box center [464, 177] width 108 height 29
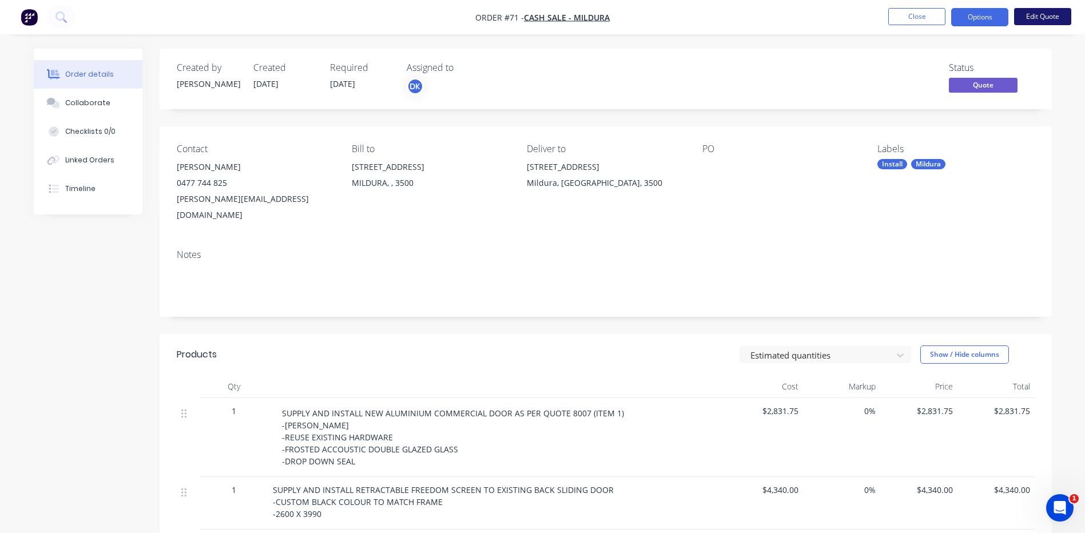
click at [1044, 14] on button "Edit Quote" at bounding box center [1042, 16] width 57 height 17
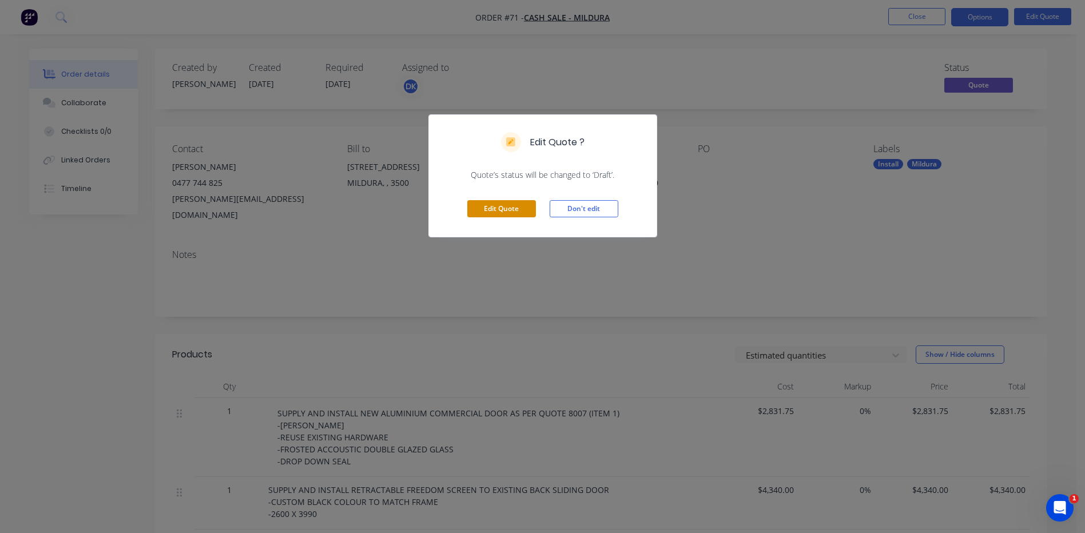
click at [495, 211] on button "Edit Quote" at bounding box center [501, 208] width 69 height 17
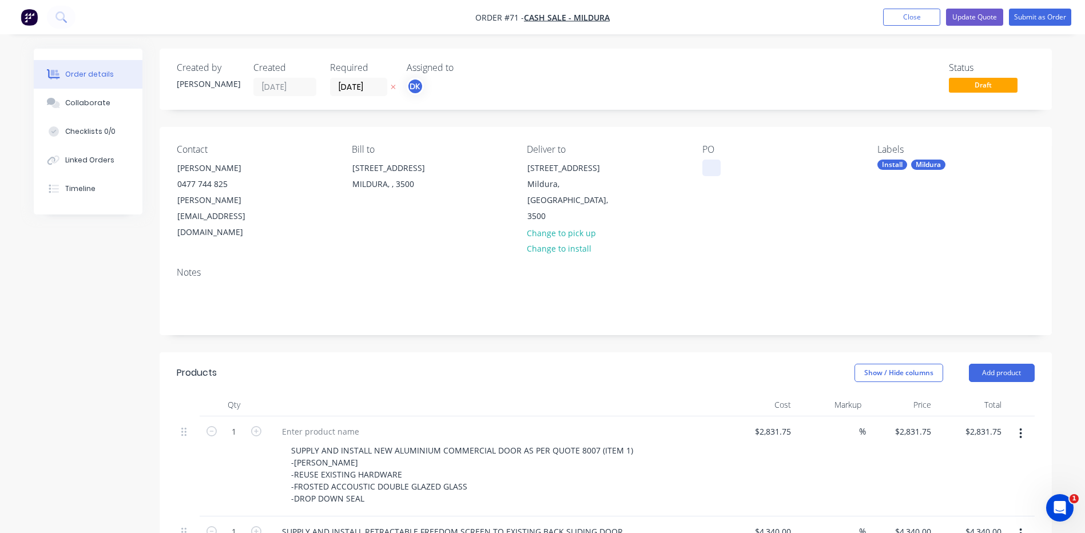
click at [703, 160] on div at bounding box center [711, 168] width 18 height 17
click at [710, 169] on div at bounding box center [711, 168] width 18 height 17
click at [714, 168] on div "[PERSON_NAME]-28 fairways" at bounding box center [766, 168] width 129 height 17
click at [738, 171] on div "[PERSON_NAME]-28 fairways" at bounding box center [766, 168] width 129 height 17
click at [976, 14] on button "Update Quote" at bounding box center [974, 17] width 57 height 17
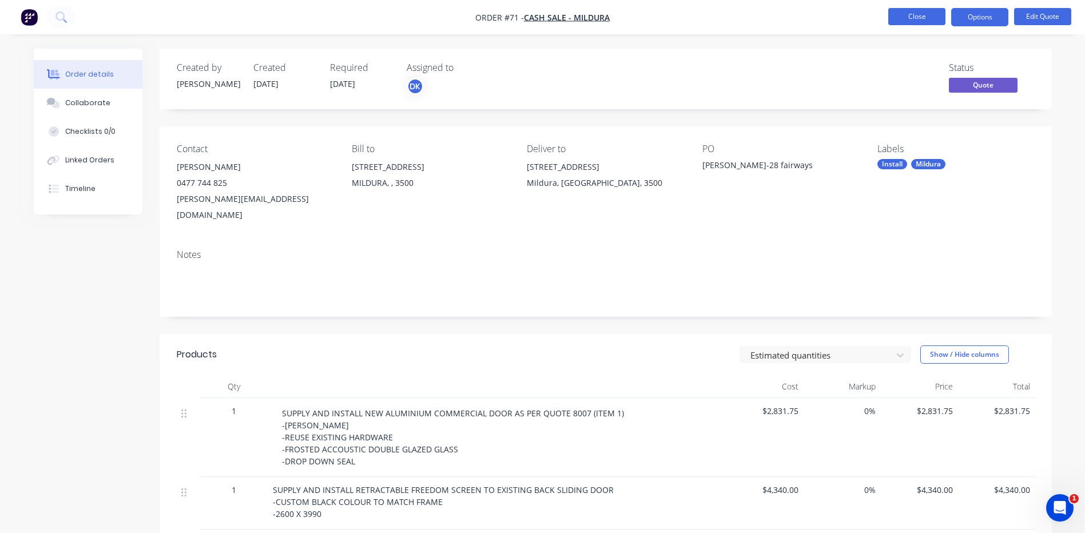
click at [914, 14] on button "Close" at bounding box center [916, 16] width 57 height 17
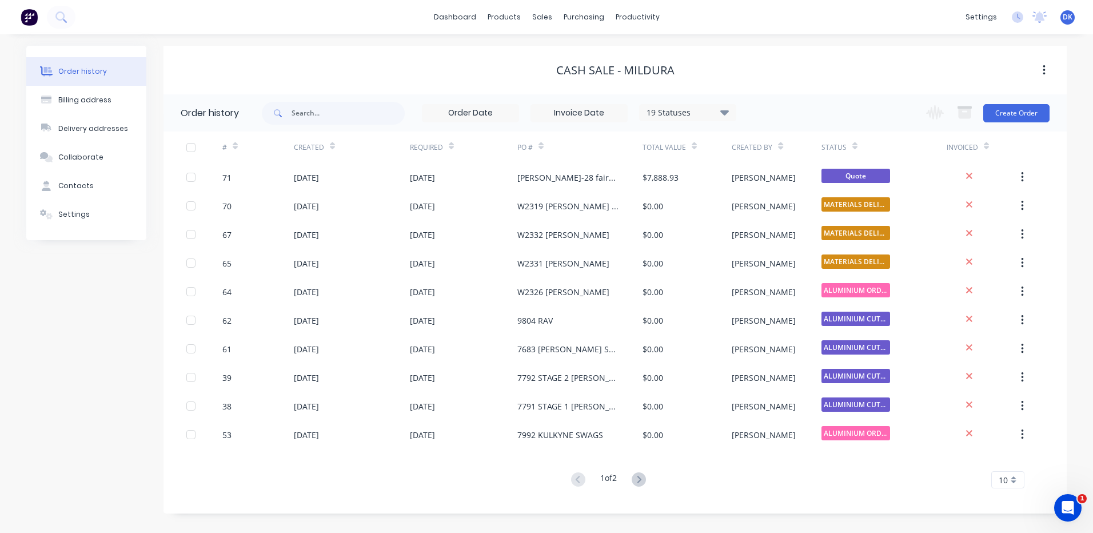
click at [642, 478] on g at bounding box center [639, 479] width 14 height 14
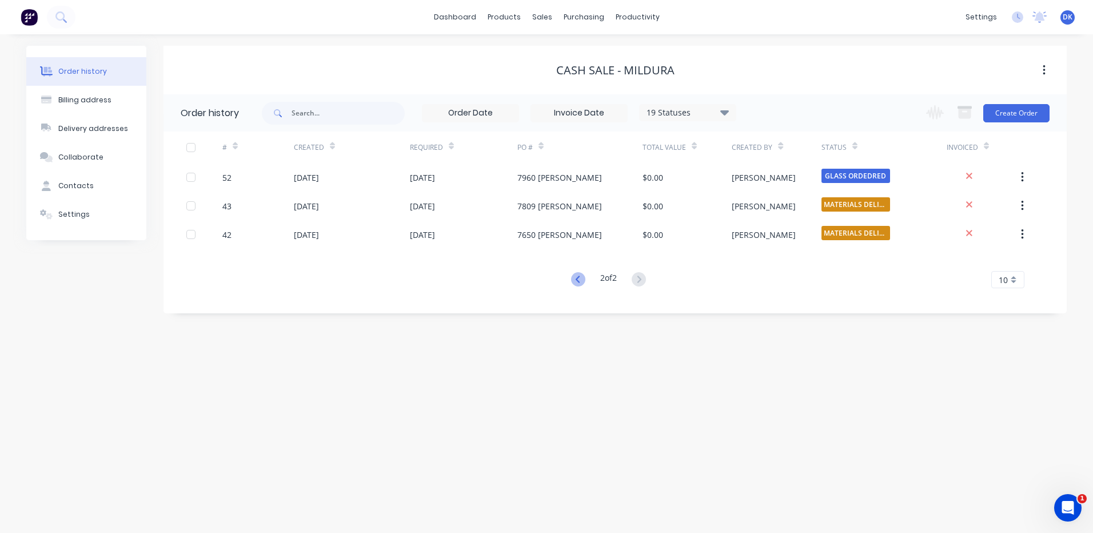
click at [577, 279] on icon at bounding box center [578, 279] width 14 height 14
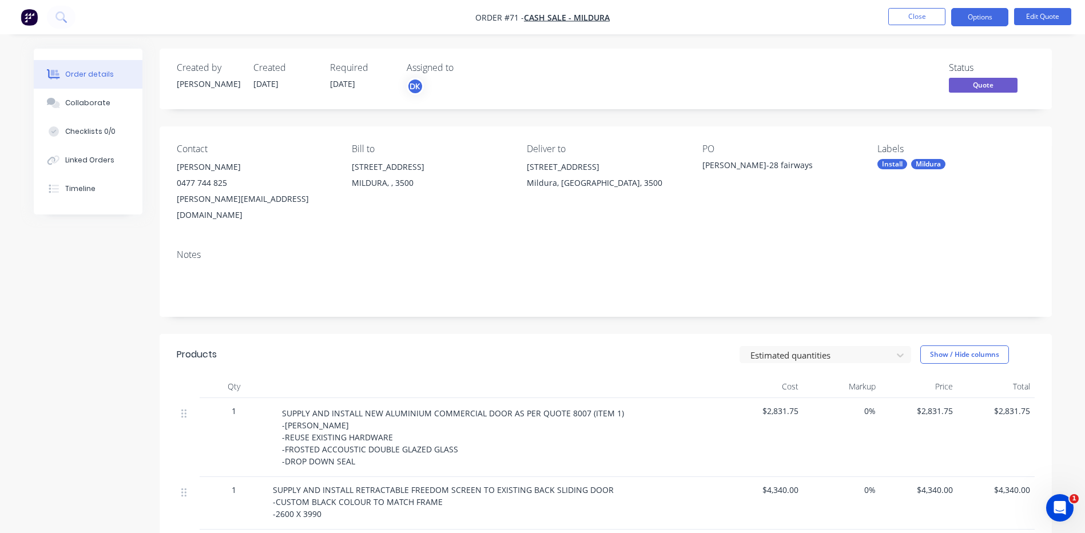
click at [29, 15] on img "button" at bounding box center [29, 17] width 17 height 17
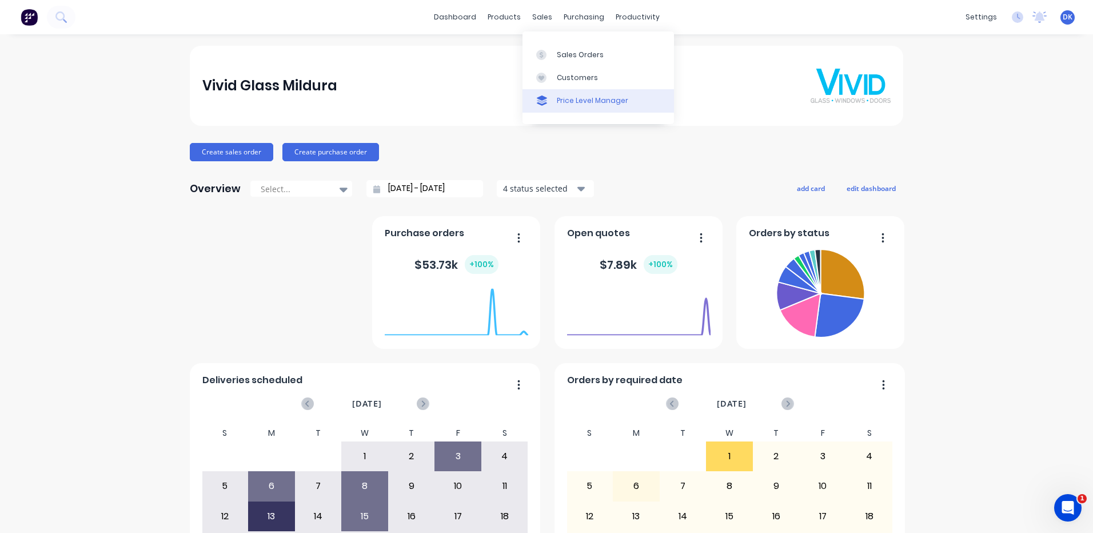
click at [579, 98] on div "Price Level Manager" at bounding box center [592, 101] width 71 height 10
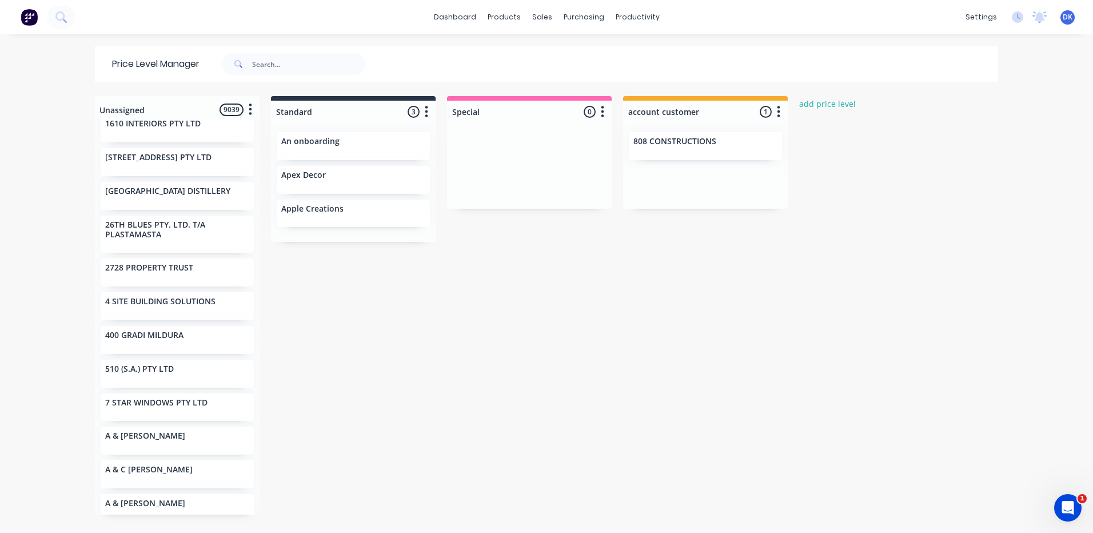
scroll to position [172, 0]
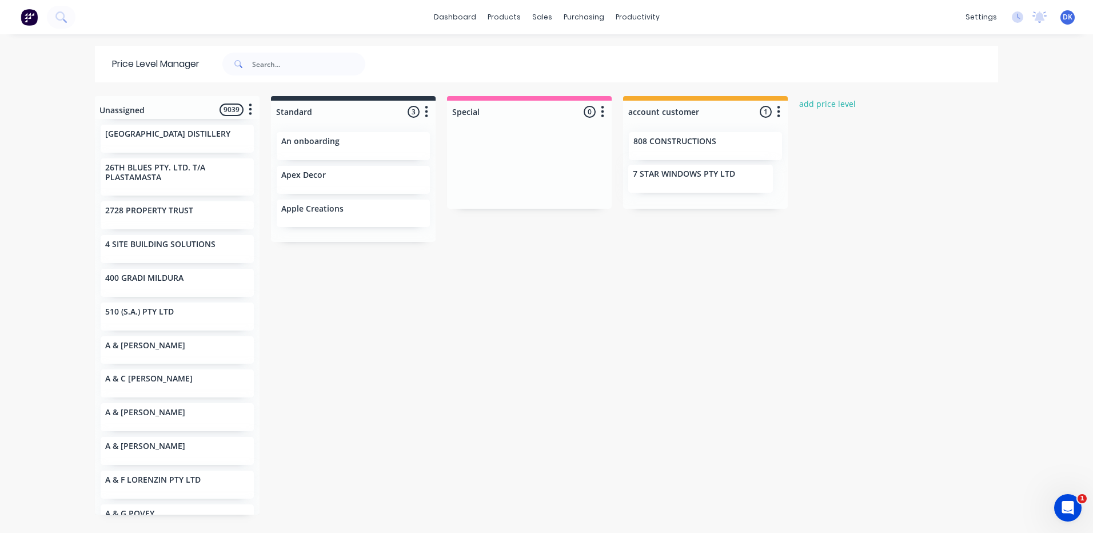
drag, startPoint x: 144, startPoint y: 361, endPoint x: 681, endPoint y: 181, distance: 566.0
click at [681, 181] on div "Unassigned 9039 Move all customers Standard Special account customer -[PERSON_N…" at bounding box center [546, 314] width 915 height 436
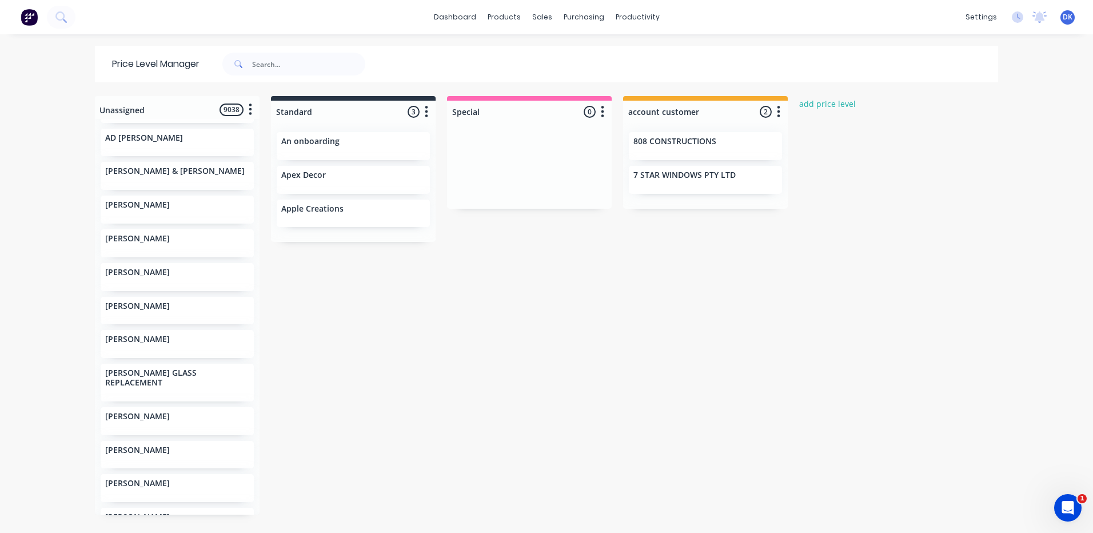
scroll to position [6748, 0]
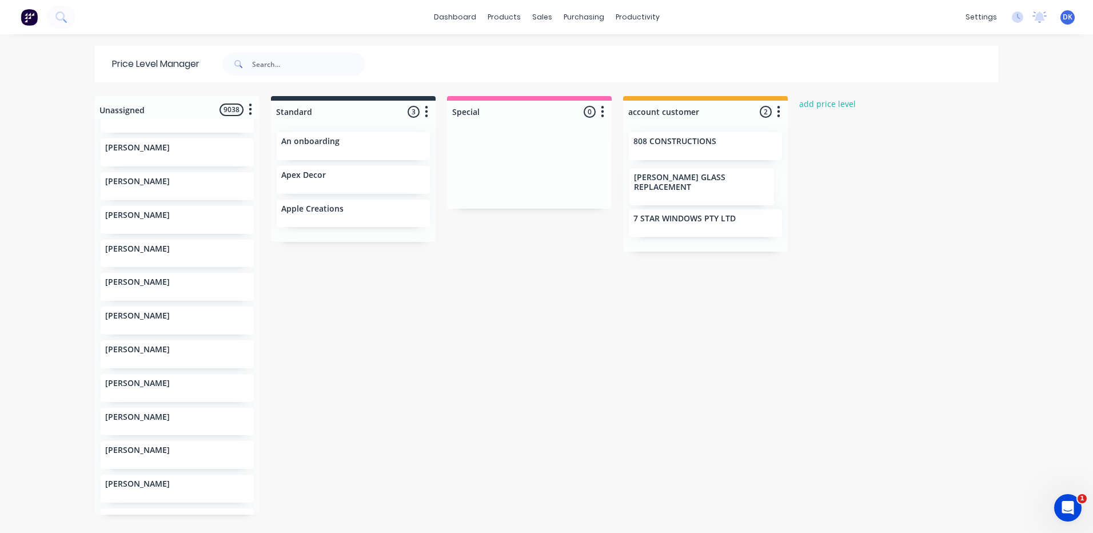
drag, startPoint x: 134, startPoint y: 344, endPoint x: 682, endPoint y: 182, distance: 570.9
click at [682, 182] on div "Unassigned 9038 Move all customers Standard Special account customer -[PERSON_N…" at bounding box center [546, 314] width 915 height 436
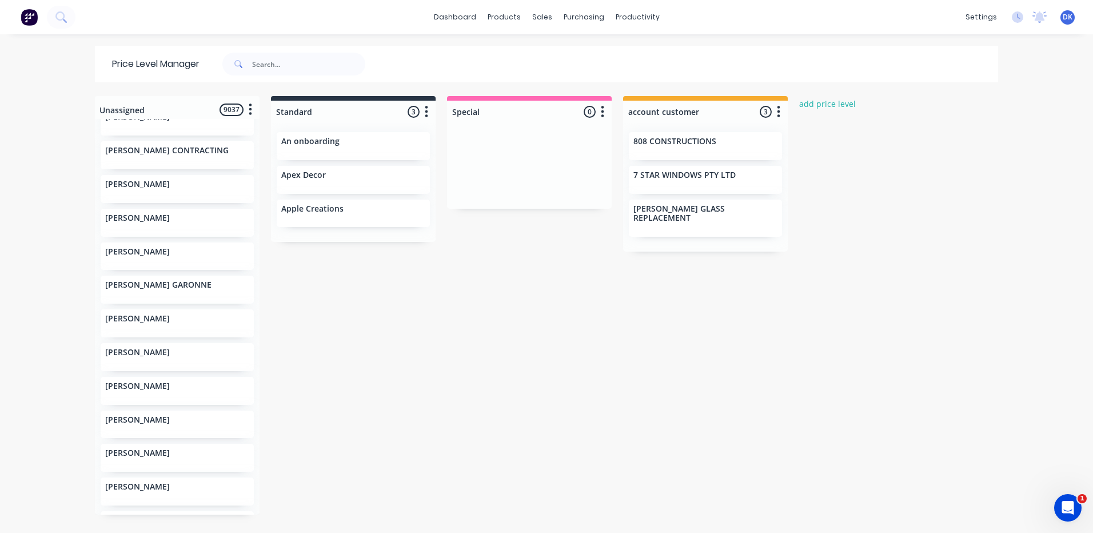
scroll to position [9093, 0]
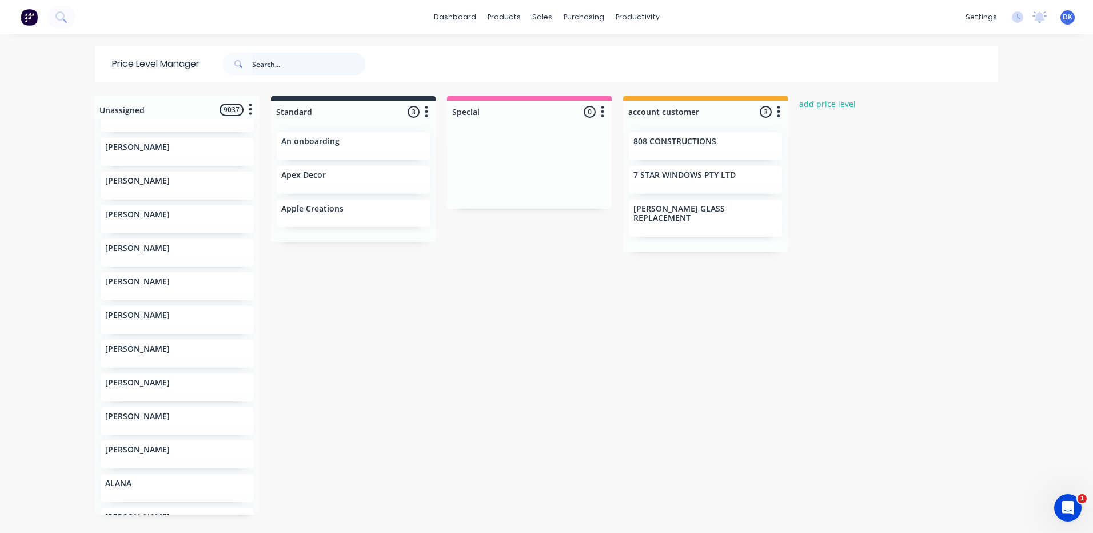
click at [265, 57] on input "text" at bounding box center [308, 64] width 113 height 23
type input "cnb"
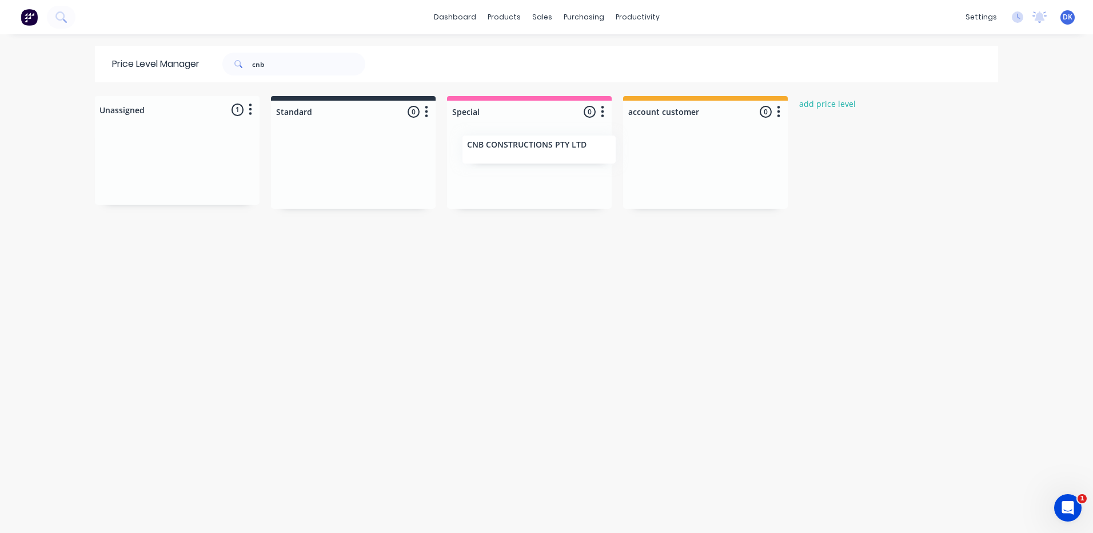
drag, startPoint x: 140, startPoint y: 146, endPoint x: 506, endPoint y: 154, distance: 366.1
click at [506, 154] on div "Unassigned 1 Move all customers Standard Special account customer CNB CONSTRUCT…" at bounding box center [546, 314] width 915 height 436
drag, startPoint x: 376, startPoint y: 323, endPoint x: 343, endPoint y: 317, distance: 33.1
click at [375, 323] on div "Unassigned 0 Move all customers Standard Special account customer Standard 0 Pr…" at bounding box center [546, 314] width 915 height 436
type input "c"
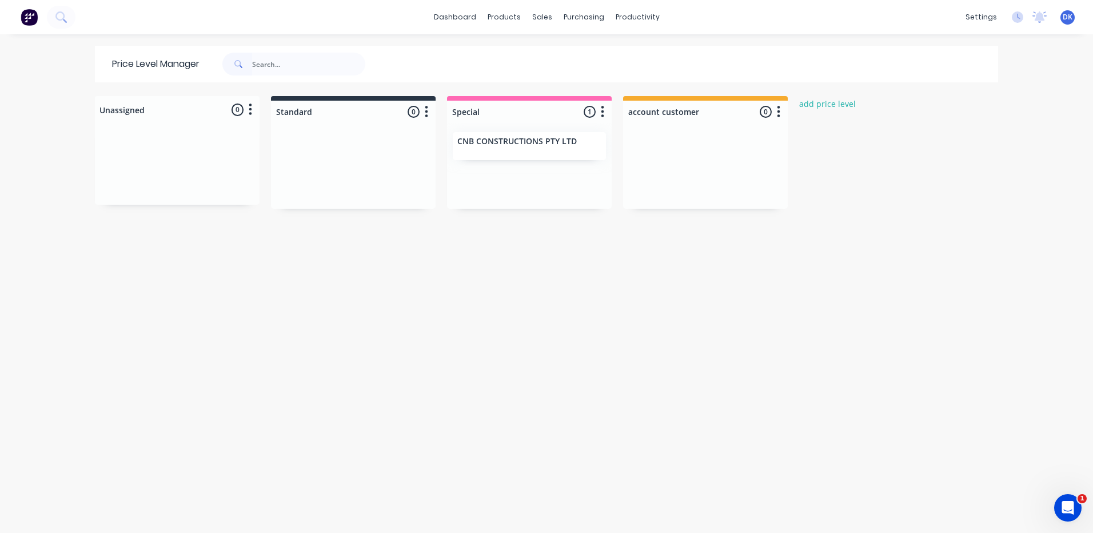
click at [234, 319] on div "Unassigned 0 Move all customers Standard Special account customer Standard 0 Pr…" at bounding box center [546, 314] width 915 height 436
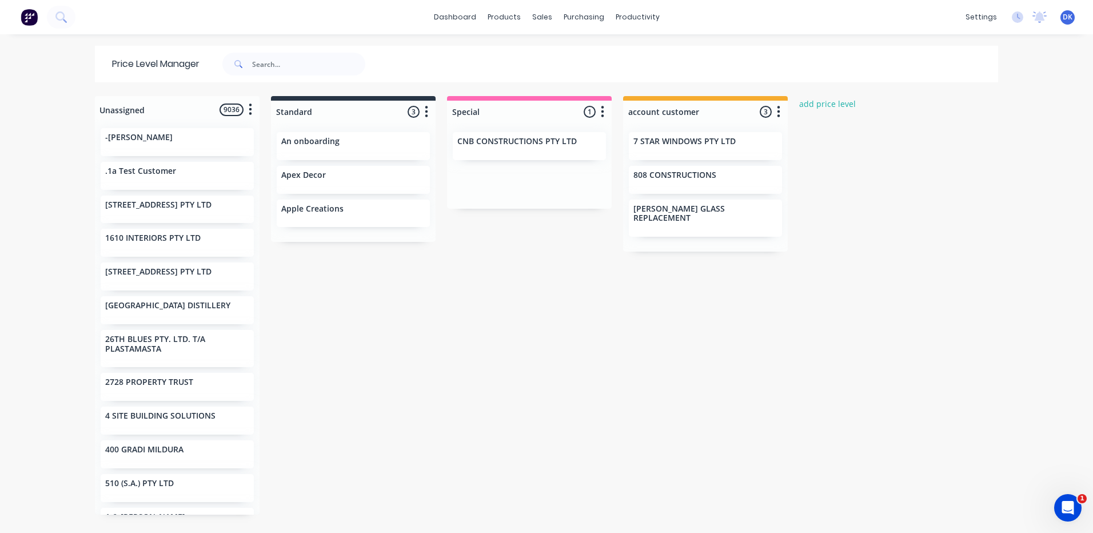
drag, startPoint x: 857, startPoint y: 50, endPoint x: 875, endPoint y: 96, distance: 49.6
click at [859, 51] on div at bounding box center [696, 64] width 604 height 37
click at [856, 13] on div "dashboard products sales purchasing productivity dashboard products Product Cat…" at bounding box center [546, 17] width 1093 height 34
click at [628, 13] on div "productivity" at bounding box center [637, 17] width 55 height 17
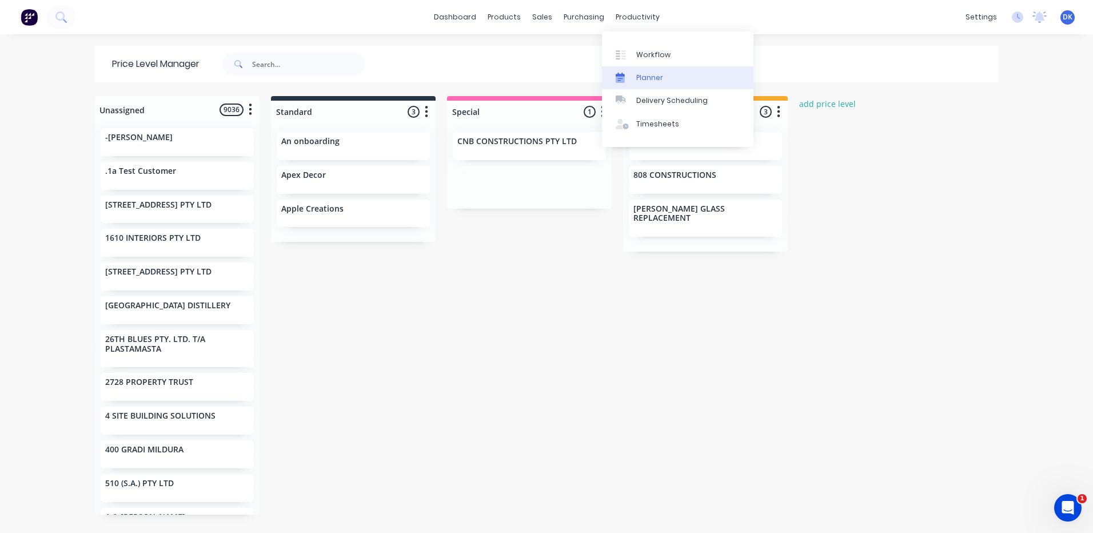
click at [645, 74] on div "Planner" at bounding box center [650, 78] width 27 height 10
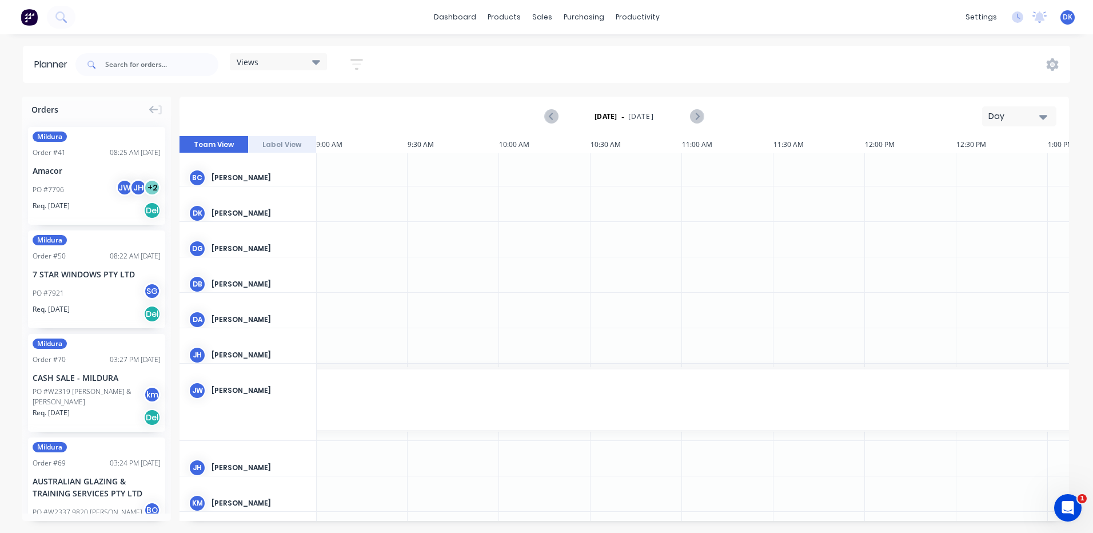
scroll to position [151, 1648]
drag, startPoint x: 370, startPoint y: 407, endPoint x: 279, endPoint y: 458, distance: 104.2
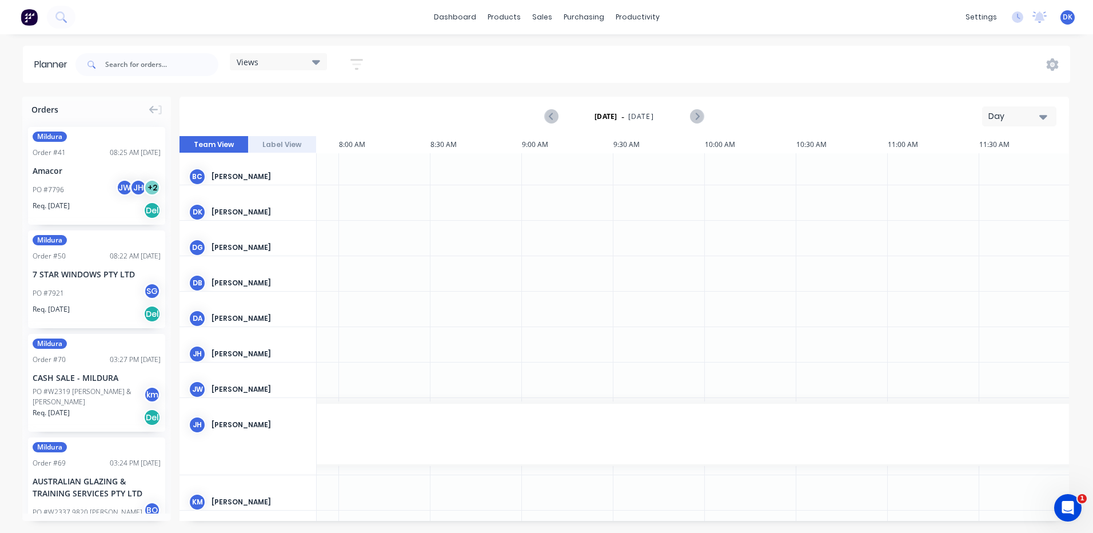
scroll to position [151, 1425]
drag, startPoint x: 363, startPoint y: 435, endPoint x: 366, endPoint y: 379, distance: 56.1
click at [320, 63] on icon at bounding box center [316, 61] width 8 height 13
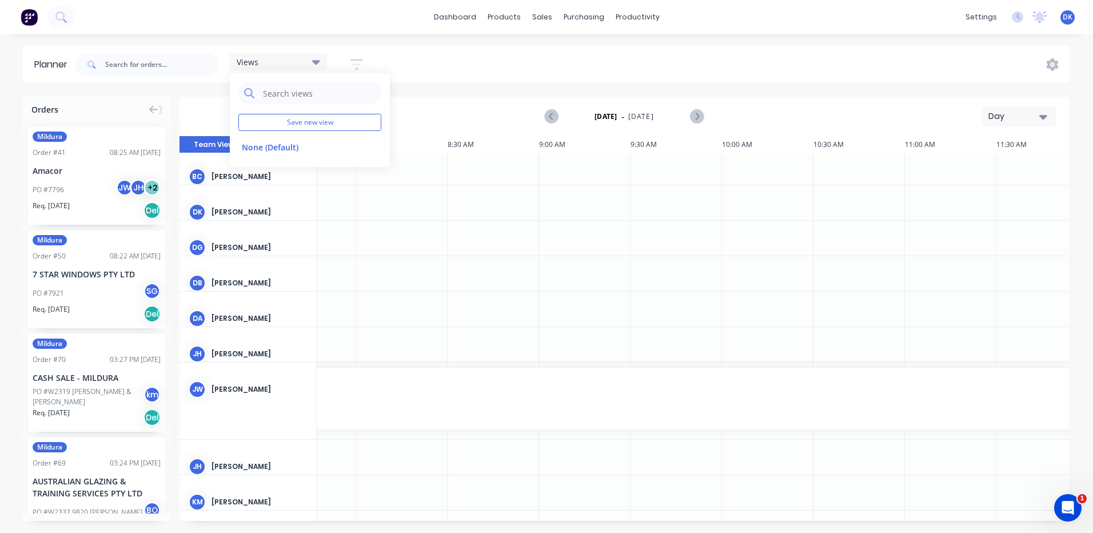
click at [320, 63] on icon at bounding box center [316, 61] width 8 height 13
click at [1044, 118] on icon "button" at bounding box center [1044, 117] width 8 height 5
click at [968, 167] on div "Week" at bounding box center [998, 169] width 113 height 23
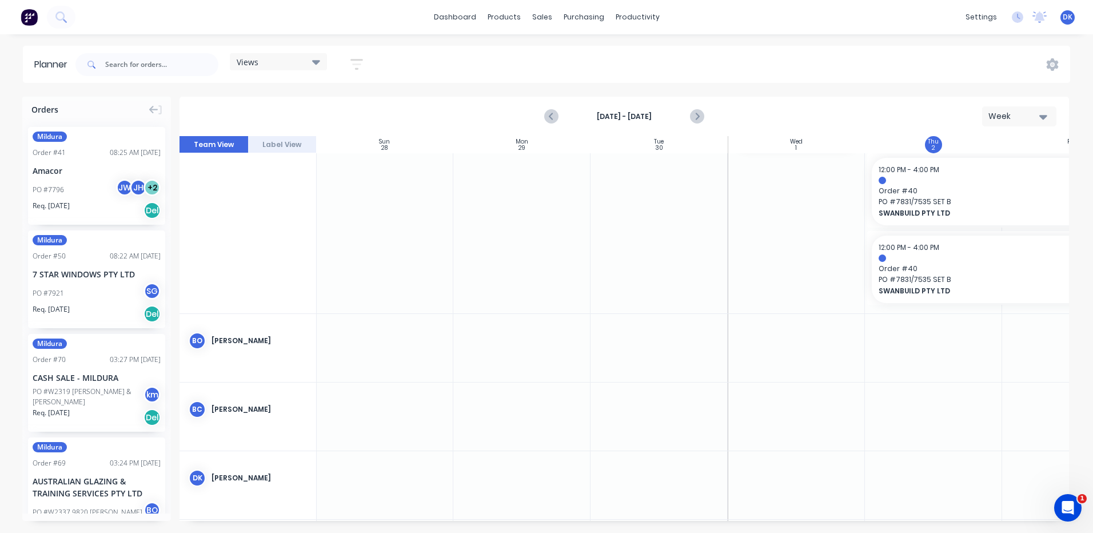
scroll to position [232, 1]
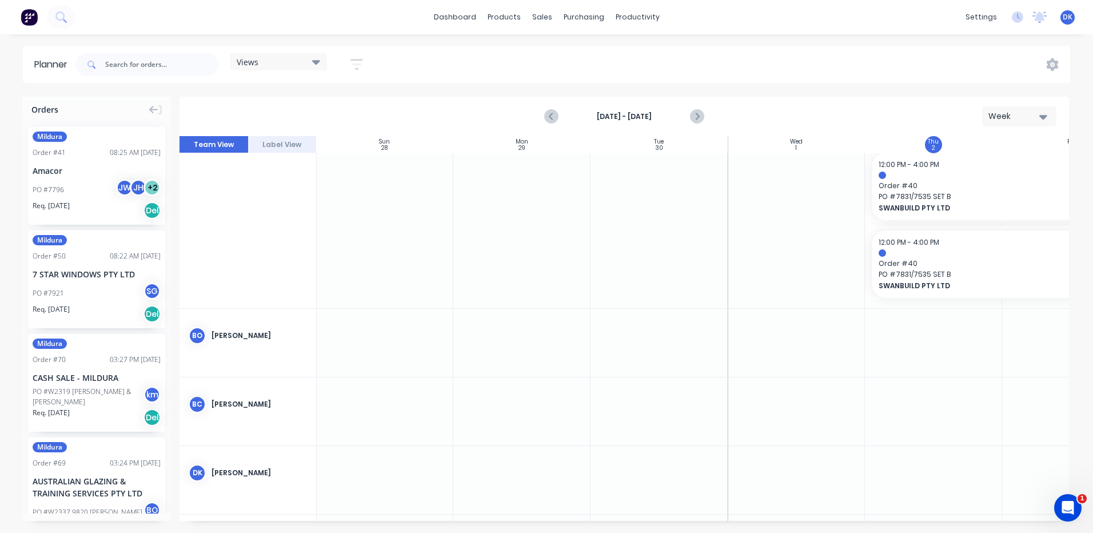
click at [316, 62] on icon at bounding box center [316, 62] width 8 height 5
click at [359, 59] on icon "button" at bounding box center [357, 64] width 13 height 11
click at [344, 106] on icon "button" at bounding box center [344, 107] width 8 height 5
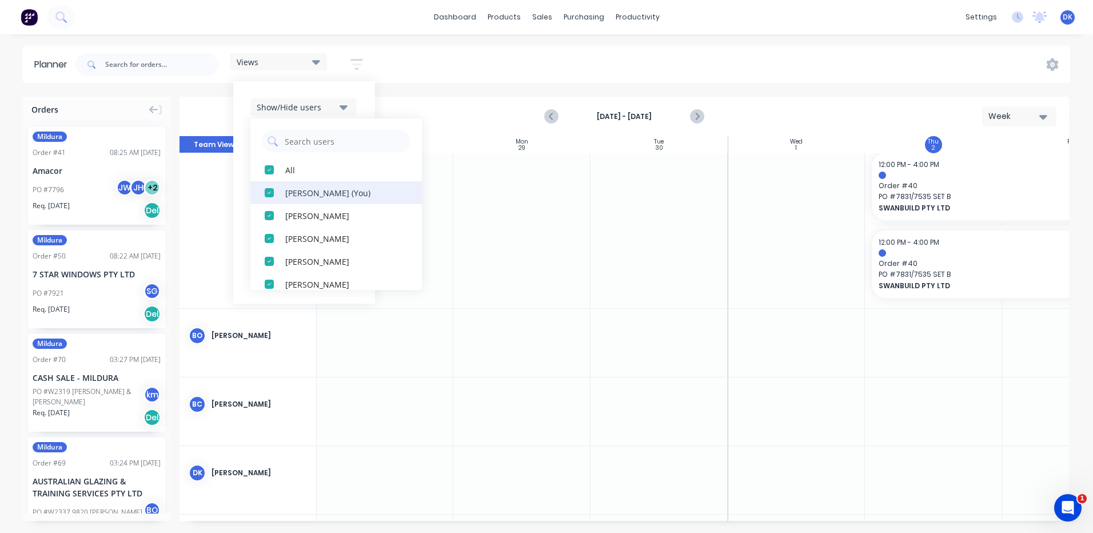
click at [270, 192] on div "button" at bounding box center [269, 192] width 23 height 23
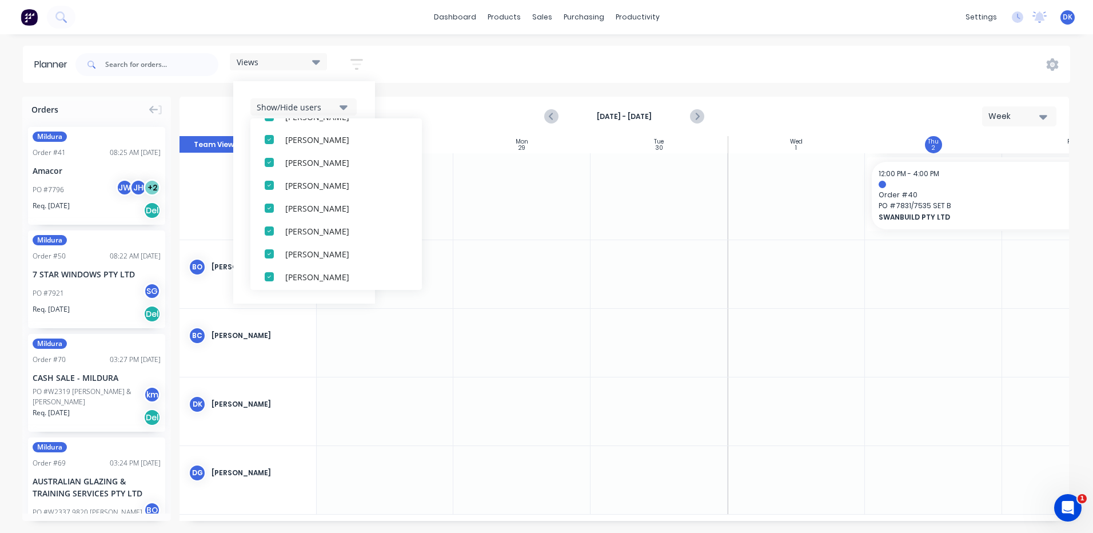
scroll to position [101, 0]
click at [271, 184] on div "button" at bounding box center [269, 183] width 23 height 23
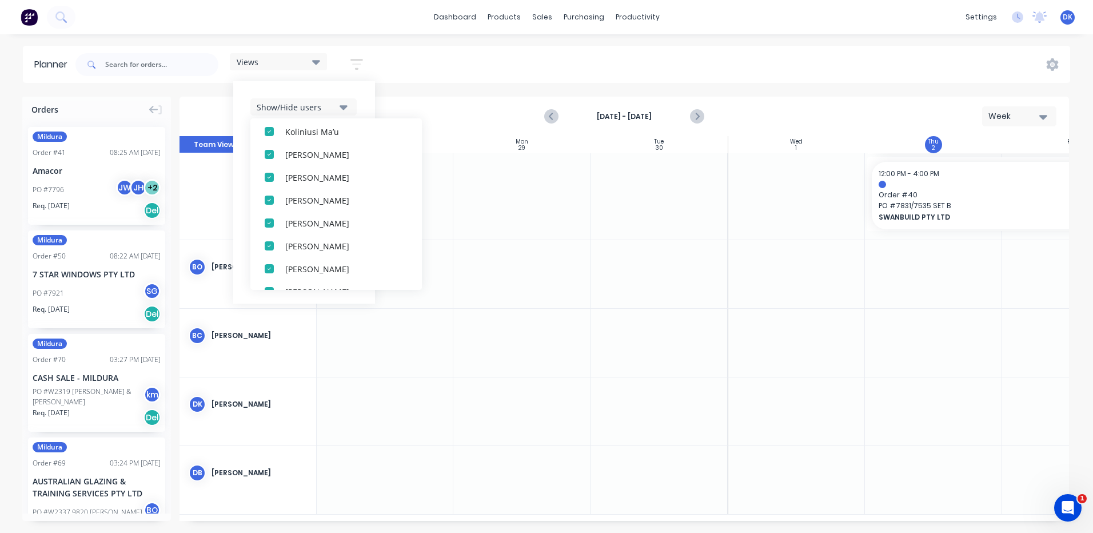
scroll to position [292, 0]
click at [276, 197] on div "button" at bounding box center [269, 197] width 23 height 23
click at [267, 201] on div "button" at bounding box center [269, 197] width 23 height 23
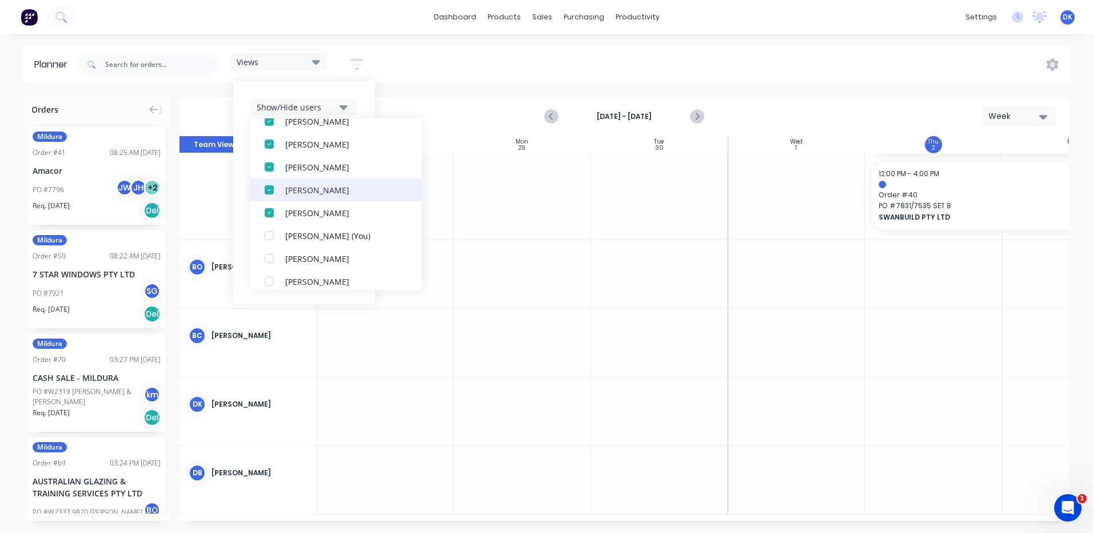
click at [271, 190] on div "button" at bounding box center [269, 189] width 23 height 23
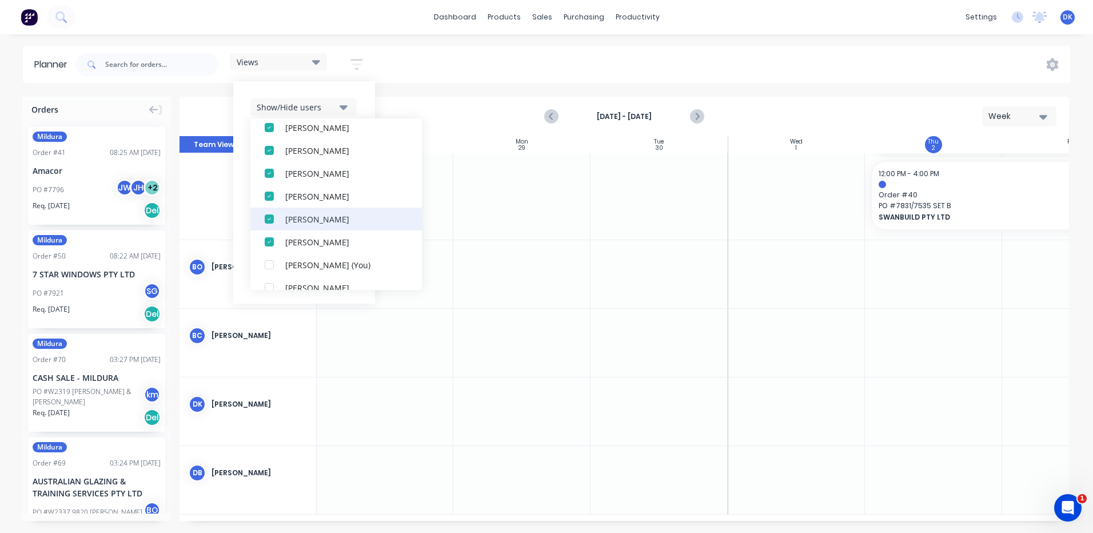
click at [270, 214] on div "button" at bounding box center [269, 219] width 23 height 23
click at [273, 195] on div "button" at bounding box center [269, 198] width 23 height 23
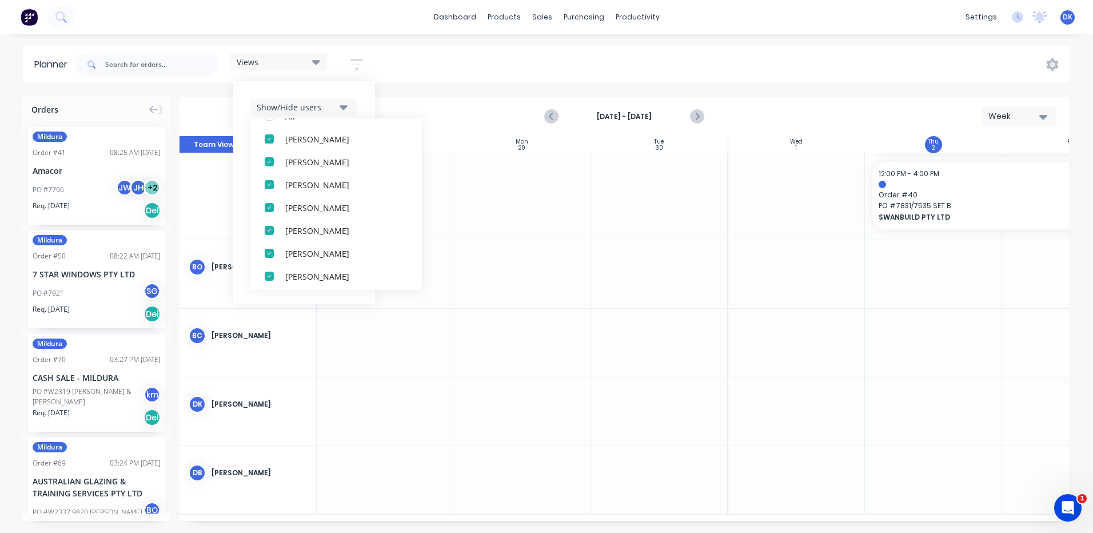
scroll to position [50, 0]
click at [272, 160] on div "button" at bounding box center [269, 165] width 23 height 23
click at [363, 102] on div "Show/Hide users All Brendon Purgar Brooke Cassidy Daniel Kampman Dylan Burnett …" at bounding box center [304, 192] width 142 height 222
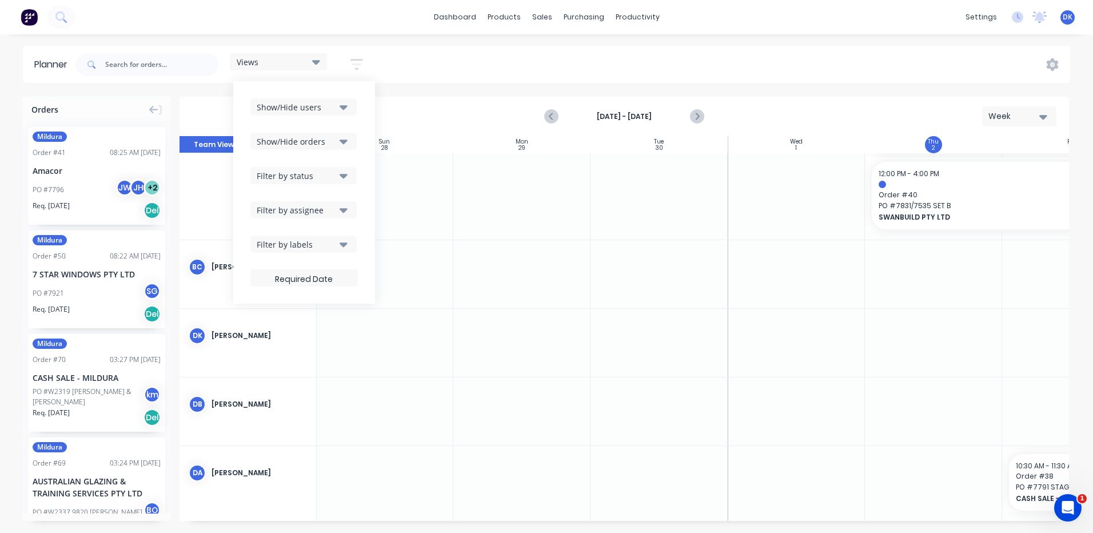
click at [341, 245] on icon "button" at bounding box center [344, 244] width 8 height 13
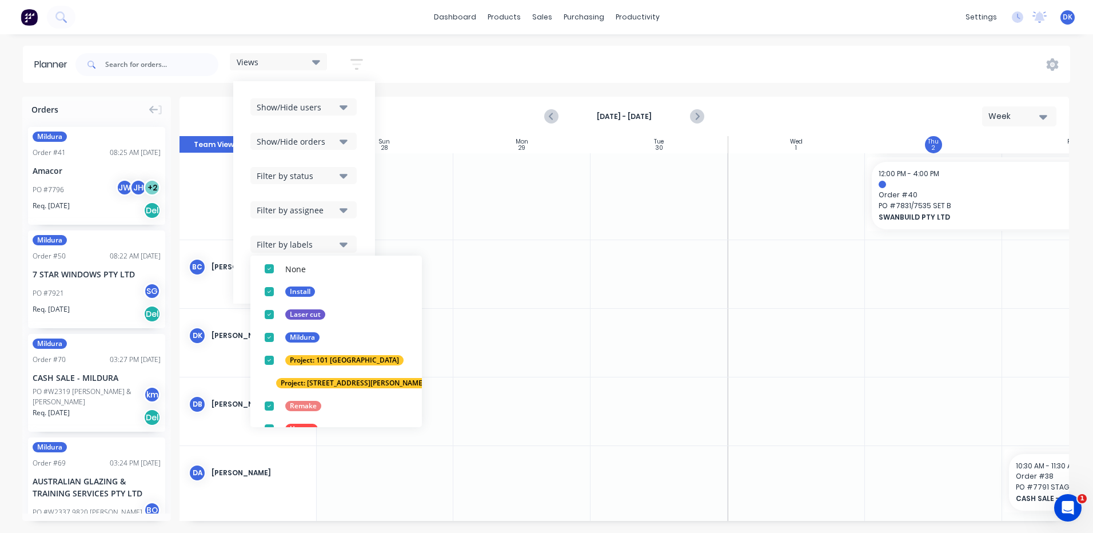
scroll to position [66, 0]
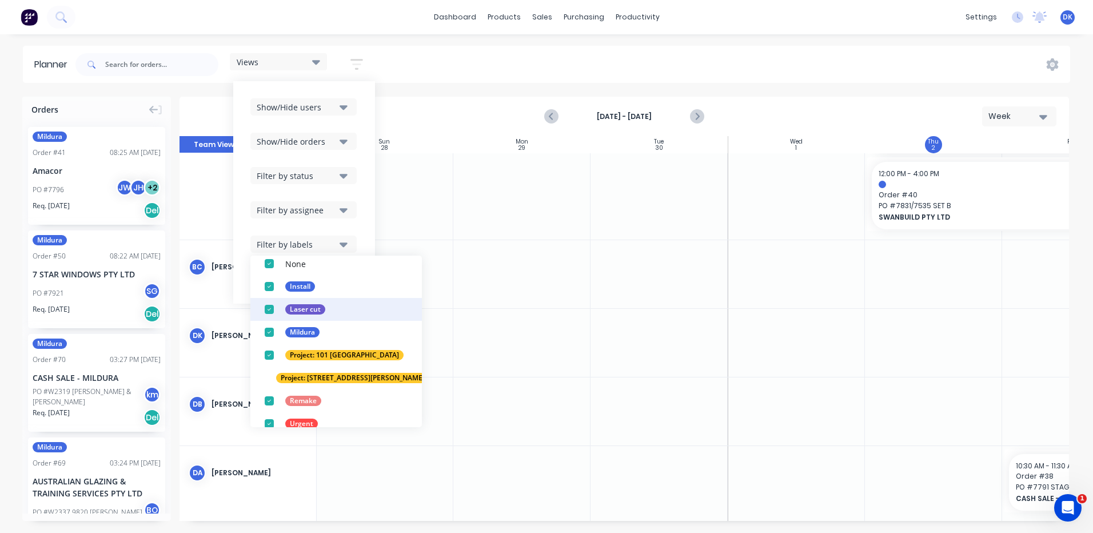
click at [268, 313] on div "button" at bounding box center [269, 309] width 23 height 23
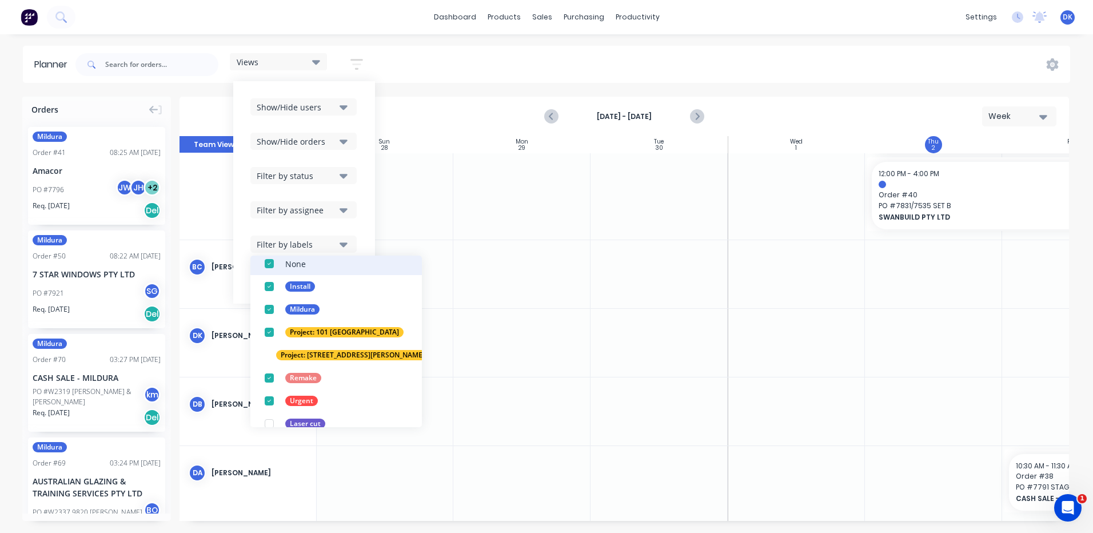
click at [270, 261] on div "button" at bounding box center [269, 263] width 23 height 23
click at [268, 262] on div "button" at bounding box center [269, 263] width 23 height 23
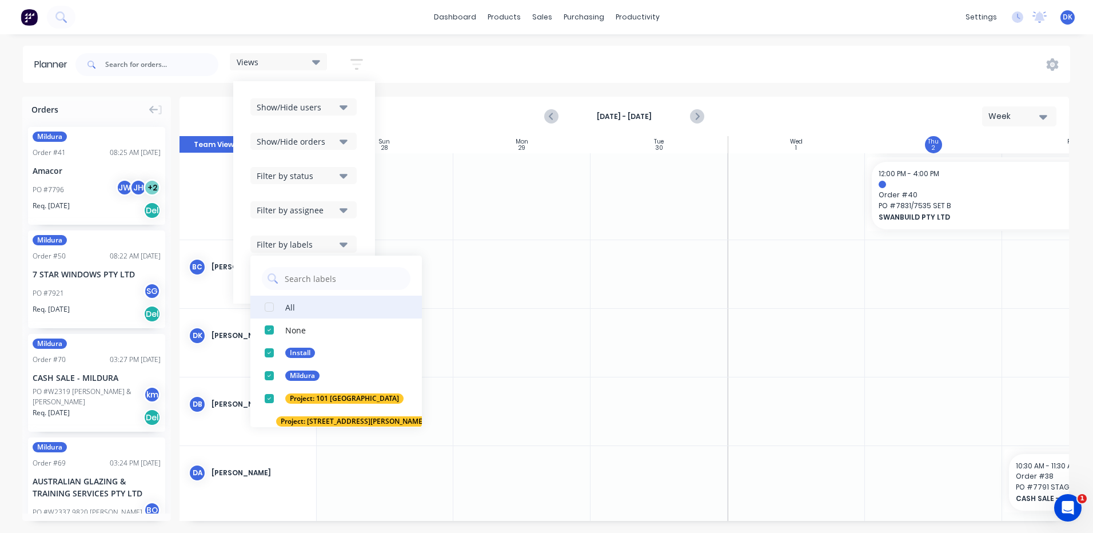
click at [272, 304] on div "button" at bounding box center [269, 307] width 23 height 23
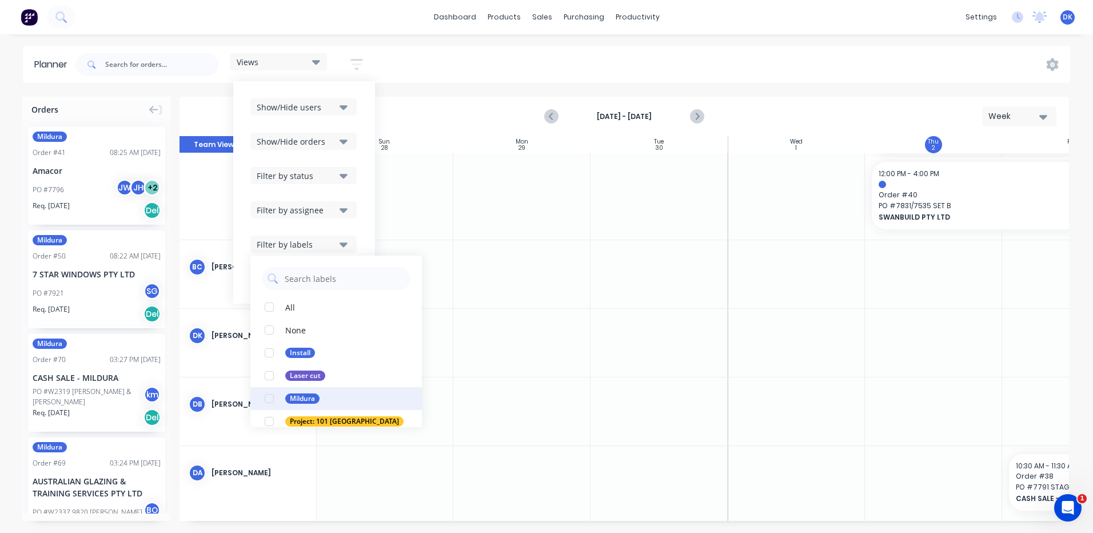
click at [273, 397] on div "button" at bounding box center [269, 398] width 23 height 23
click at [396, 225] on div at bounding box center [384, 81] width 137 height 318
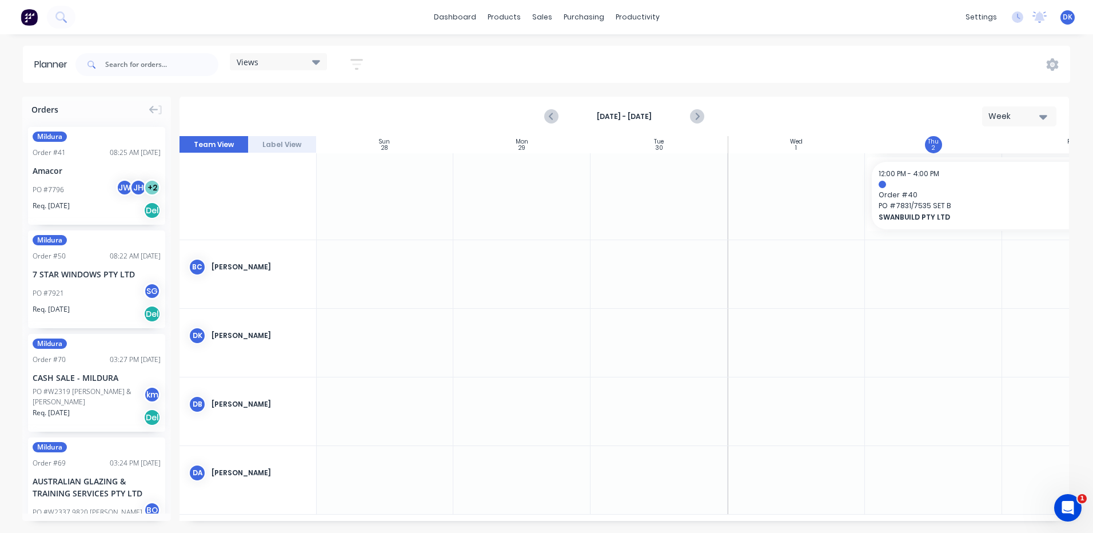
click at [359, 67] on icon "button" at bounding box center [357, 64] width 13 height 14
click at [346, 109] on icon "button" at bounding box center [344, 107] width 8 height 5
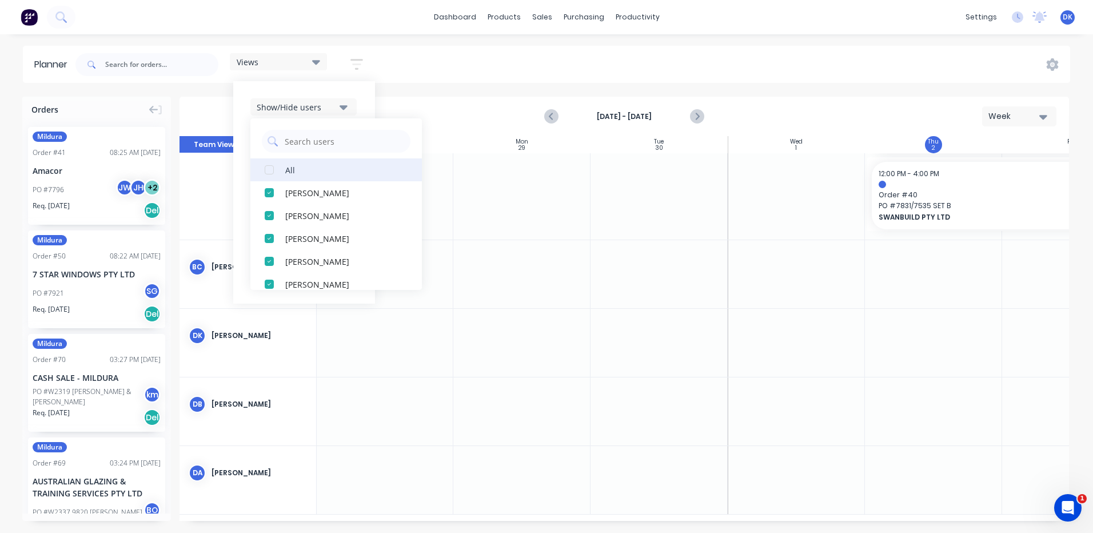
click at [271, 170] on div "button" at bounding box center [269, 169] width 23 height 23
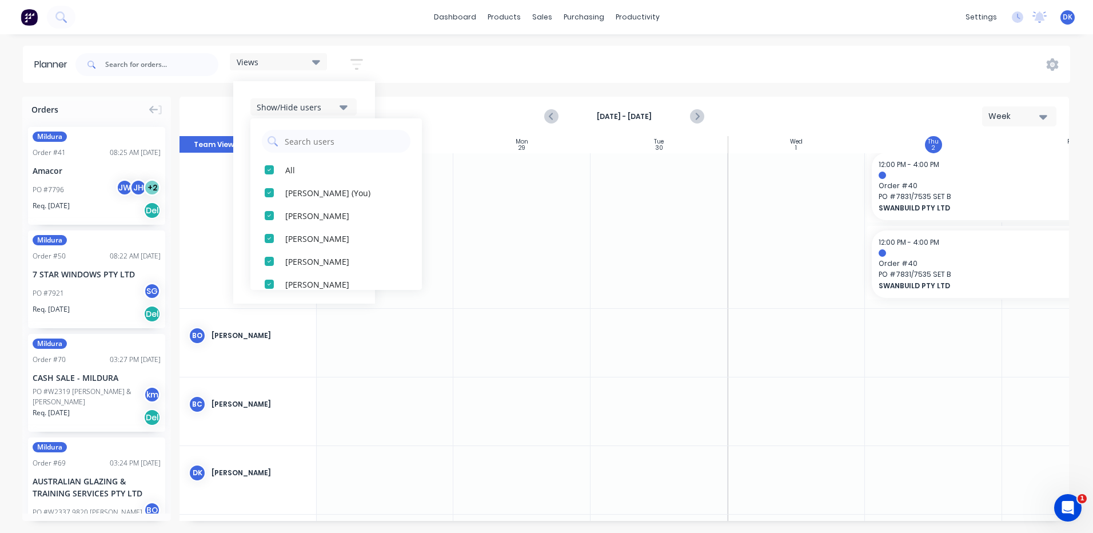
click at [449, 138] on div "Sun 28 Sunday, September 28, 2025" at bounding box center [384, 144] width 137 height 17
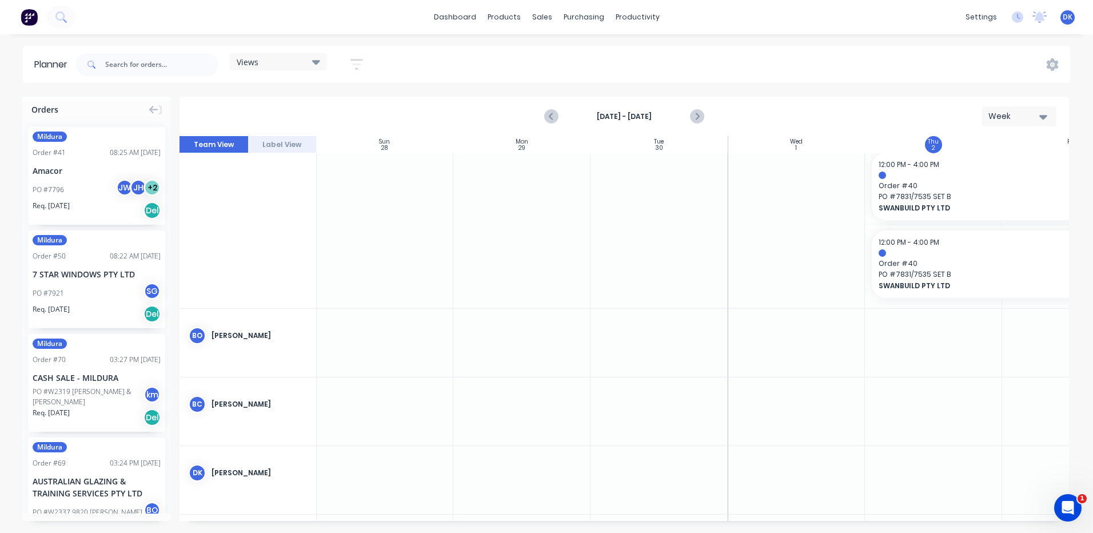
click at [318, 58] on icon at bounding box center [316, 61] width 8 height 13
click at [361, 61] on icon "button" at bounding box center [357, 64] width 13 height 11
click at [343, 109] on icon "button" at bounding box center [344, 107] width 8 height 13
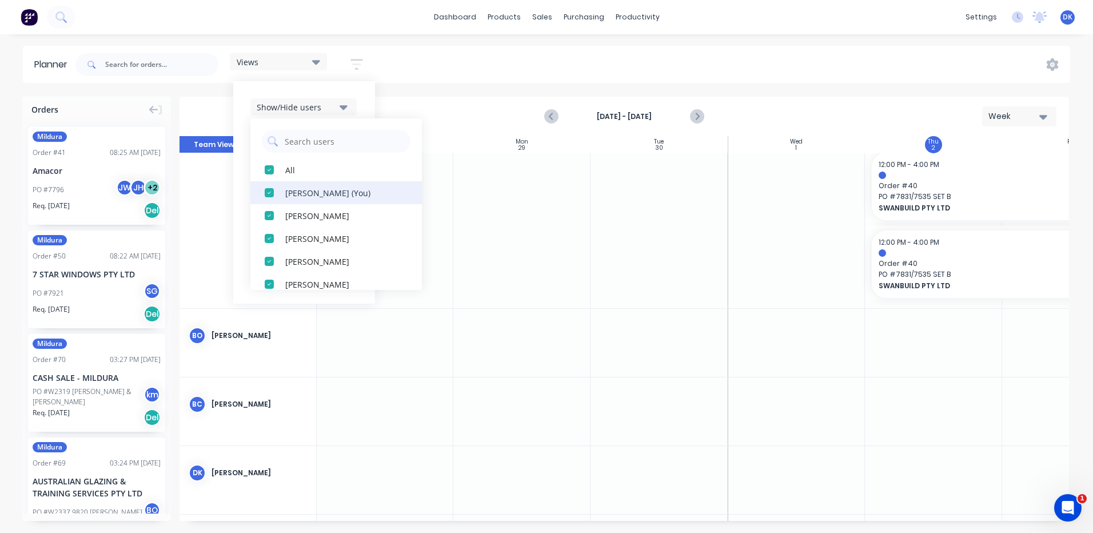
click at [271, 191] on div "button" at bounding box center [269, 192] width 23 height 23
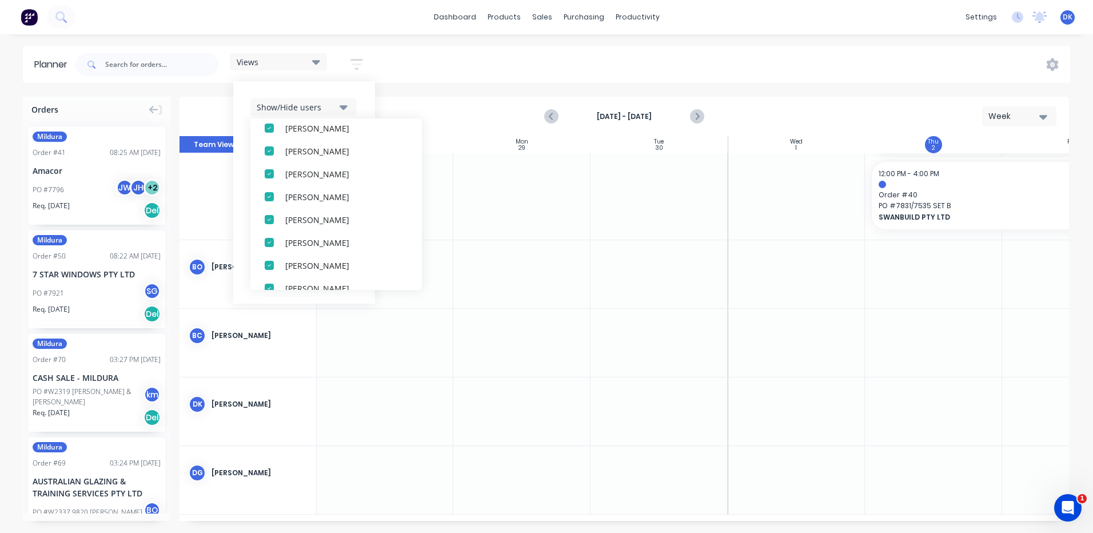
scroll to position [115, 0]
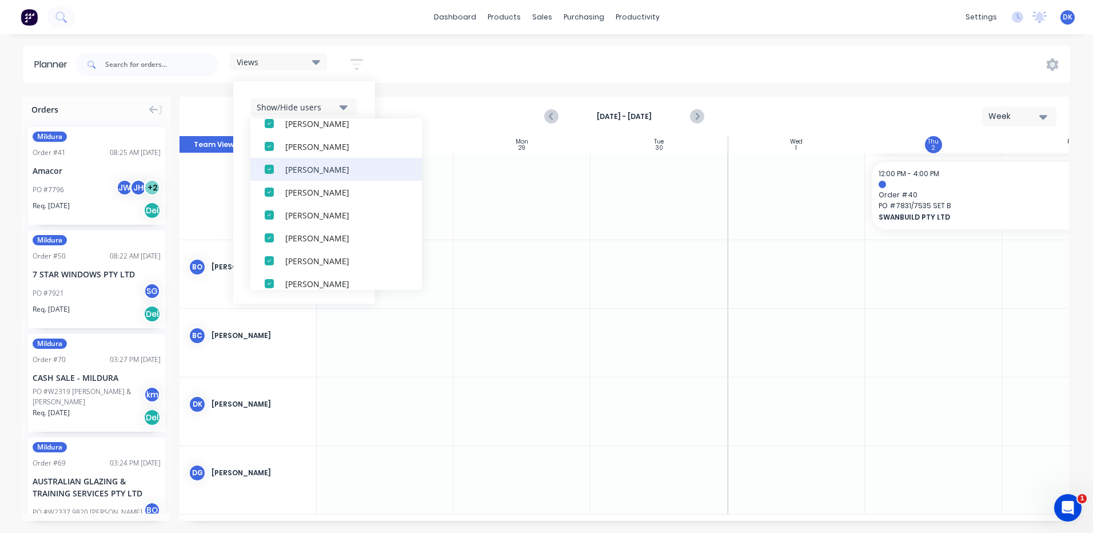
click at [273, 168] on div "button" at bounding box center [269, 169] width 23 height 23
click at [270, 125] on div "button" at bounding box center [269, 123] width 23 height 23
click at [275, 145] on div "button" at bounding box center [269, 146] width 23 height 23
click at [269, 120] on div "button" at bounding box center [269, 123] width 23 height 23
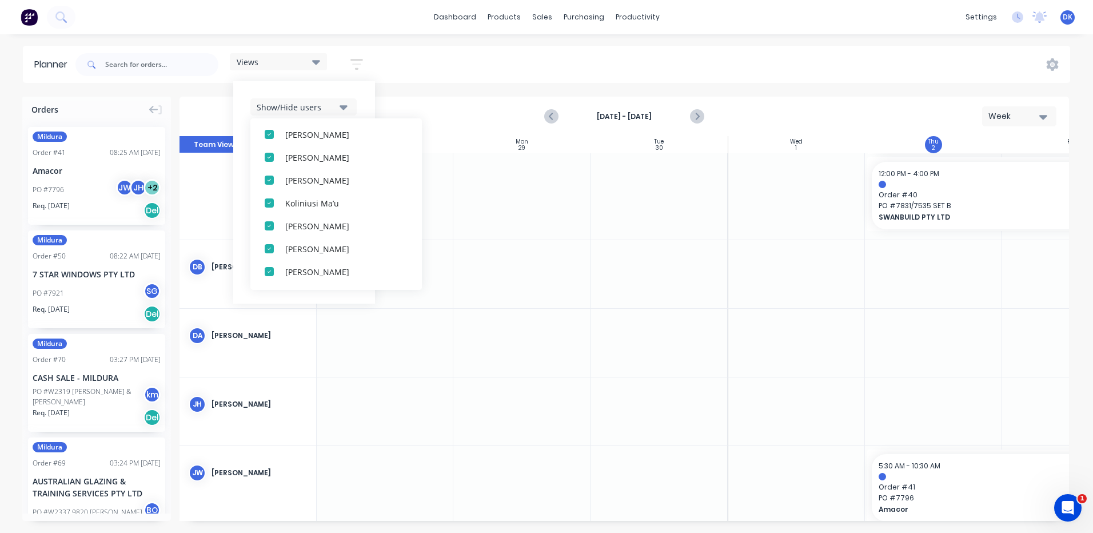
scroll to position [152, 0]
click at [271, 180] on div "button" at bounding box center [269, 177] width 23 height 23
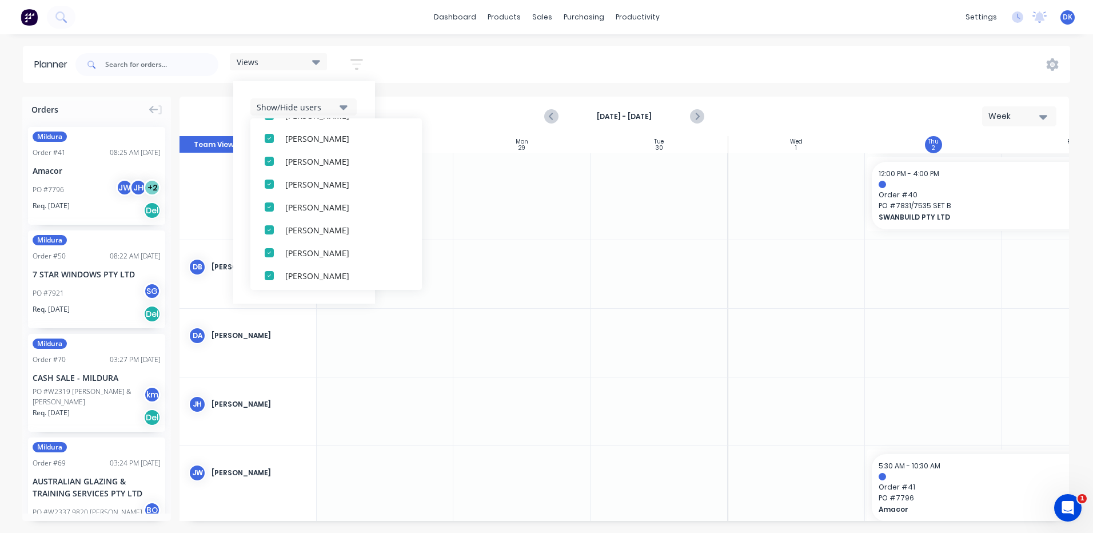
scroll to position [262, 0]
click at [267, 137] on div "button" at bounding box center [269, 136] width 23 height 23
click at [272, 140] on div "button" at bounding box center [269, 136] width 23 height 23
click at [272, 138] on div "button" at bounding box center [269, 136] width 23 height 23
click at [273, 162] on div "button" at bounding box center [269, 159] width 23 height 23
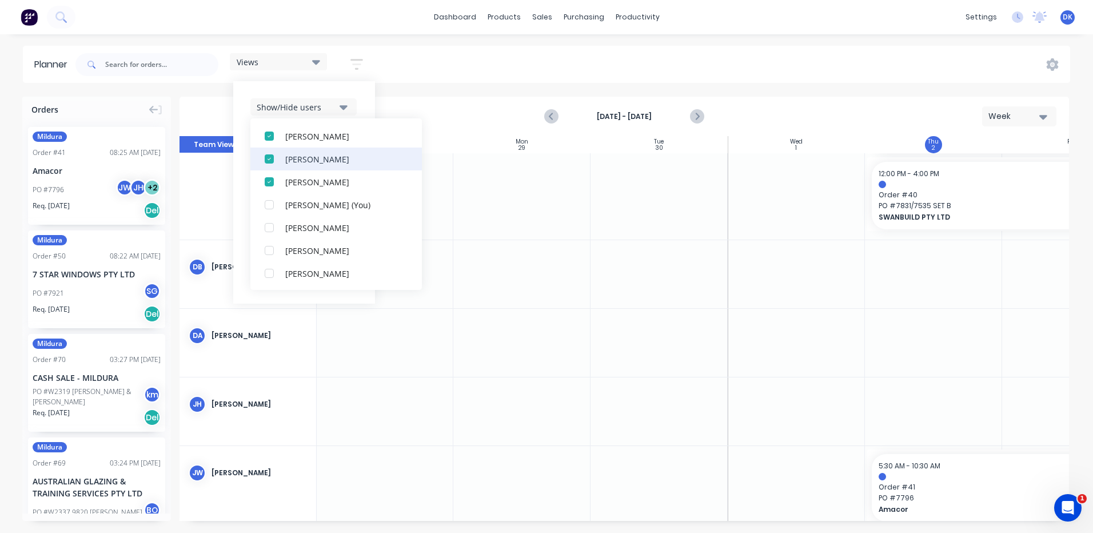
click at [271, 160] on div "button" at bounding box center [269, 159] width 23 height 23
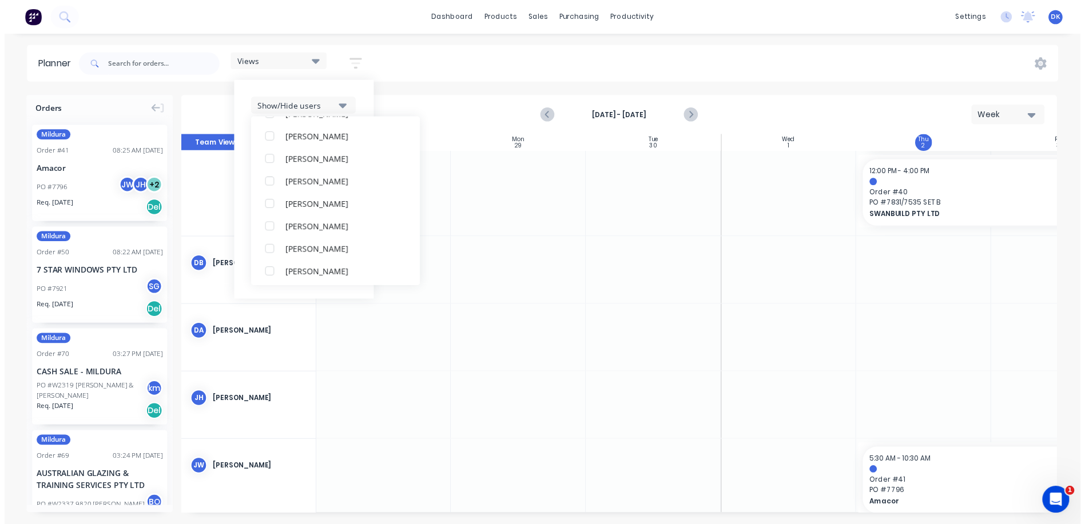
scroll to position [400, 0]
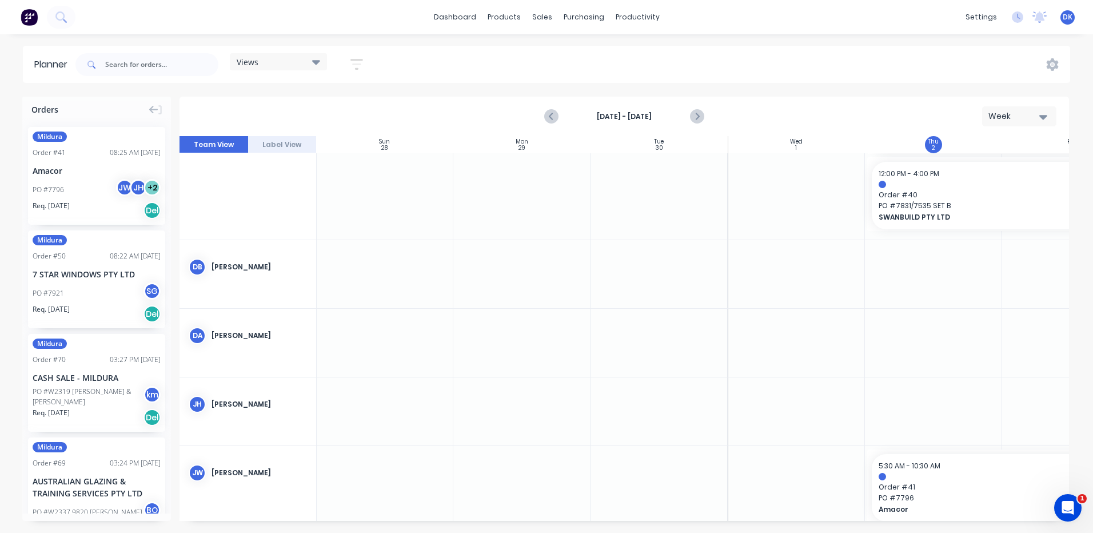
click at [391, 318] on div at bounding box center [384, 343] width 137 height 68
click at [315, 65] on icon at bounding box center [316, 61] width 8 height 13
click at [305, 121] on button "Save new view" at bounding box center [309, 122] width 143 height 17
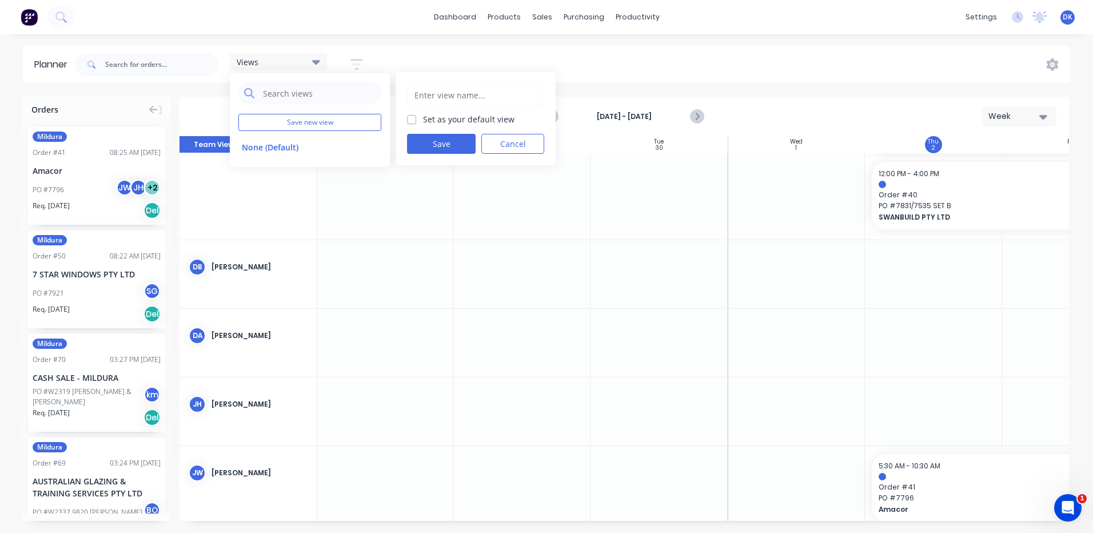
click at [420, 94] on input "text" at bounding box center [475, 95] width 125 height 22
type input "MILDURA"
click at [435, 142] on button "Save" at bounding box center [441, 144] width 69 height 20
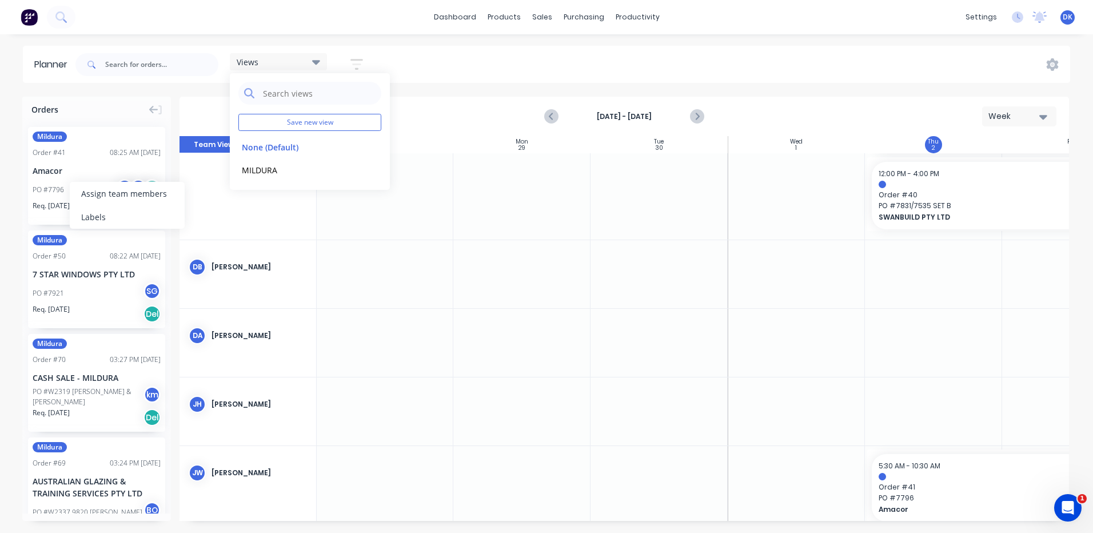
click at [102, 162] on div "Mildura Order # 41 08:25 AM 02/10/25 Amacor PO #7796 JW JH + 2 Req. 06/10/25 Del" at bounding box center [96, 176] width 137 height 98
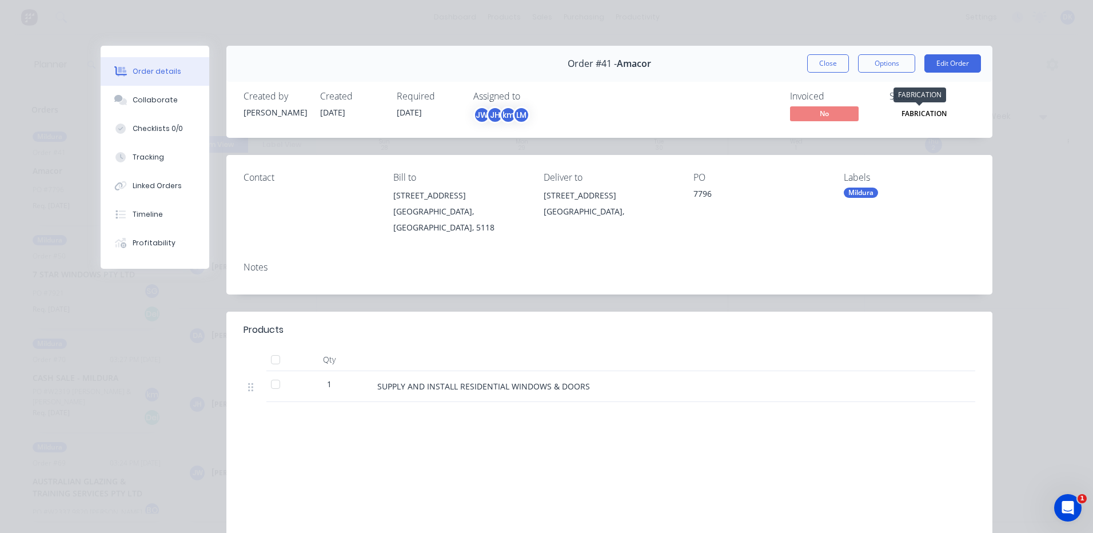
click at [910, 117] on span "FABRICATION" at bounding box center [924, 113] width 69 height 14
click at [821, 61] on button "Close" at bounding box center [828, 63] width 42 height 18
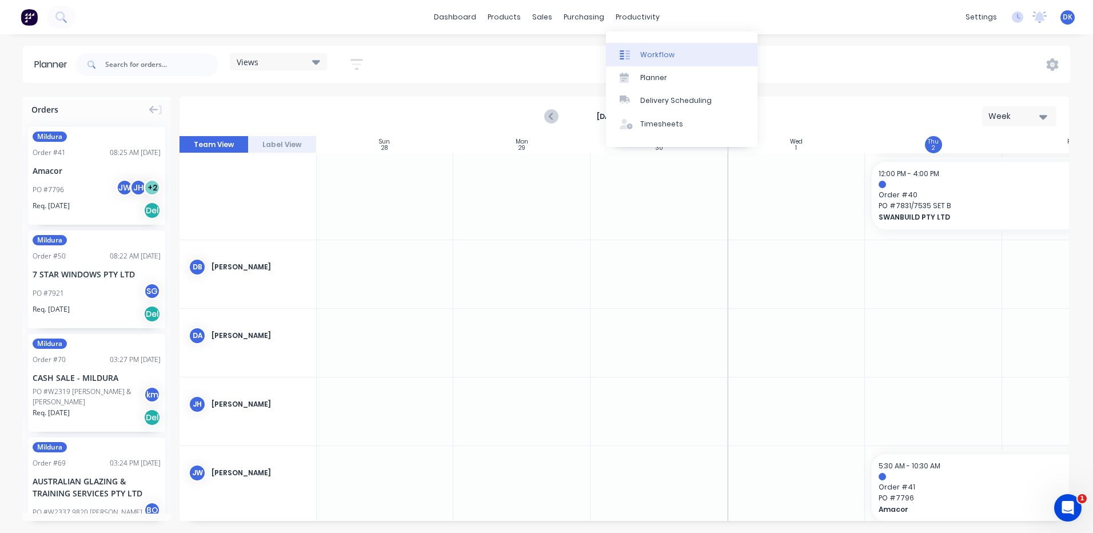
click at [647, 59] on div "Workflow" at bounding box center [658, 55] width 34 height 10
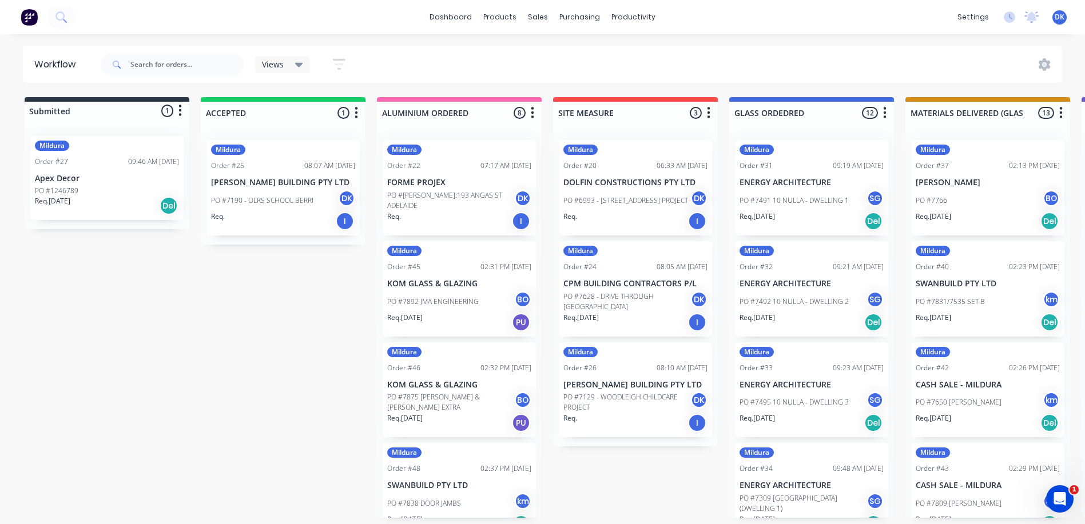
click at [334, 63] on icon "button" at bounding box center [339, 64] width 13 height 14
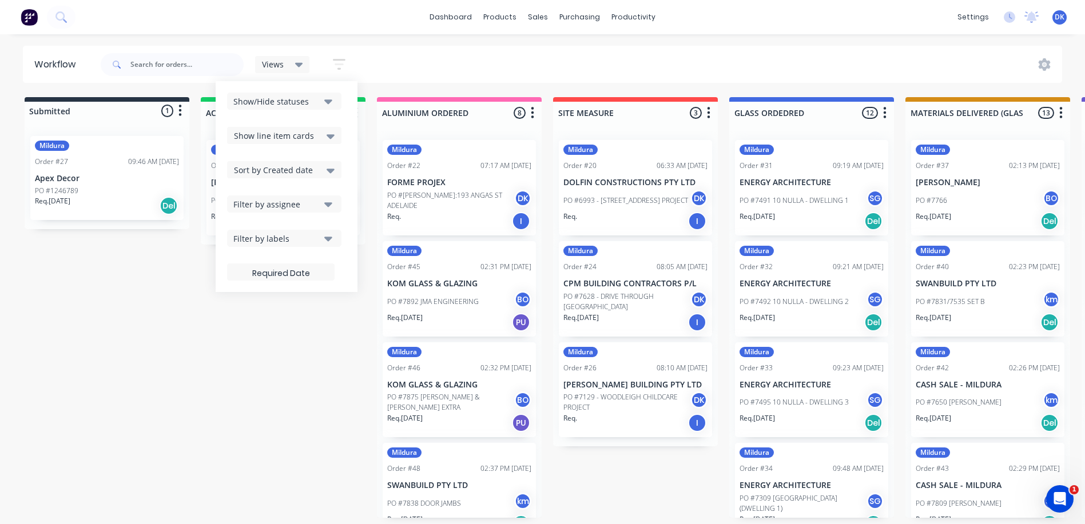
click at [328, 241] on icon "button" at bounding box center [328, 238] width 8 height 13
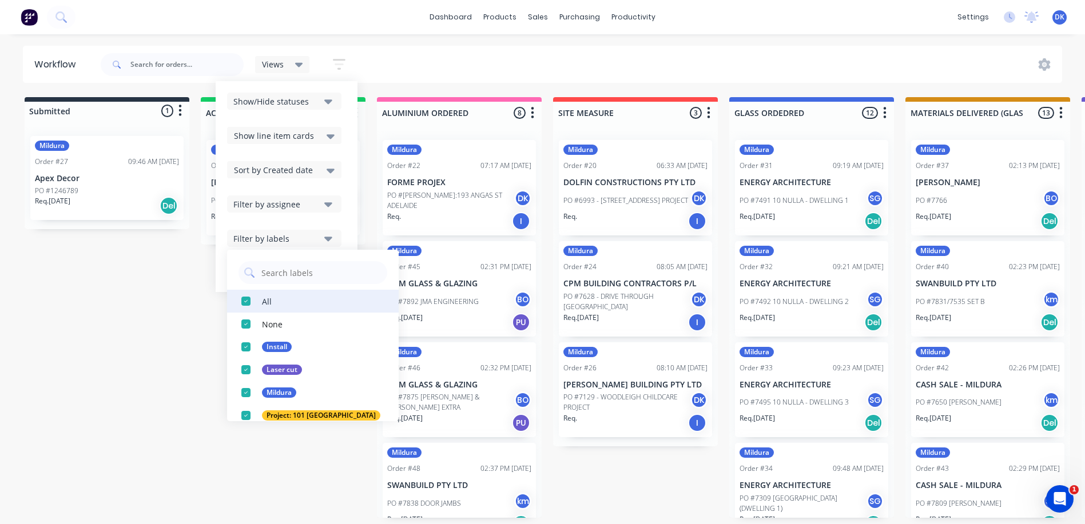
click at [248, 301] on div "button" at bounding box center [245, 301] width 23 height 23
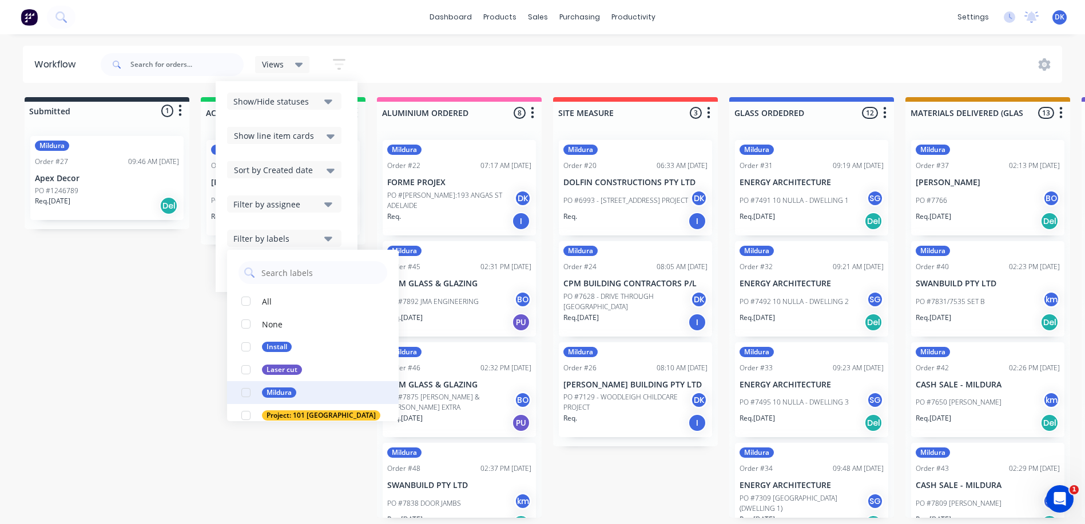
click at [250, 392] on div "button" at bounding box center [245, 392] width 23 height 23
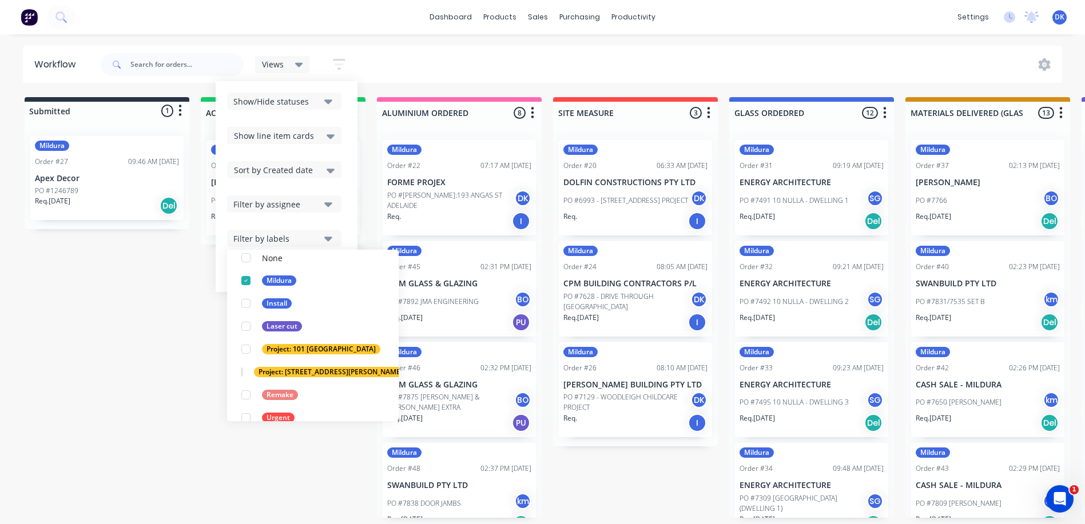
scroll to position [80, 0]
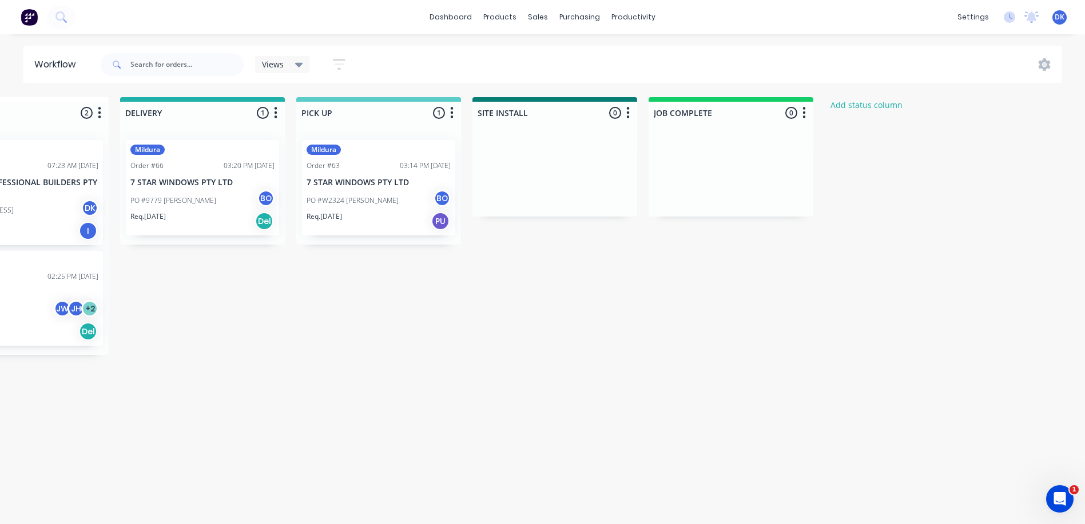
scroll to position [0, 1320]
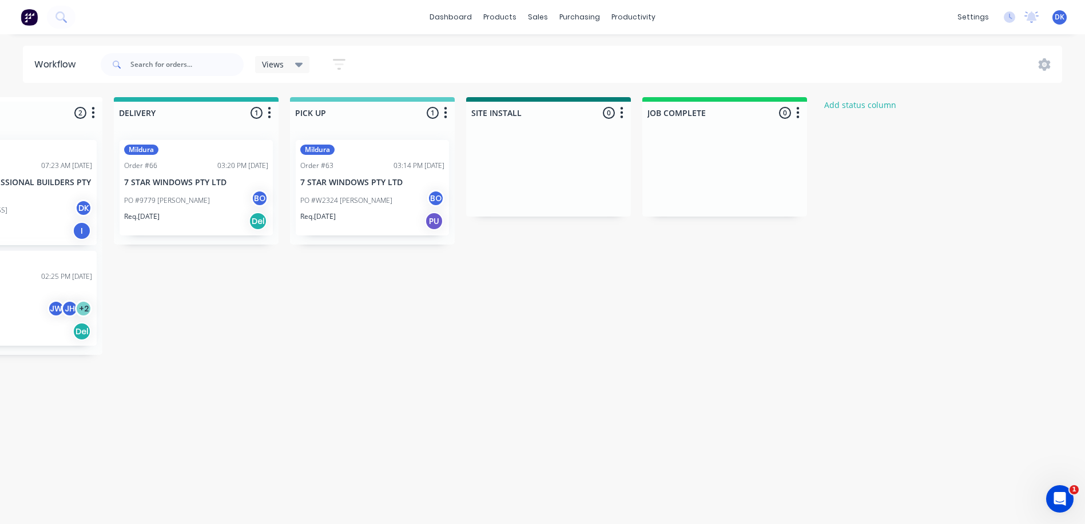
click at [339, 59] on icon "button" at bounding box center [339, 64] width 13 height 14
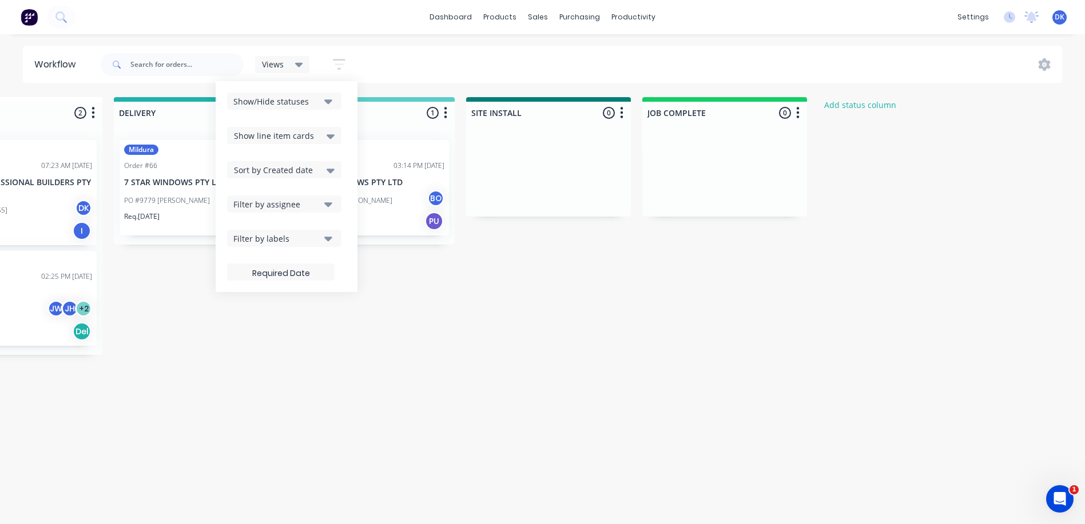
click at [327, 99] on icon "button" at bounding box center [328, 101] width 8 height 13
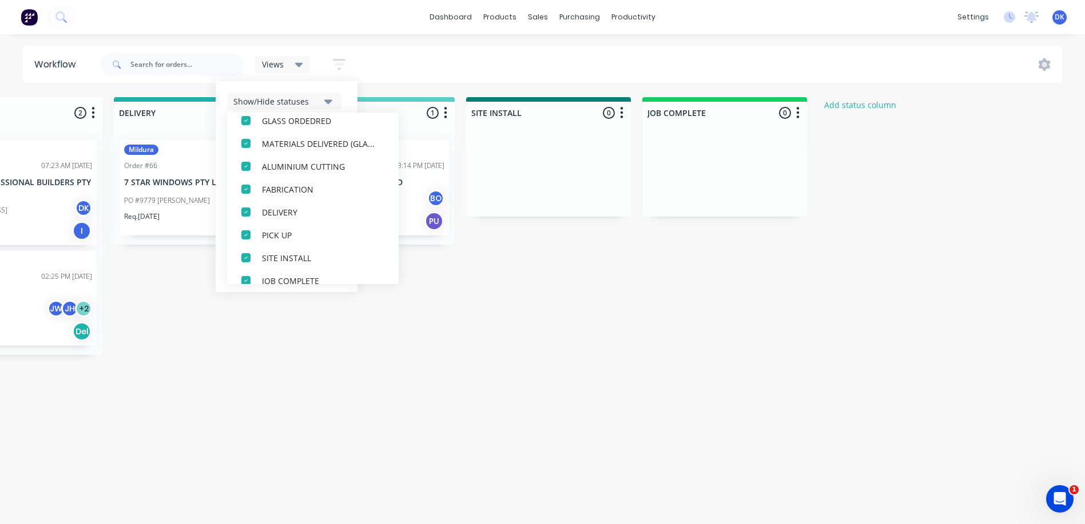
scroll to position [172, 0]
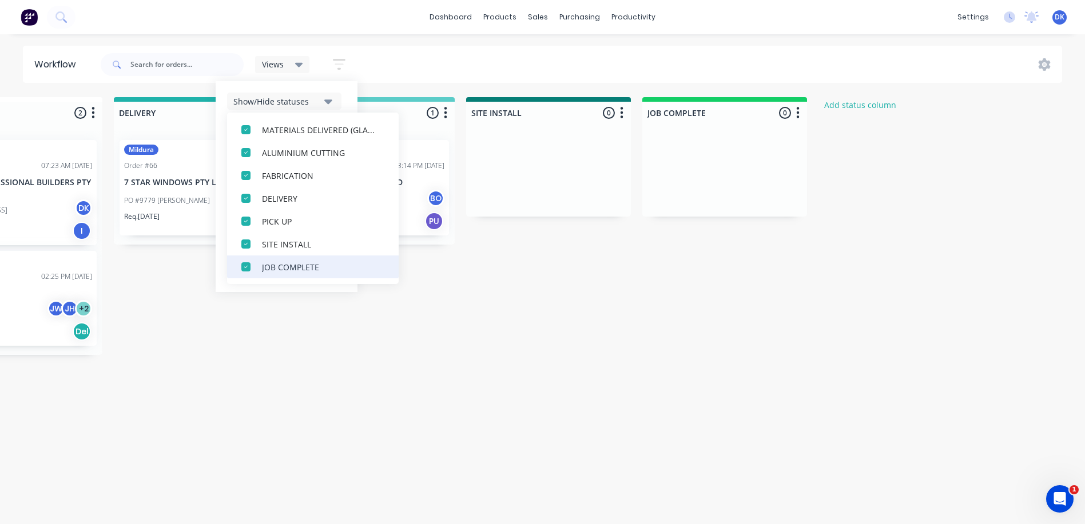
click at [248, 267] on div "button" at bounding box center [245, 267] width 23 height 23
click at [246, 267] on div "button" at bounding box center [245, 267] width 23 height 23
